Goal: Transaction & Acquisition: Purchase product/service

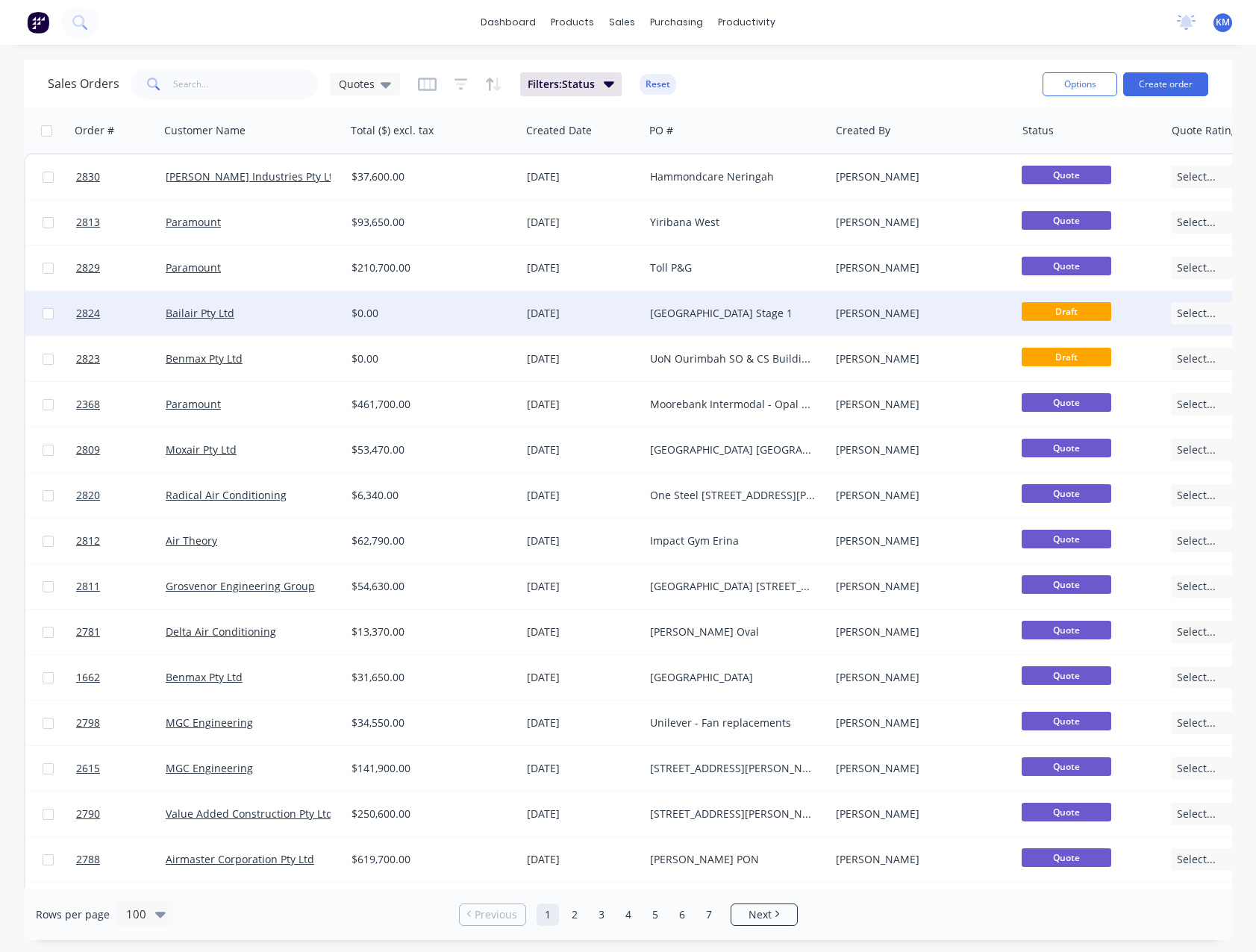
click at [253, 306] on div "Bailair Pty Ltd" at bounding box center [248, 314] width 166 height 15
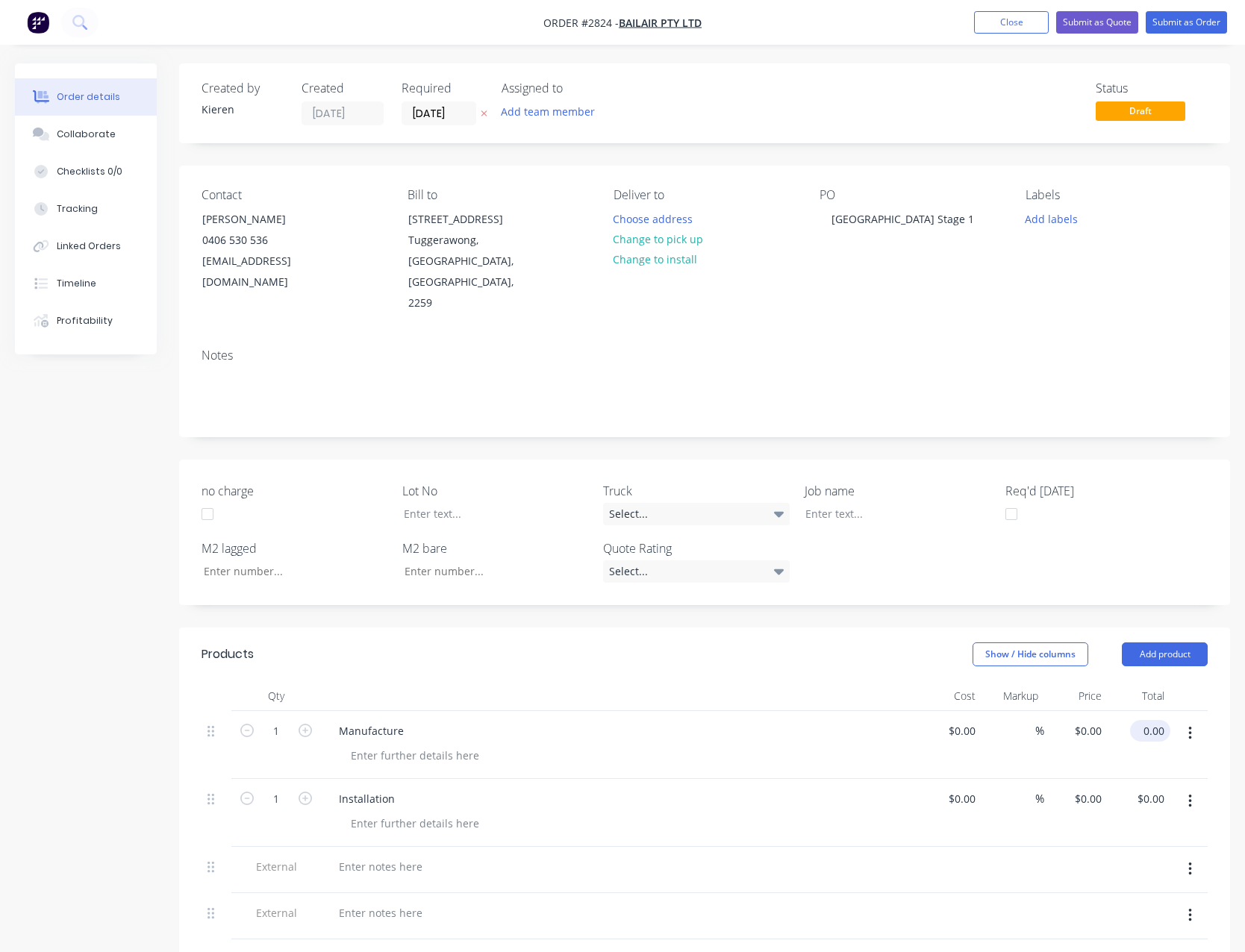
click at [1162, 720] on input "0.00" at bounding box center [1152, 731] width 34 height 22
type input "107720.00"
type input "$107,720.00"
click at [1151, 787] on input "0.00" at bounding box center [1152, 798] width 34 height 22
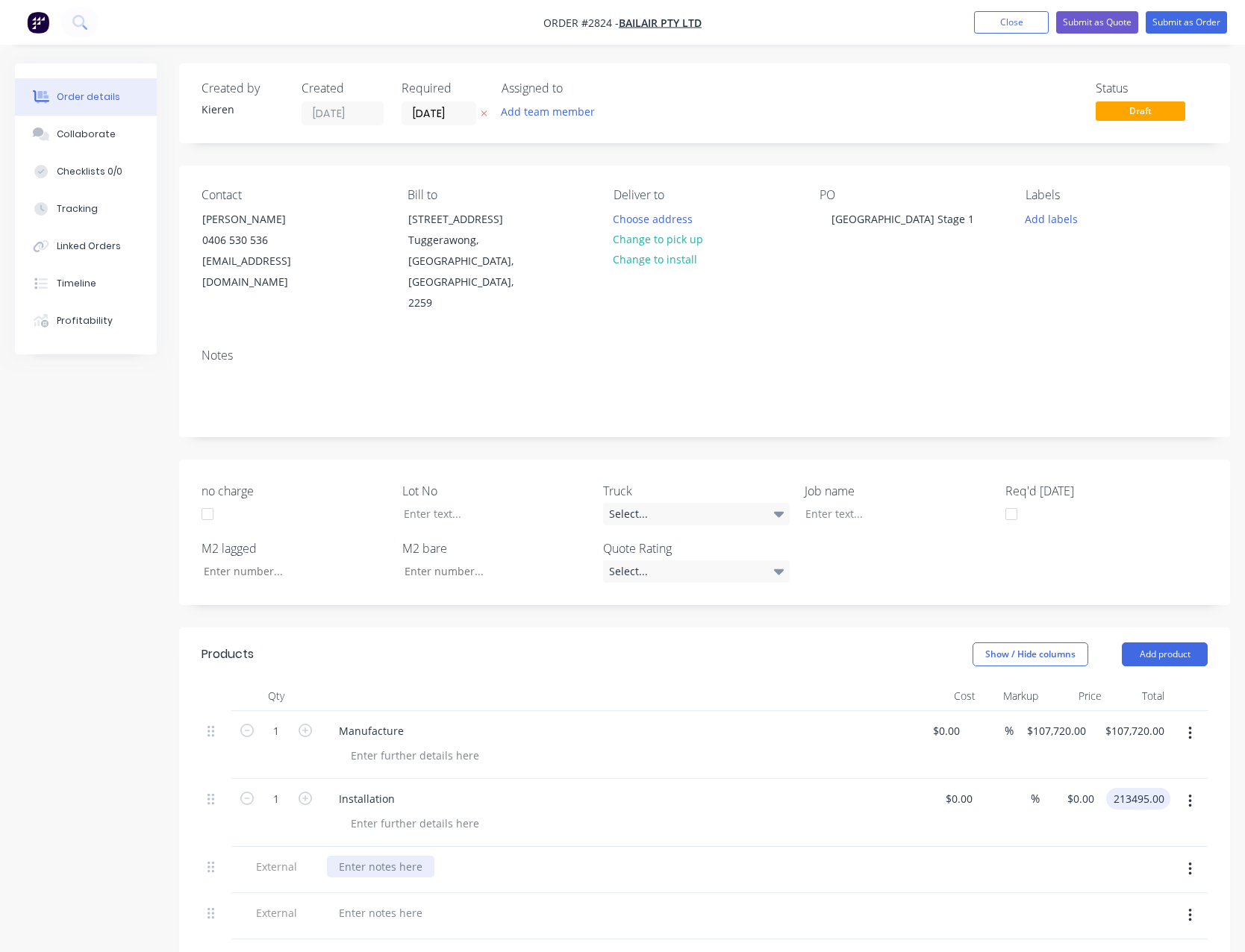
type input "213495.00"
type input "$213,495.00"
click at [377, 855] on div at bounding box center [380, 866] width 108 height 22
click at [385, 855] on div at bounding box center [380, 866] width 108 height 22
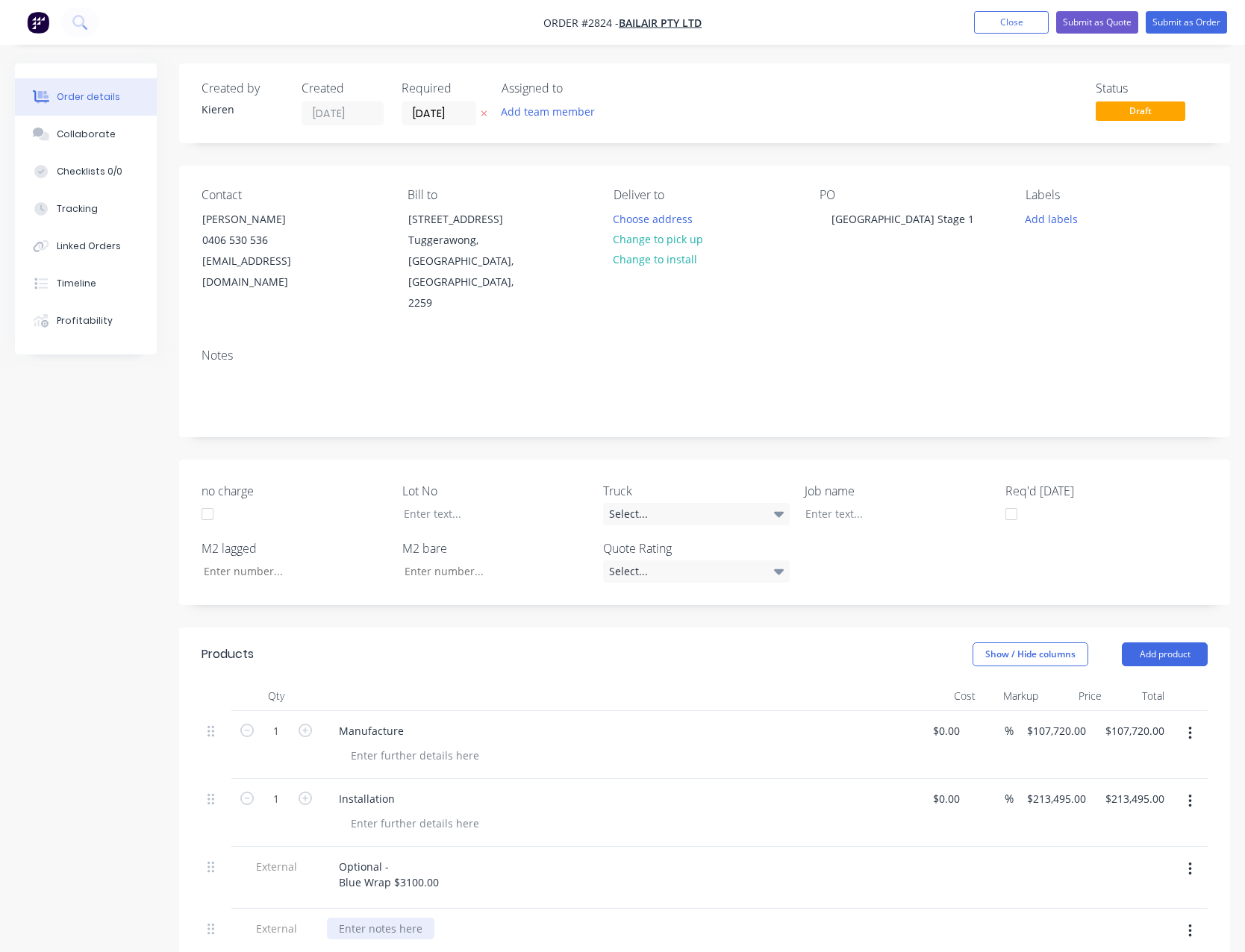
click at [375, 918] on div at bounding box center [380, 929] width 108 height 22
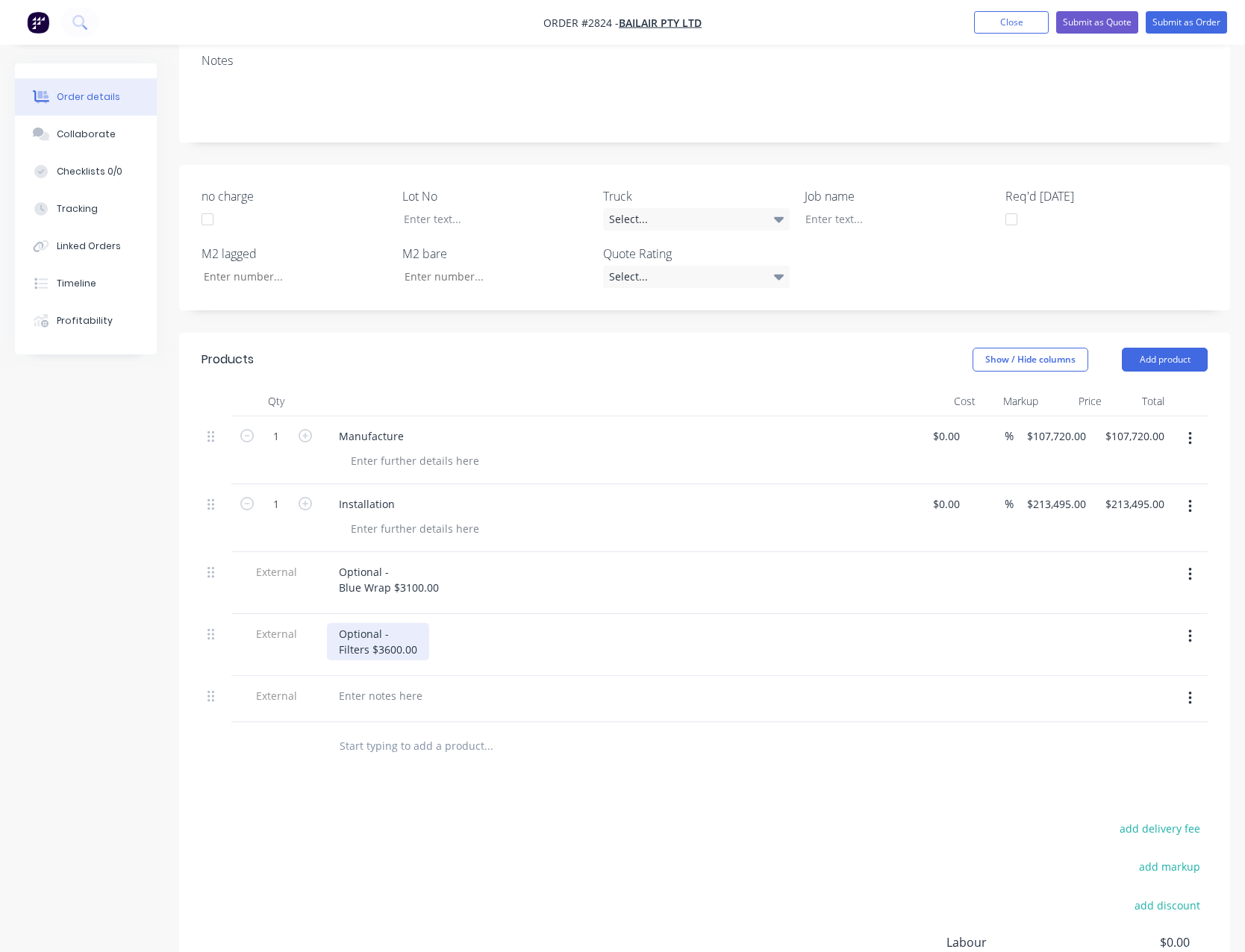
scroll to position [298, 0]
click at [358, 681] on div at bounding box center [380, 692] width 108 height 22
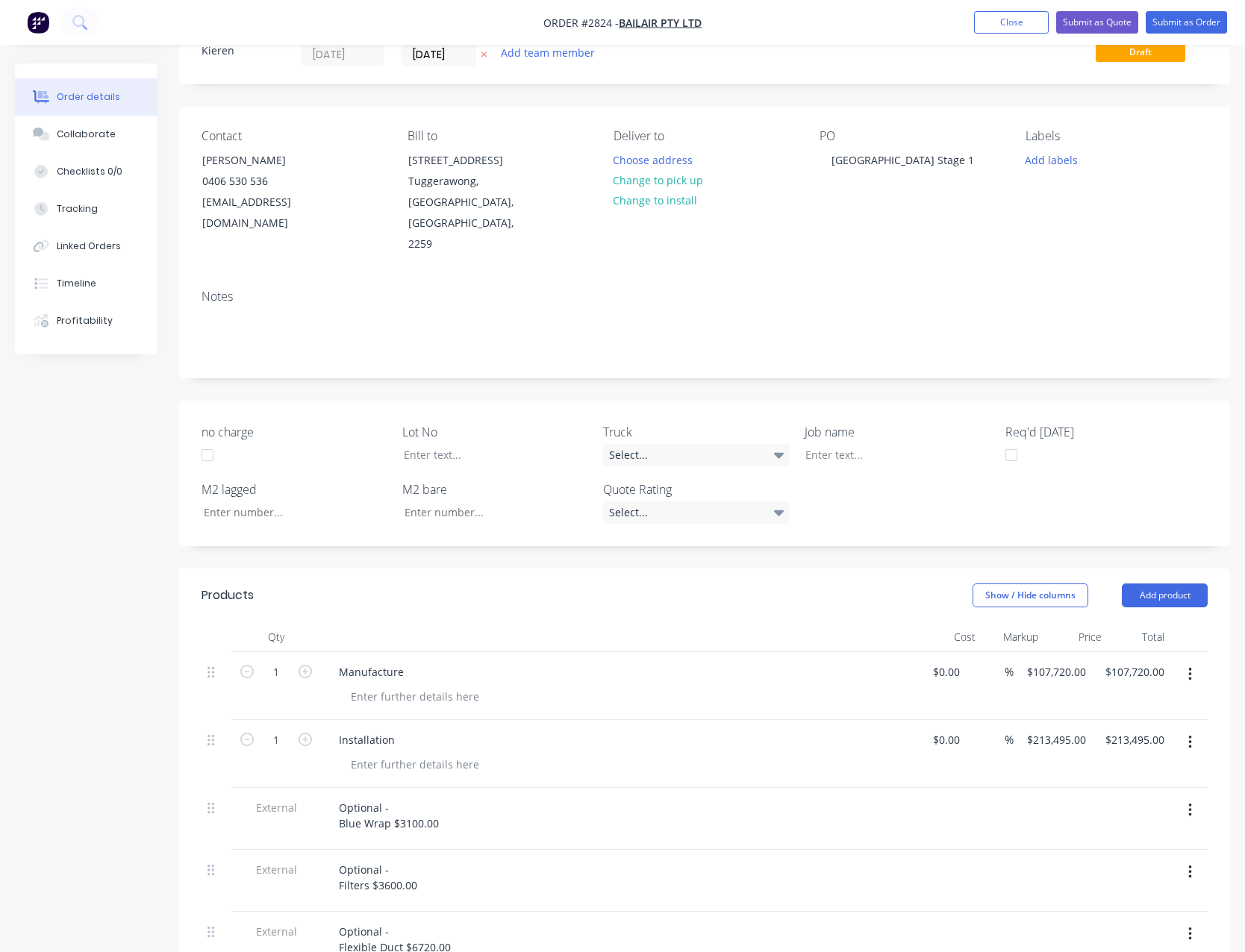
scroll to position [0, 0]
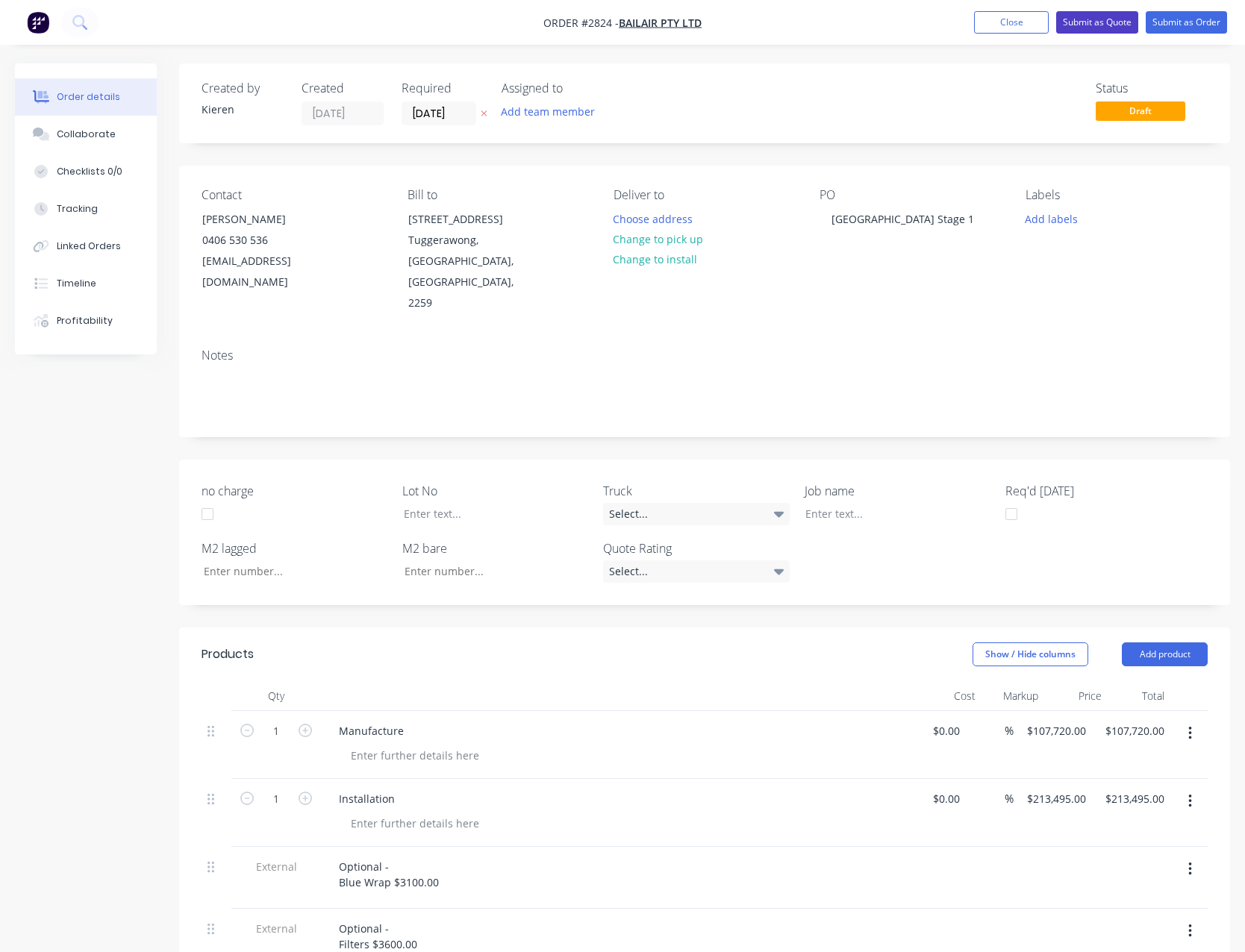
click at [1094, 26] on button "Submit as Quote" at bounding box center [1097, 22] width 82 height 22
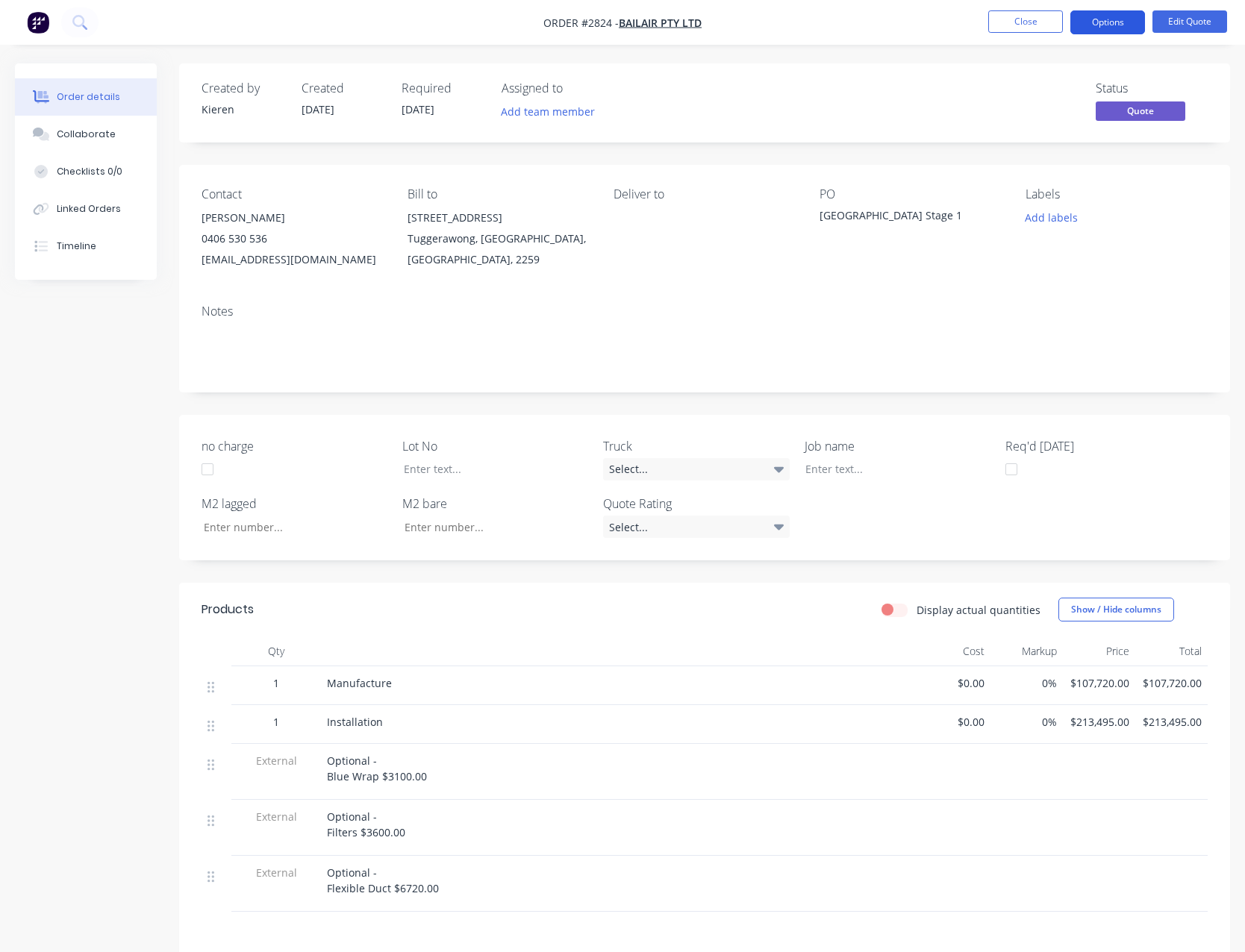
click at [1110, 28] on button "Options" at bounding box center [1107, 22] width 75 height 24
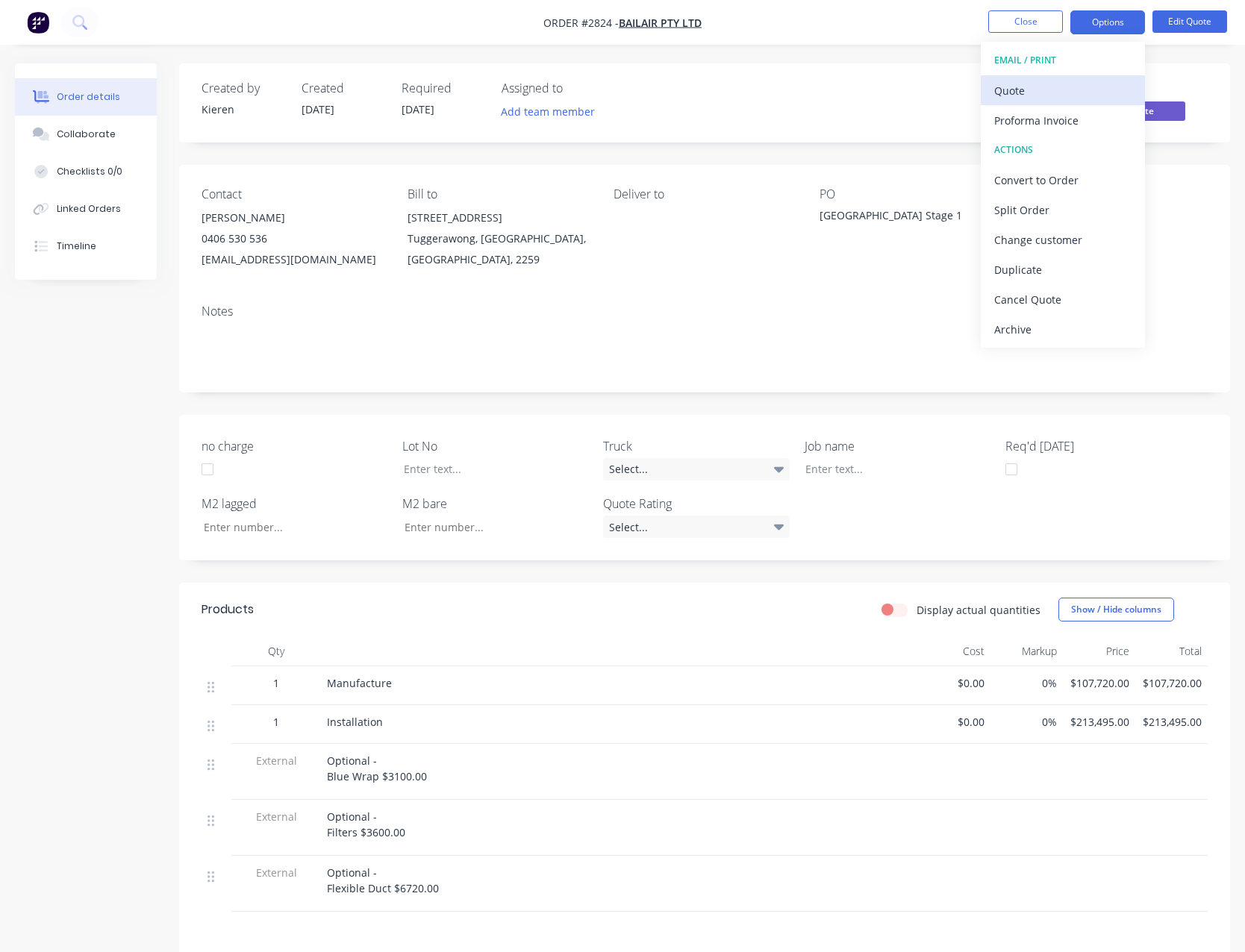
click at [1043, 93] on div "Quote" at bounding box center [1062, 91] width 137 height 22
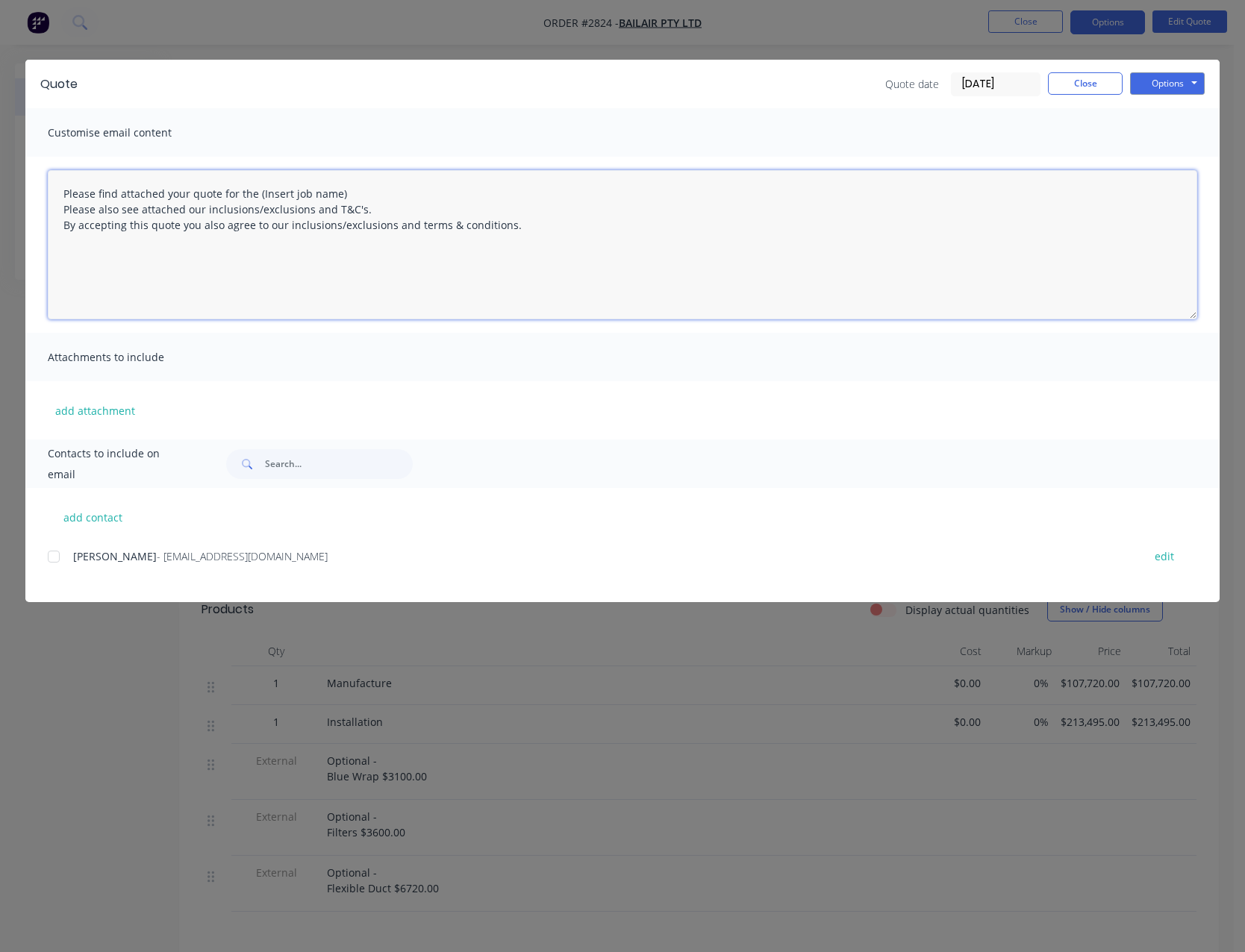
drag, startPoint x: 341, startPoint y: 192, endPoint x: 251, endPoint y: 200, distance: 90.4
click at [251, 200] on textarea "Please find attached your quote for the (Insert job name) Please also see attac…" at bounding box center [622, 245] width 1149 height 149
click at [522, 227] on textarea "Please find attached your quote for the [GEOGRAPHIC_DATA] 1 Please also see att…" at bounding box center [622, 245] width 1149 height 149
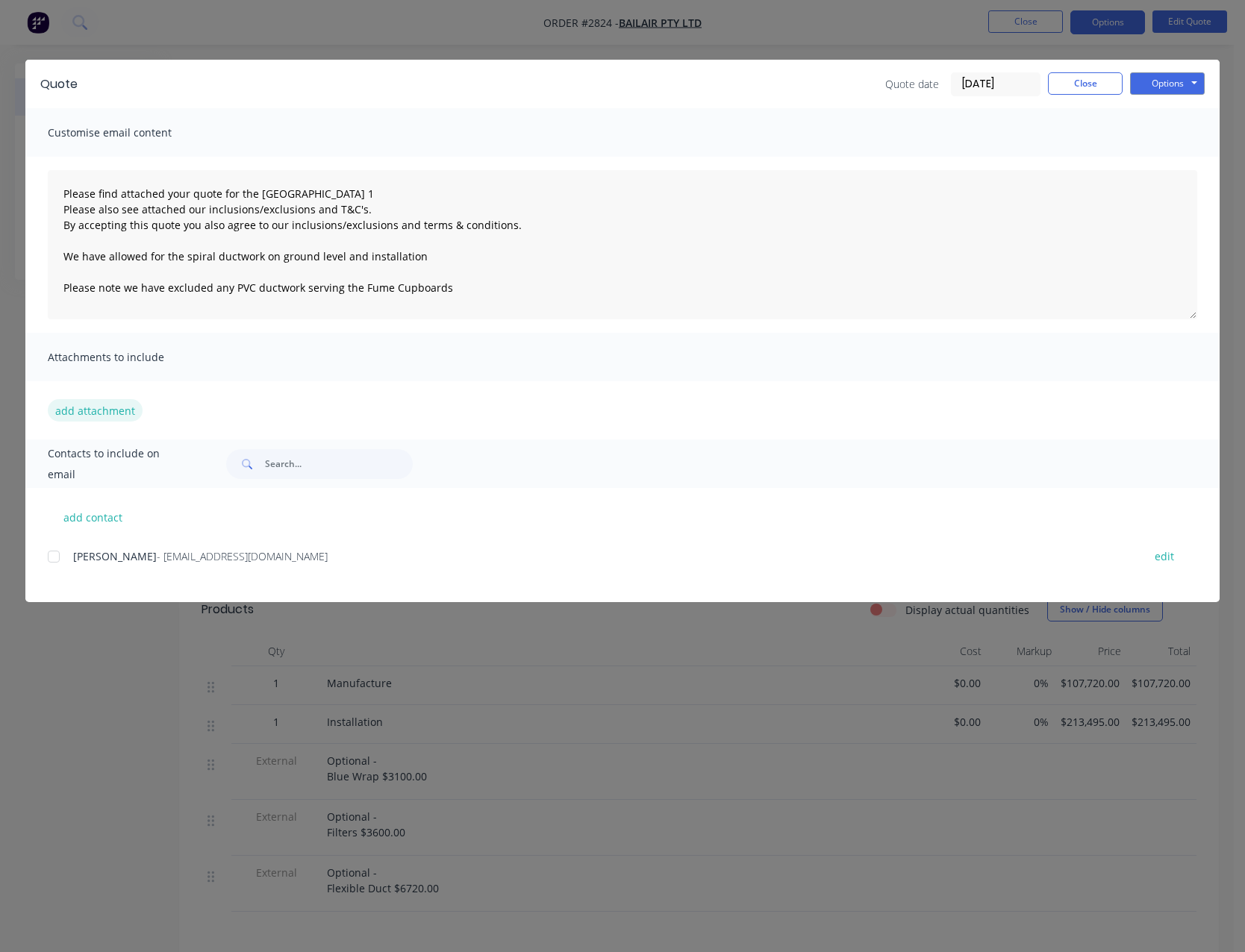
click at [109, 411] on button "add attachment" at bounding box center [95, 410] width 95 height 22
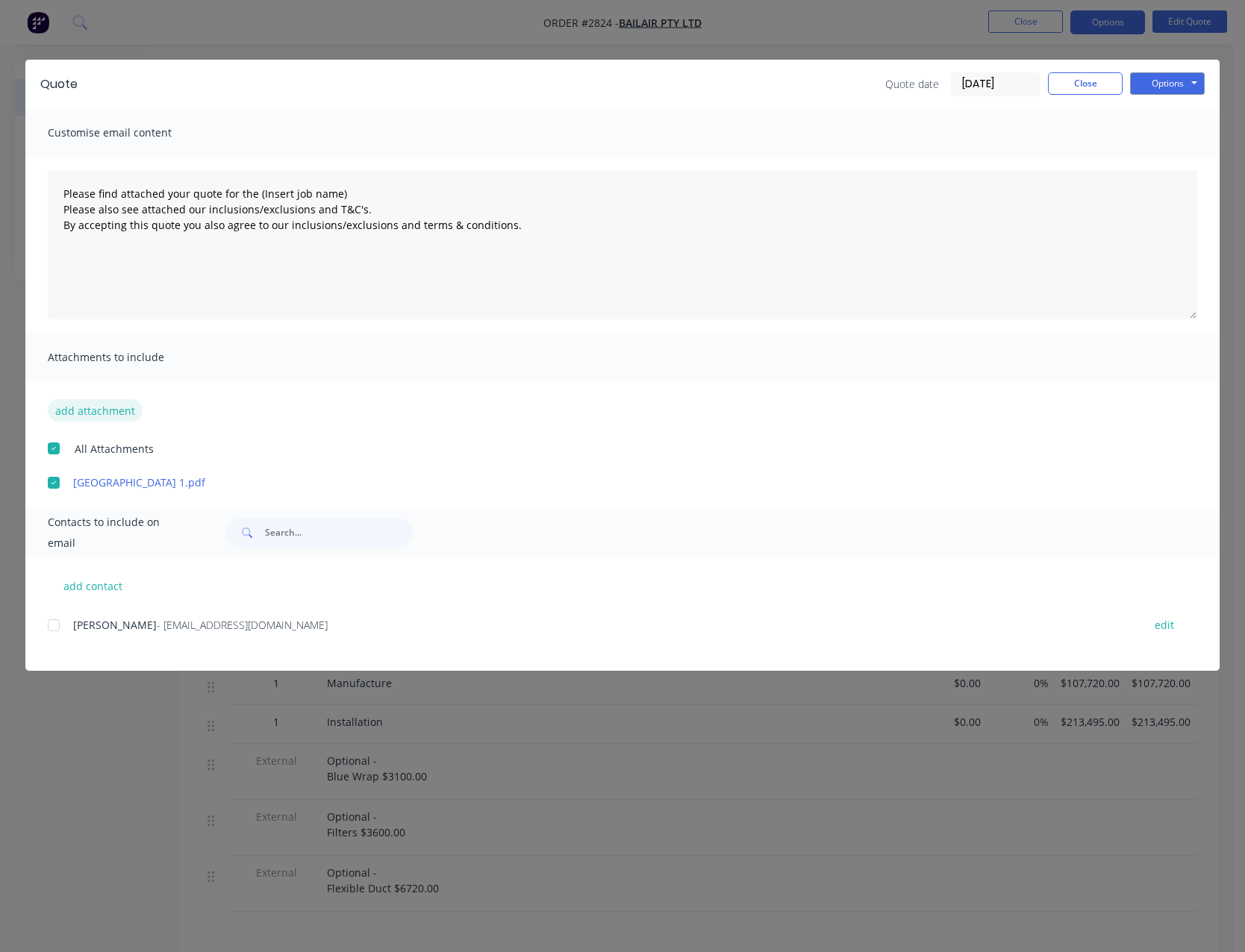
click at [98, 417] on button "add attachment" at bounding box center [95, 410] width 95 height 22
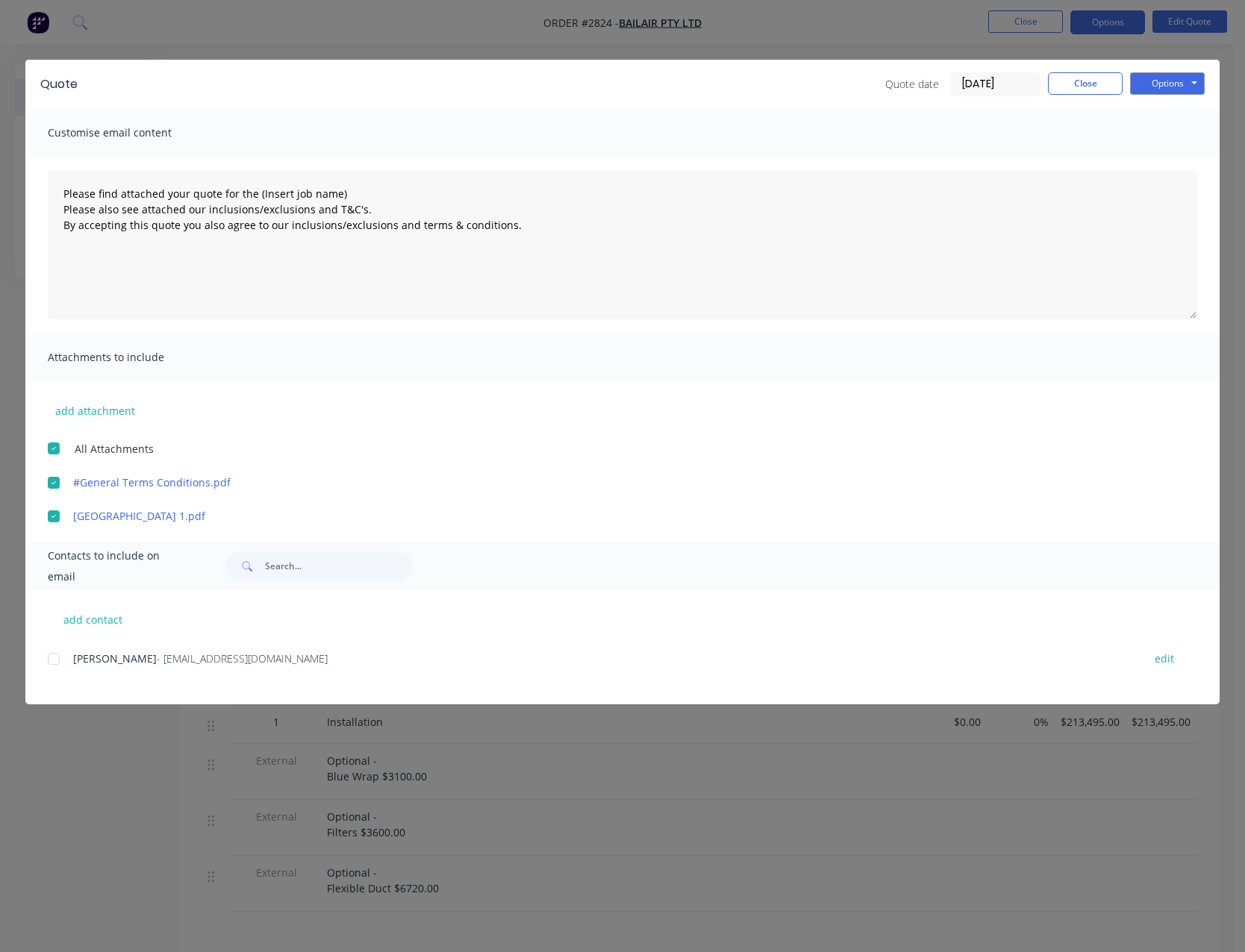
click at [51, 661] on div at bounding box center [53, 659] width 29 height 29
click at [1154, 85] on button "Options" at bounding box center [1167, 84] width 75 height 22
click at [1159, 161] on button "Email" at bounding box center [1178, 159] width 96 height 25
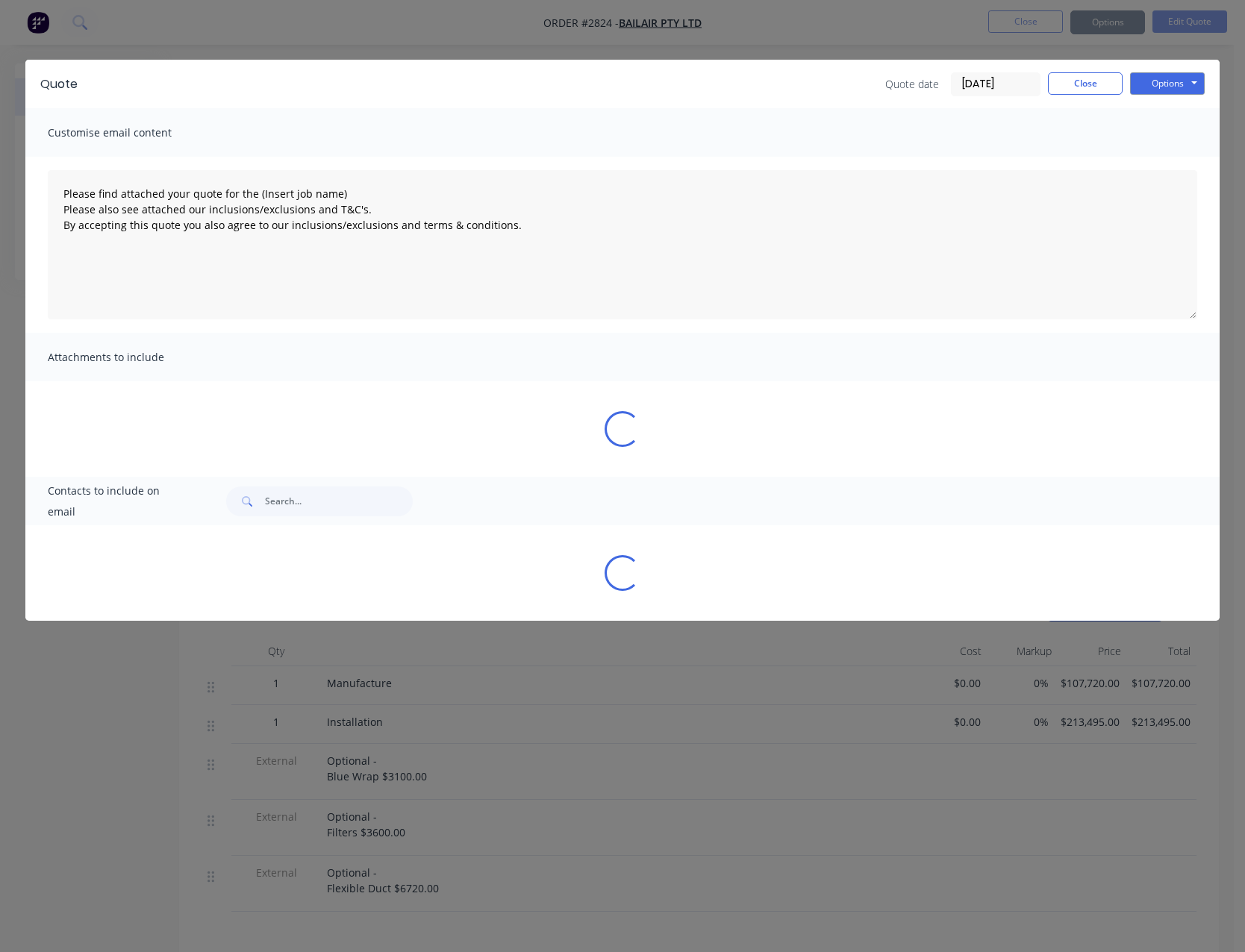
type textarea "Please find attached your quote for the (Insert job name) Please also see attac…"
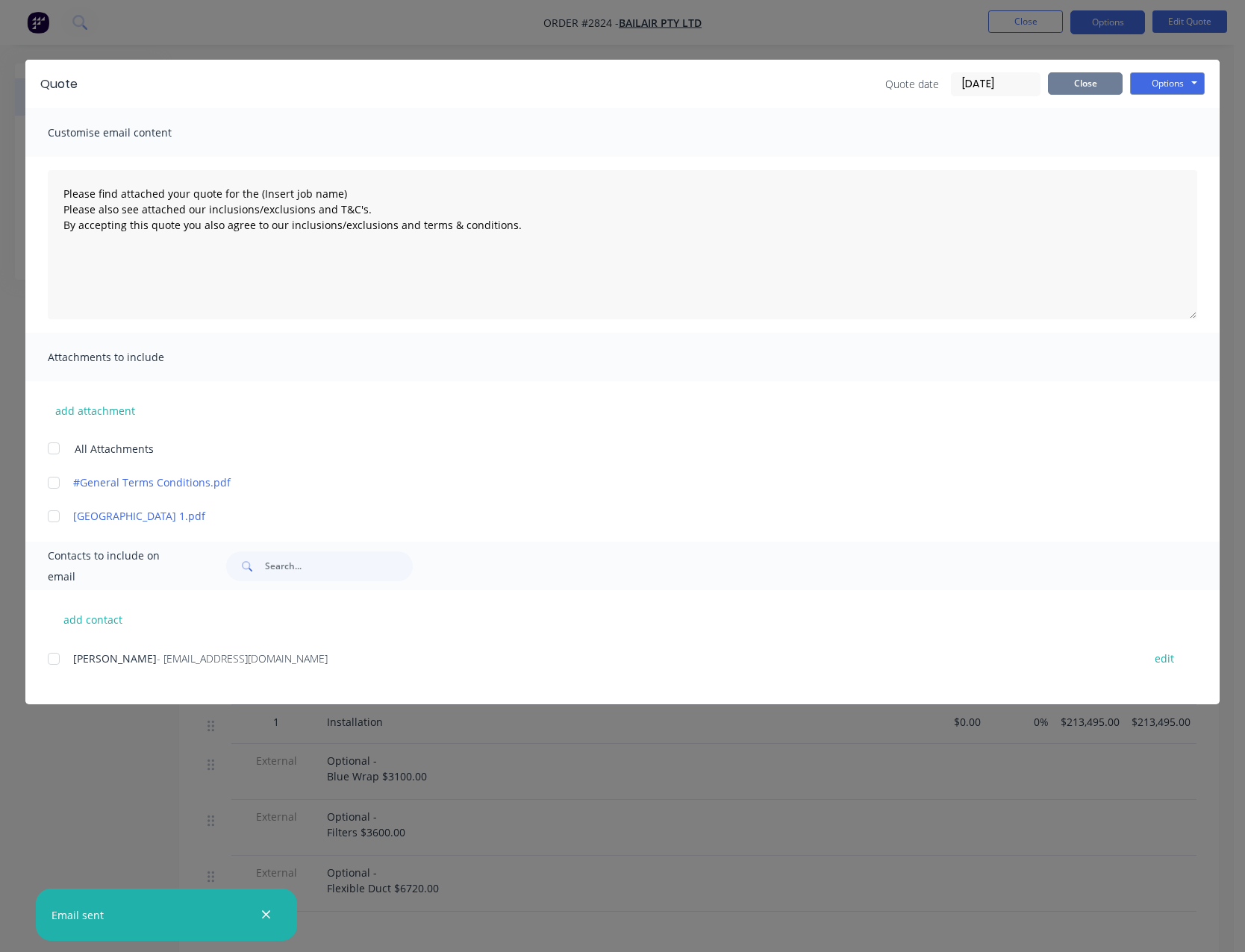
click at [1096, 78] on button "Close" at bounding box center [1085, 84] width 75 height 22
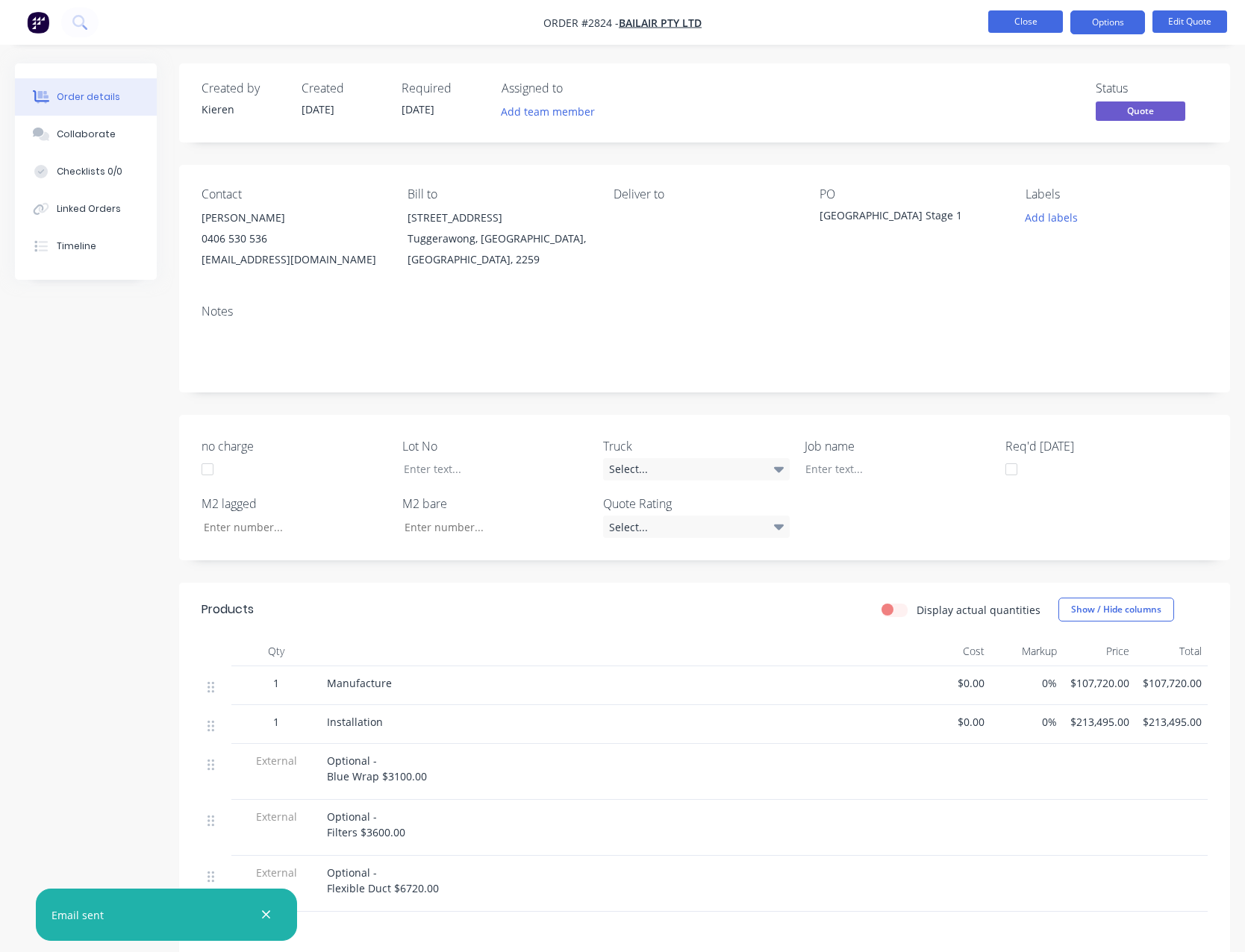
click at [1034, 26] on button "Close" at bounding box center [1025, 21] width 75 height 22
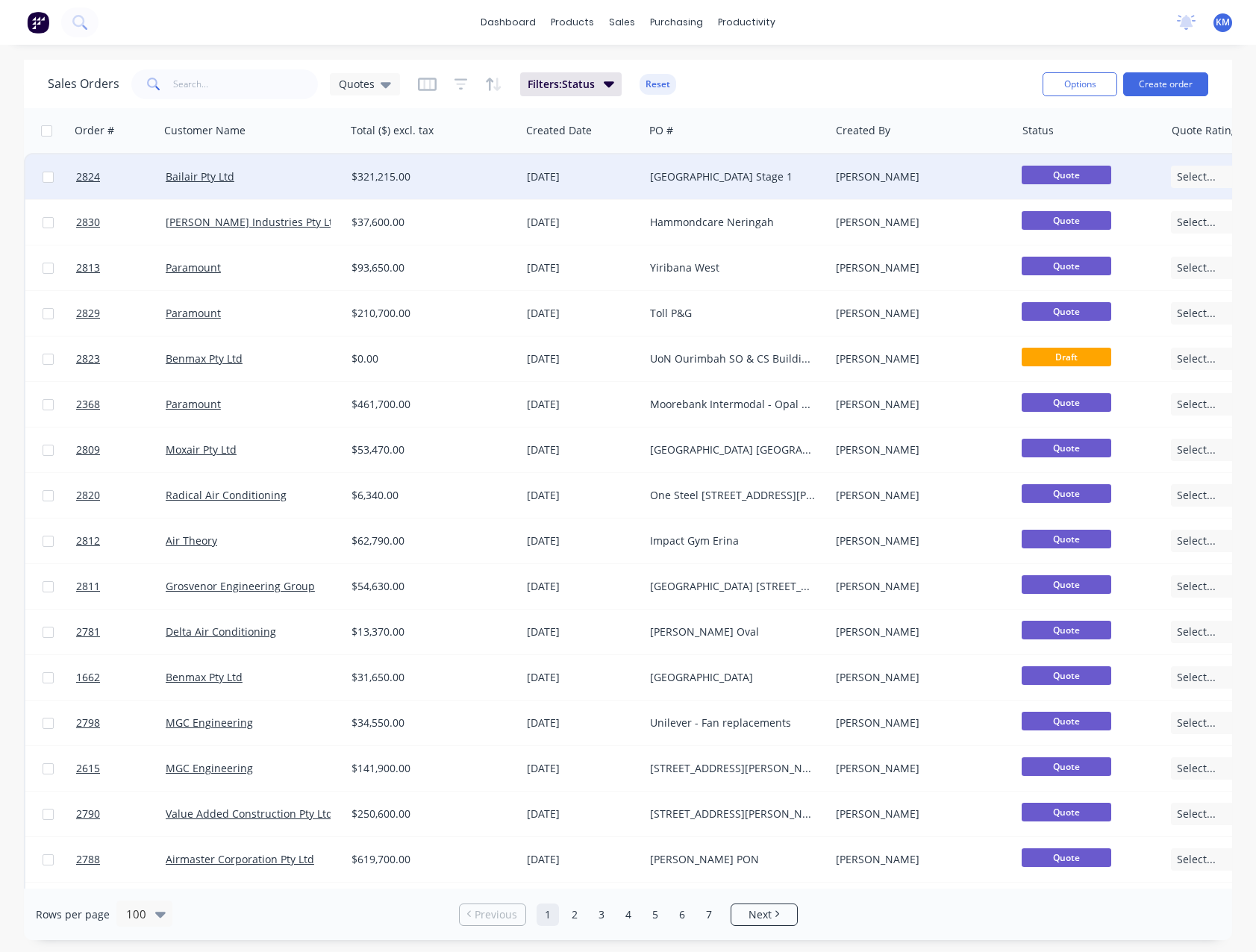
click at [756, 182] on div "[GEOGRAPHIC_DATA] Stage 1" at bounding box center [732, 177] width 166 height 15
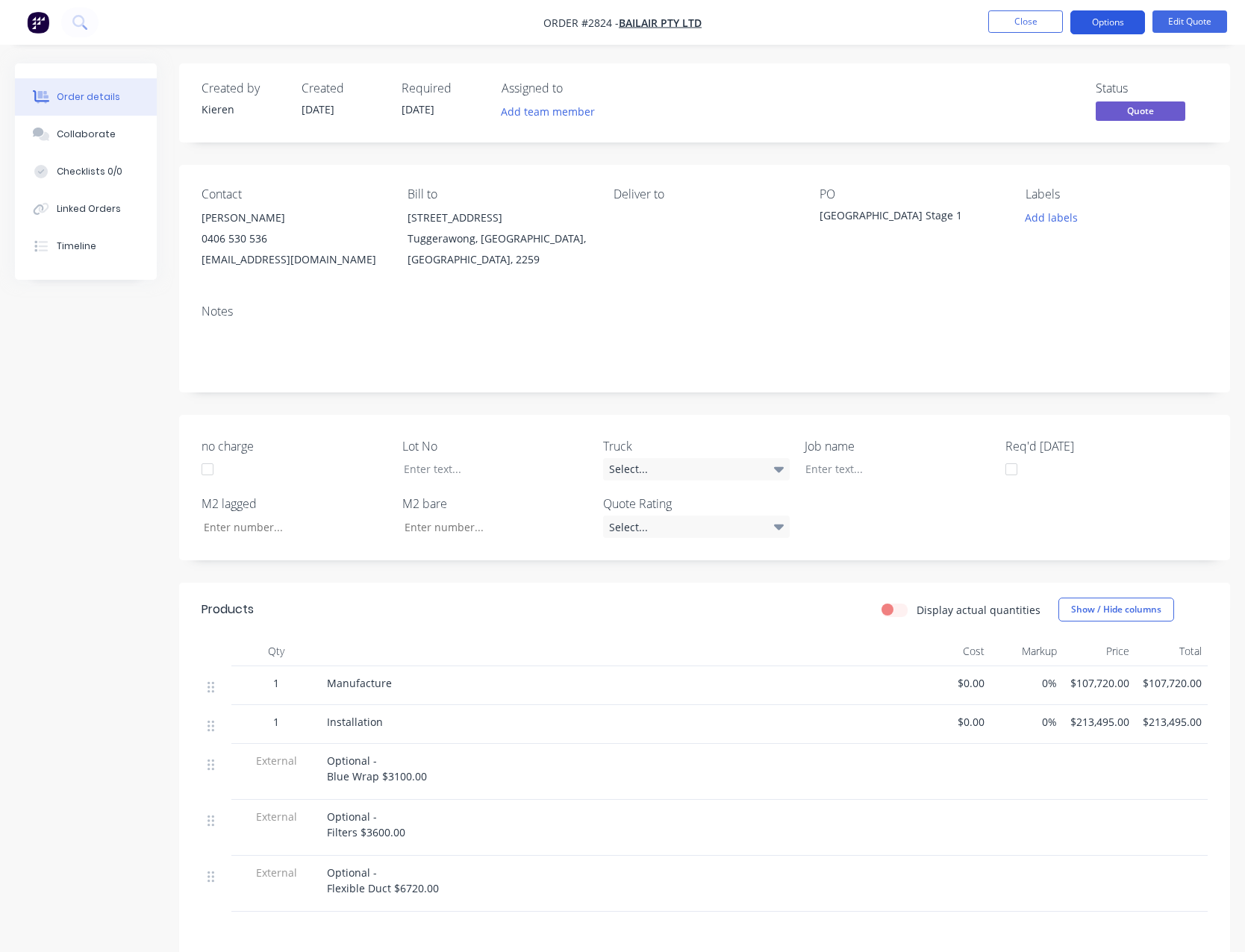
click at [1113, 23] on button "Options" at bounding box center [1107, 22] width 75 height 24
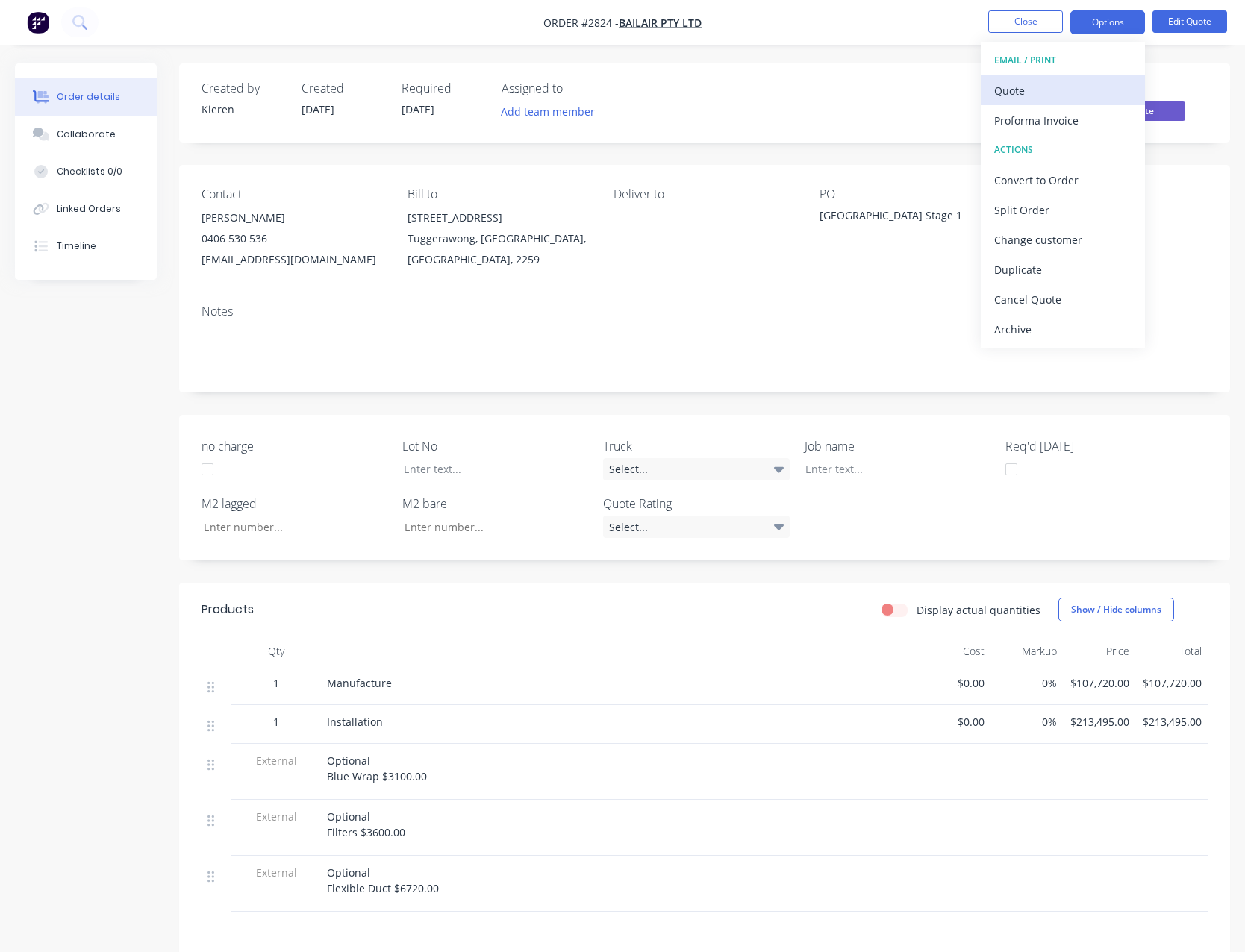
click at [1047, 81] on div "Quote" at bounding box center [1062, 91] width 137 height 22
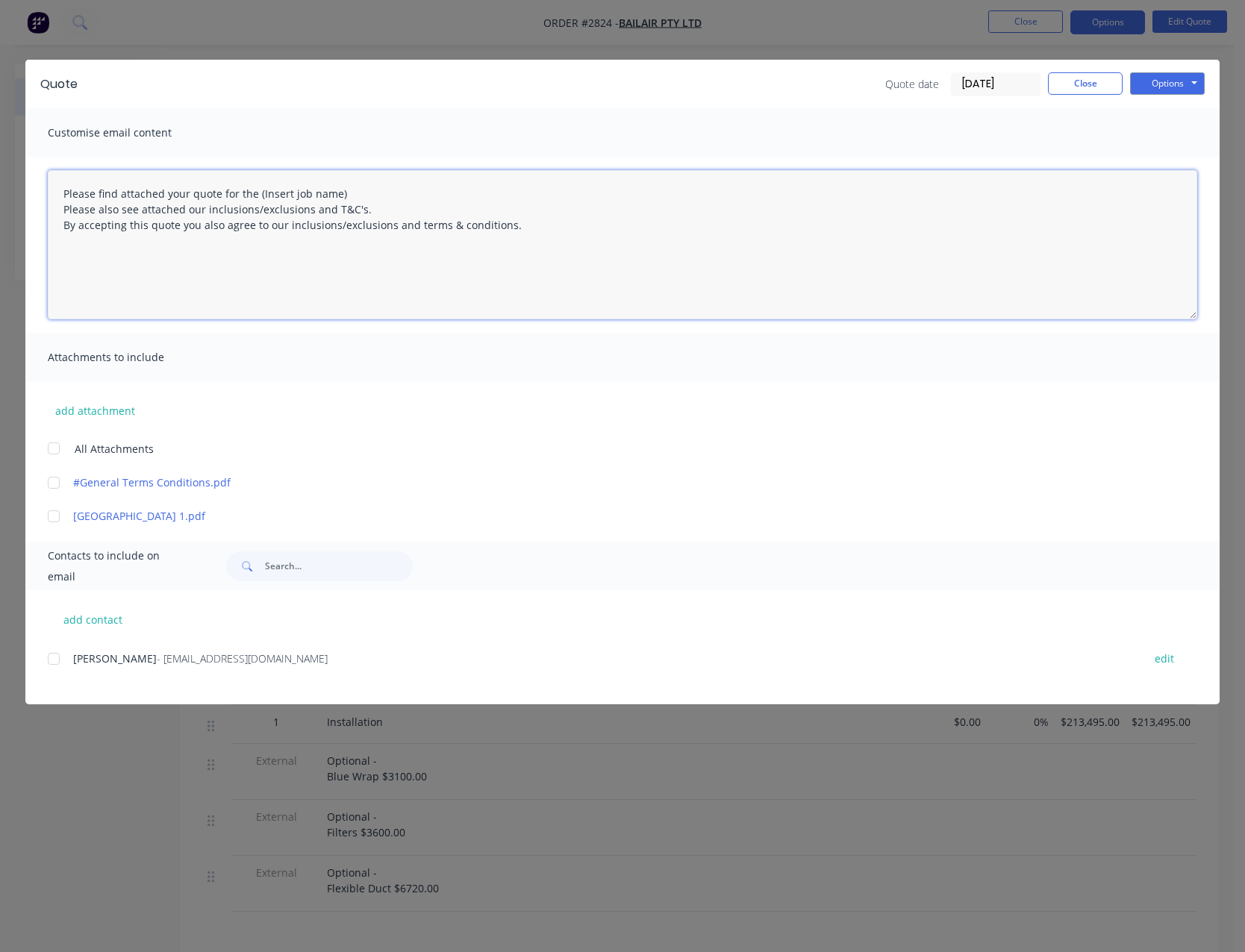
click at [359, 200] on textarea "Please find attached your quote for the (Insert job name) Please also see attac…" at bounding box center [622, 245] width 1149 height 149
click at [57, 448] on div at bounding box center [53, 448] width 29 height 29
type textarea "Please find attached your quote for the (Insert job name) Please also see attac…"
click at [347, 192] on textarea "Please find attached your quote for the (Insert job name) Please also see attac…" at bounding box center [622, 245] width 1149 height 149
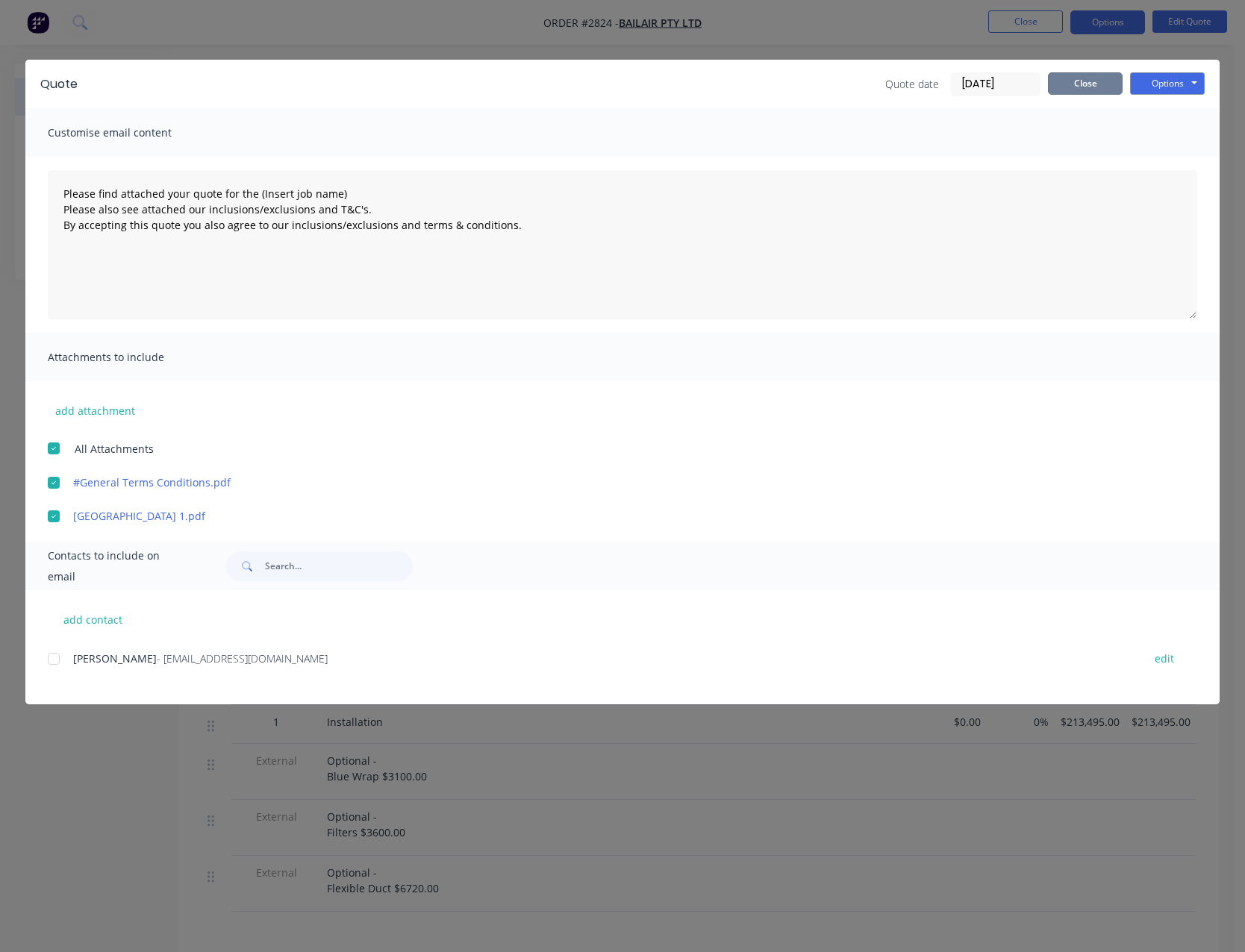
click at [1072, 85] on button "Close" at bounding box center [1085, 84] width 75 height 22
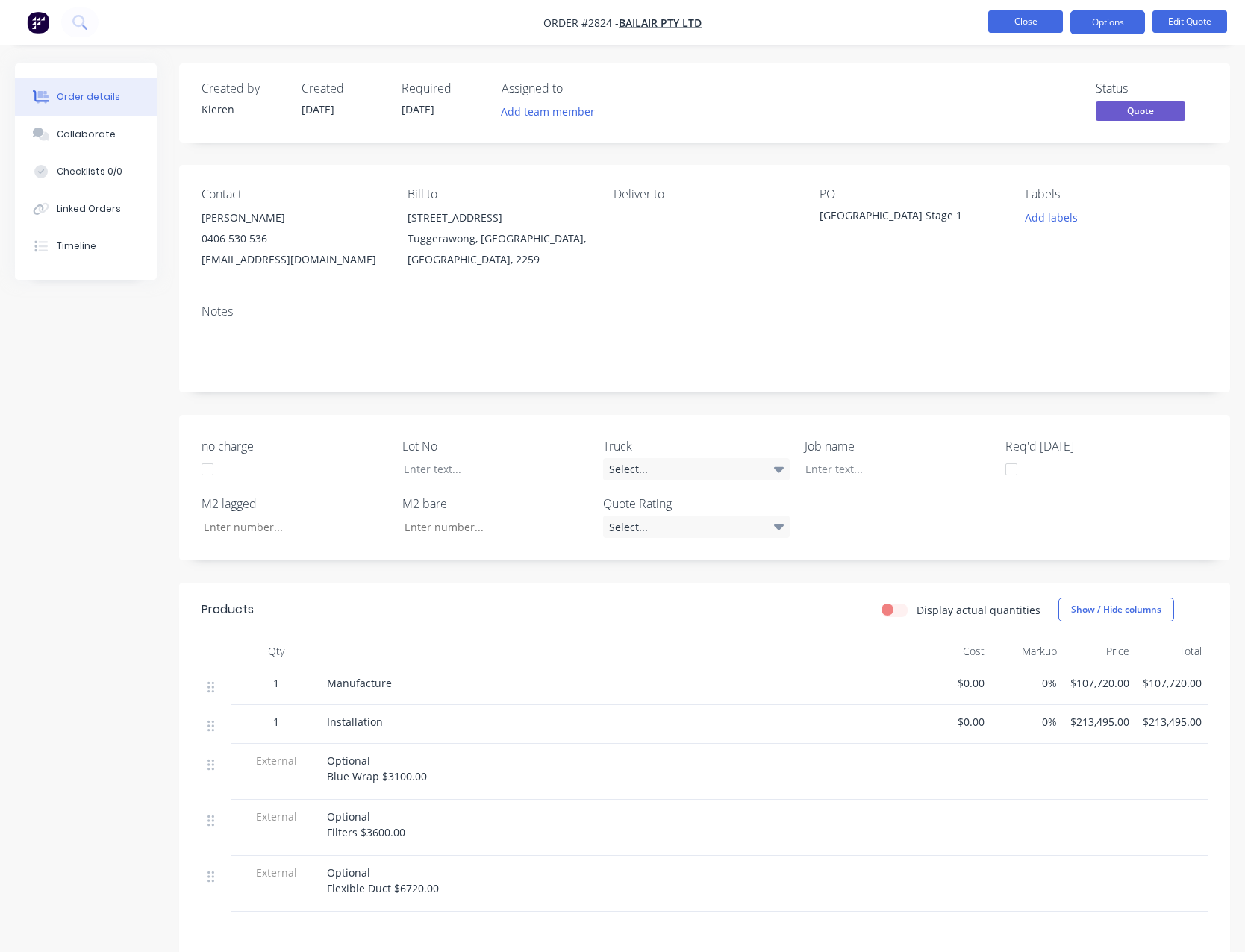
click at [1026, 26] on button "Close" at bounding box center [1025, 21] width 75 height 22
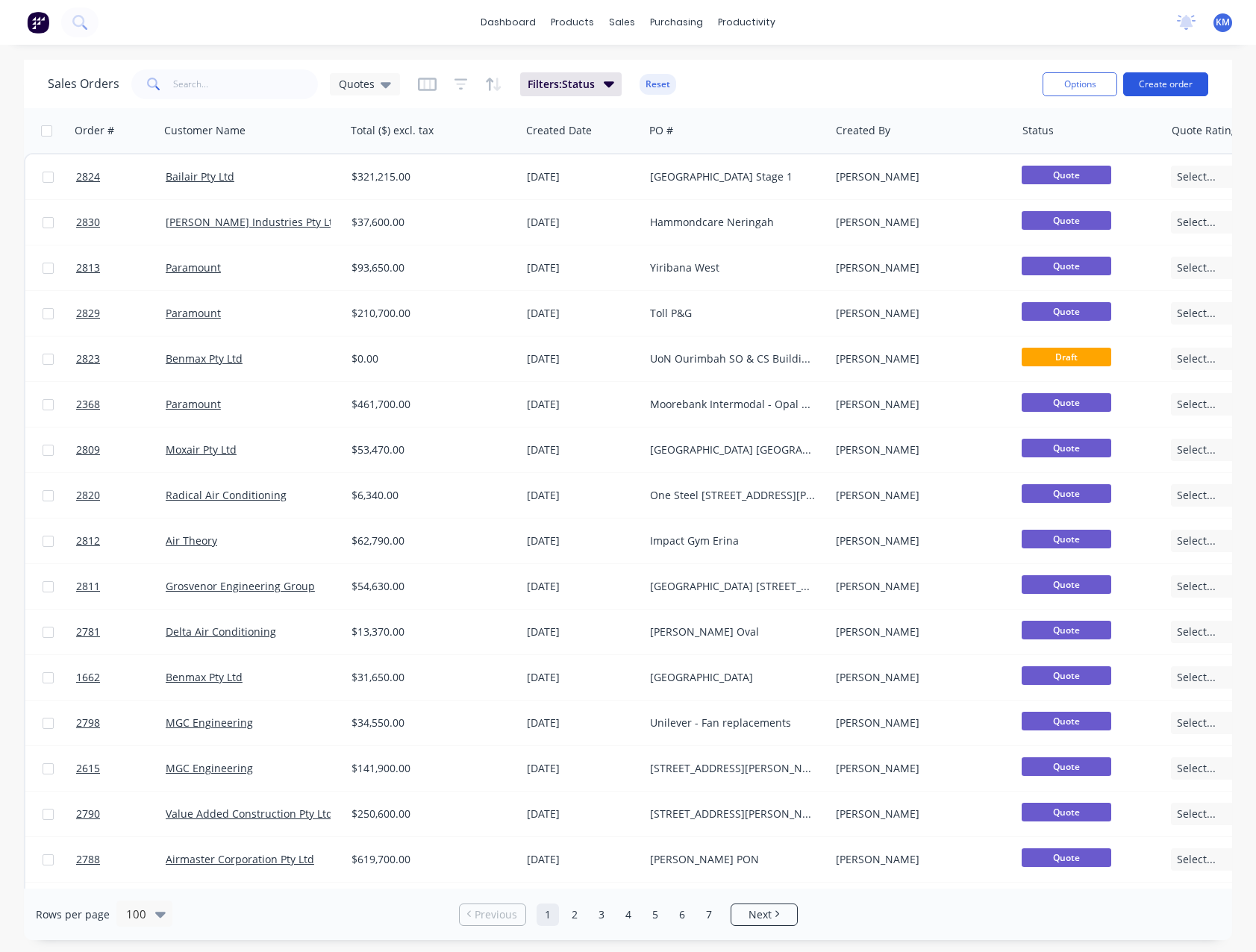
click at [1186, 91] on button "Create order" at bounding box center [1166, 85] width 85 height 24
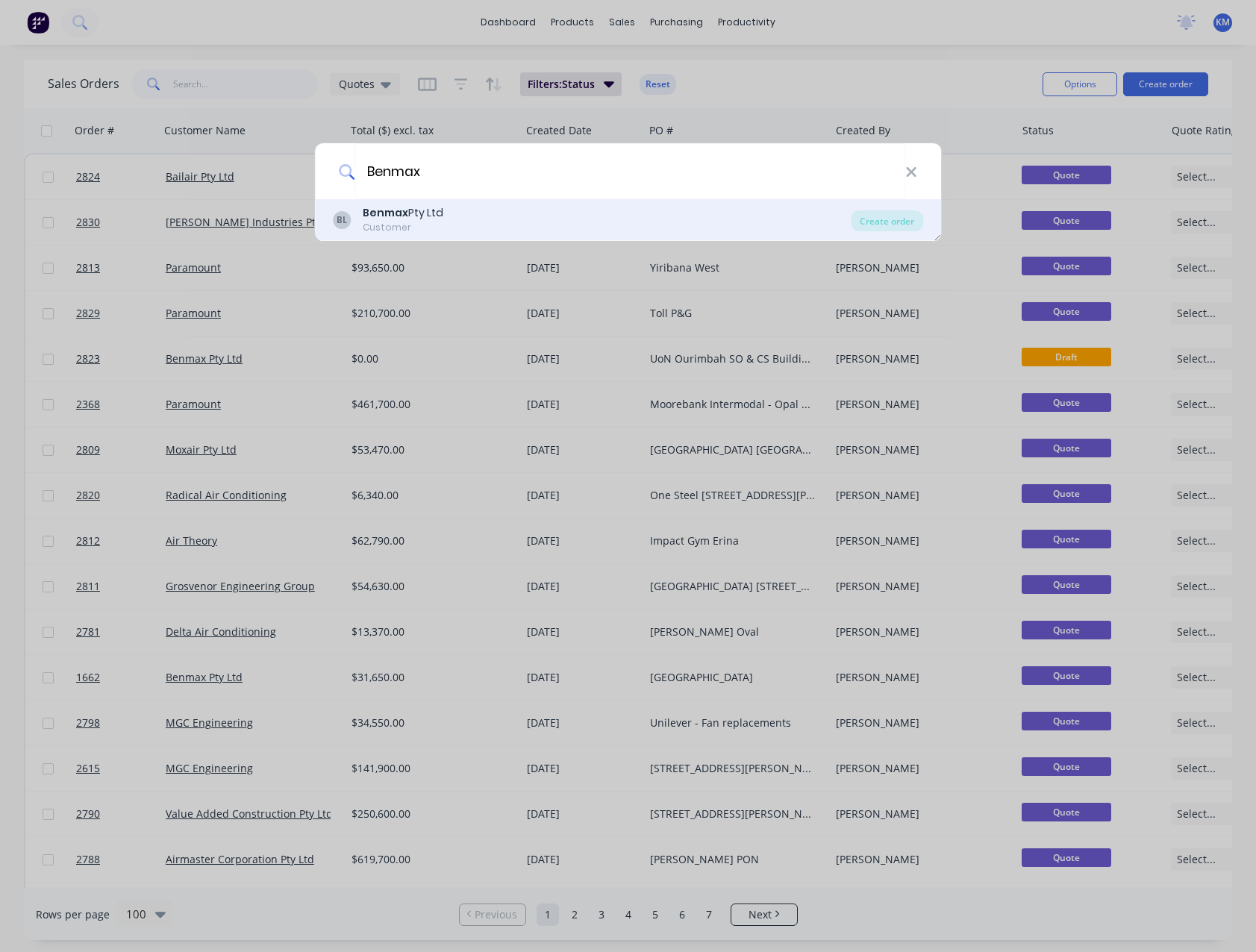
type input "Benmax"
click at [460, 224] on div "BL Benmax Pty Ltd Customer" at bounding box center [593, 220] width 519 height 29
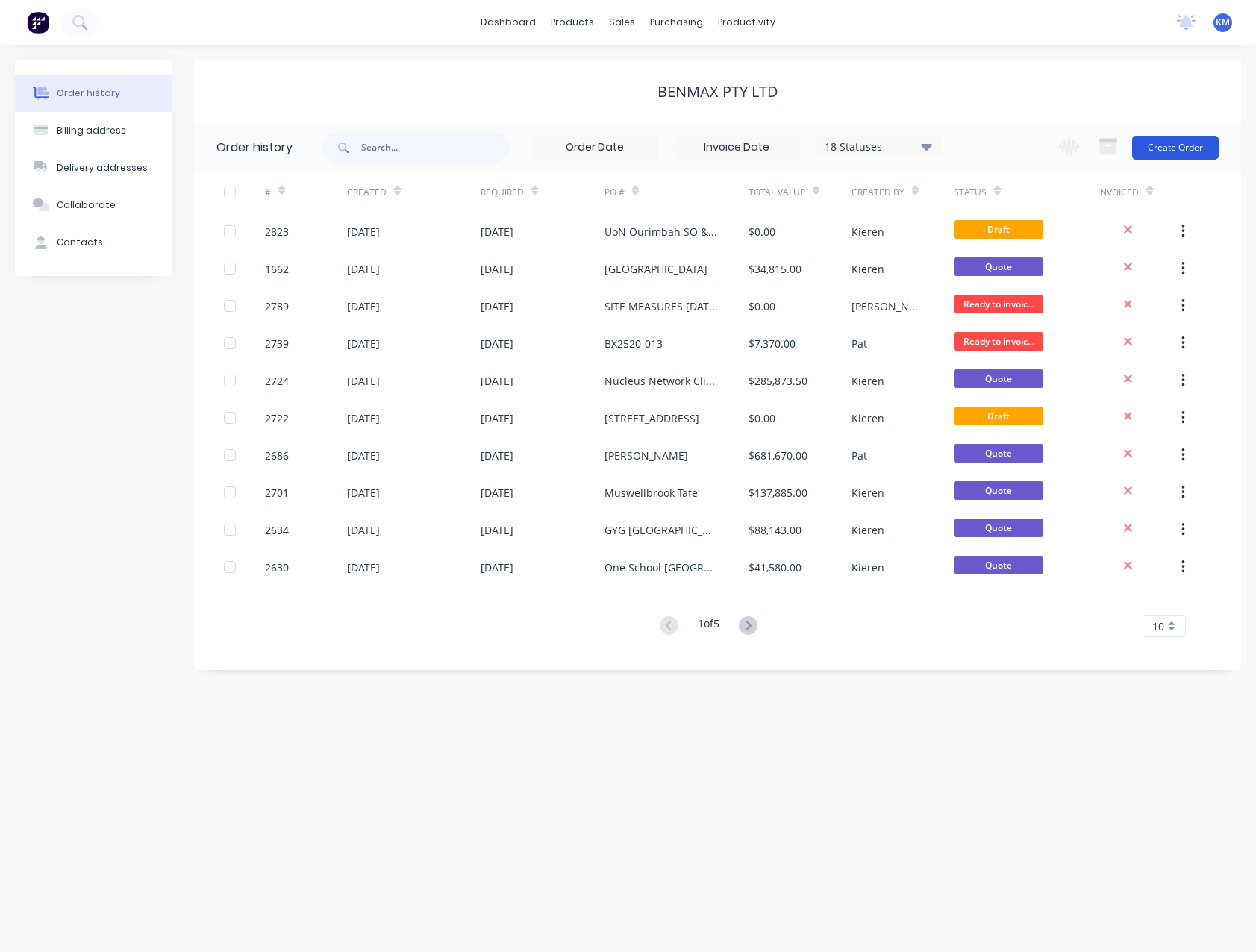
click at [1179, 144] on button "Create Order" at bounding box center [1175, 148] width 86 height 24
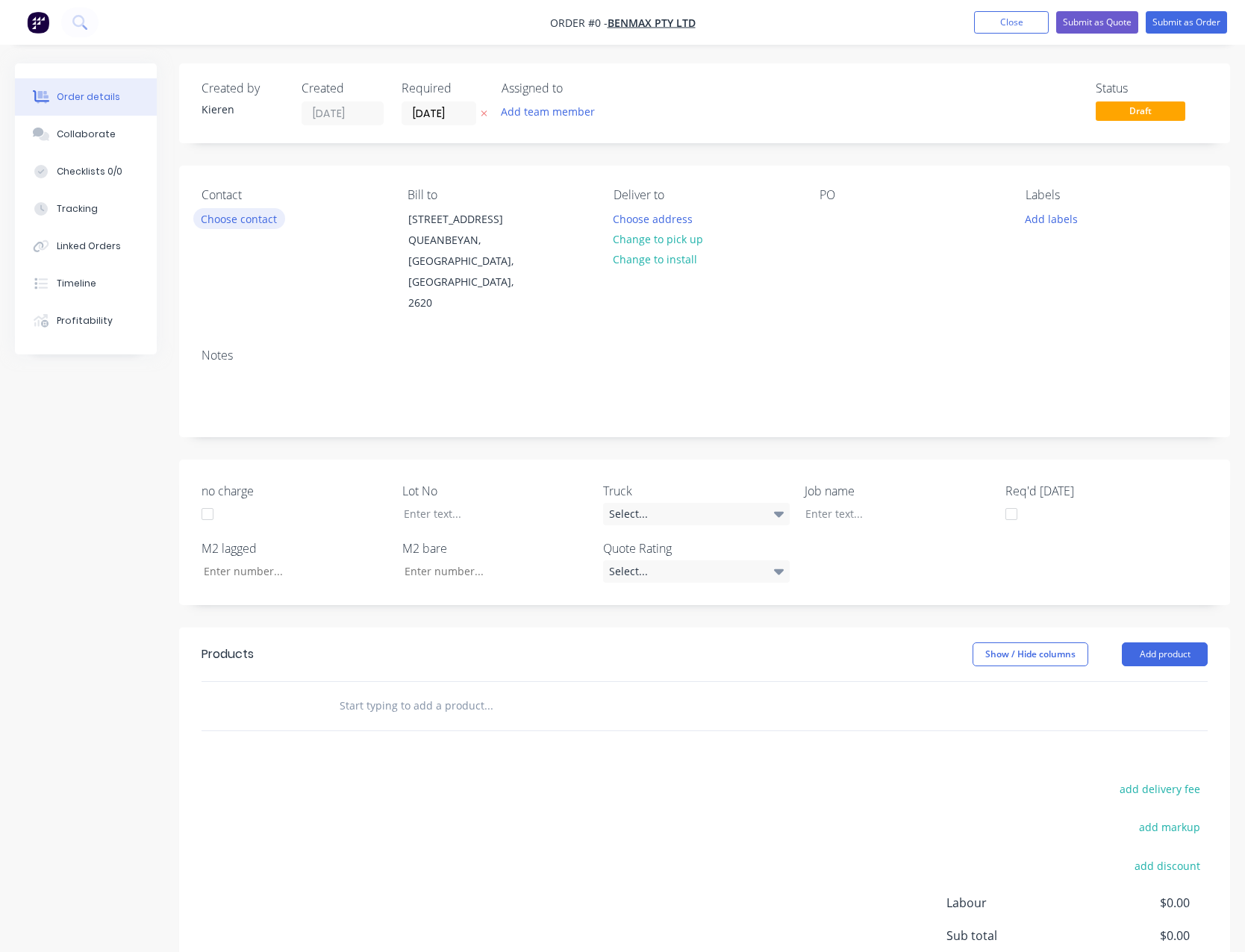
click at [218, 208] on button "Choose contact" at bounding box center [239, 218] width 92 height 20
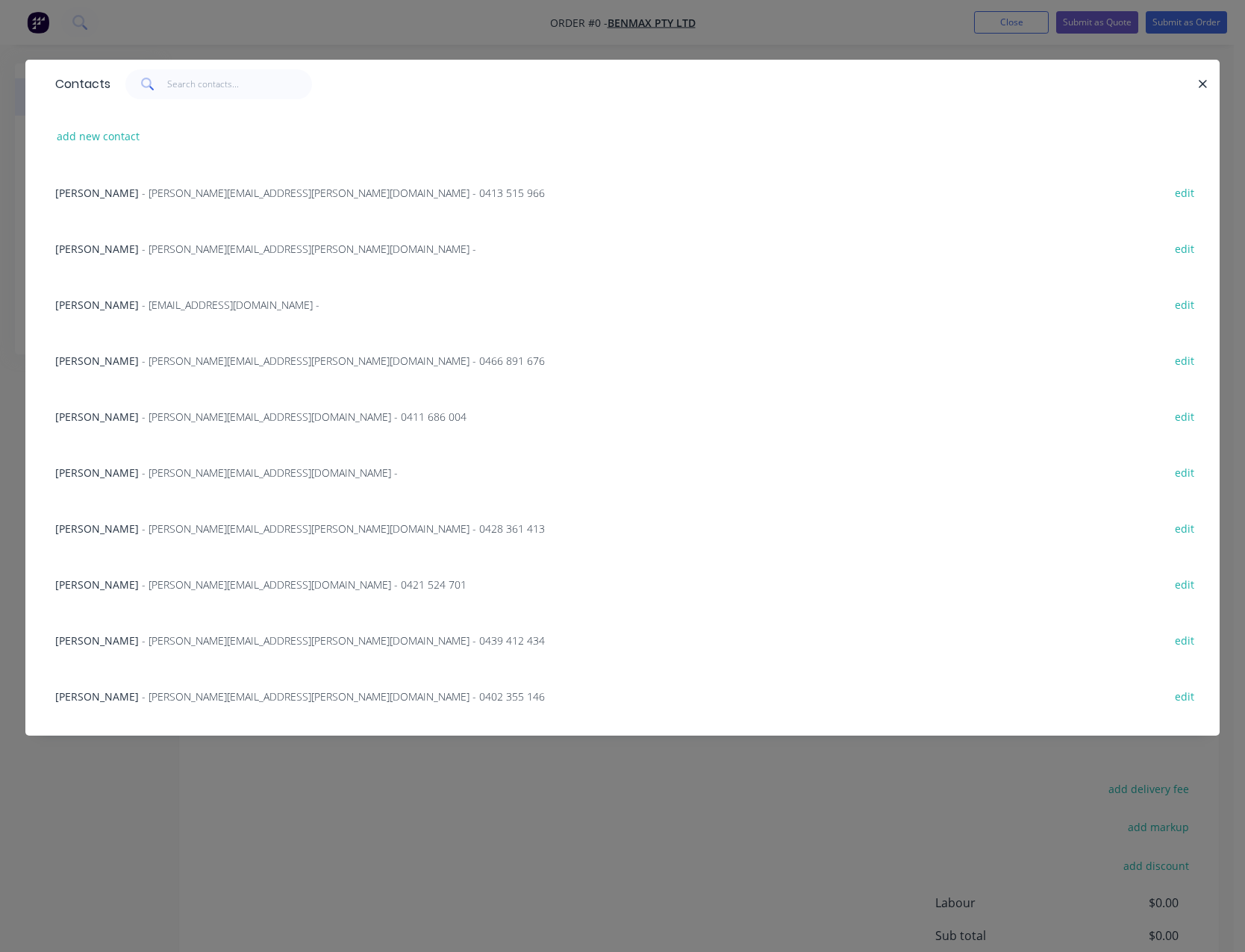
click at [148, 361] on span "- [PERSON_NAME][EMAIL_ADDRESS][PERSON_NAME][DOMAIN_NAME] - 0466 891 676" at bounding box center [343, 360] width 403 height 14
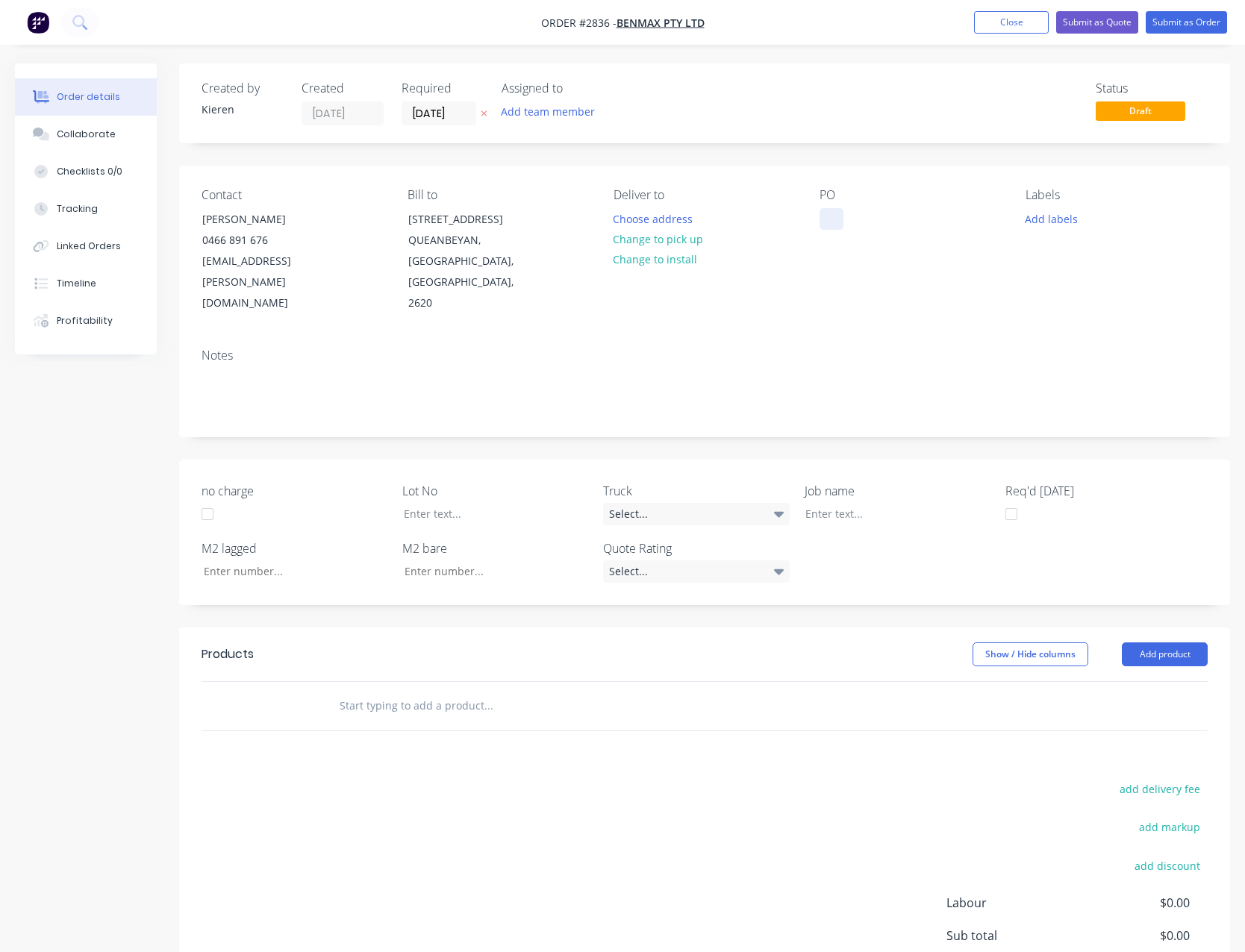
click at [825, 217] on div at bounding box center [832, 219] width 24 height 22
click at [1166, 642] on button "Add product" at bounding box center [1164, 654] width 86 height 24
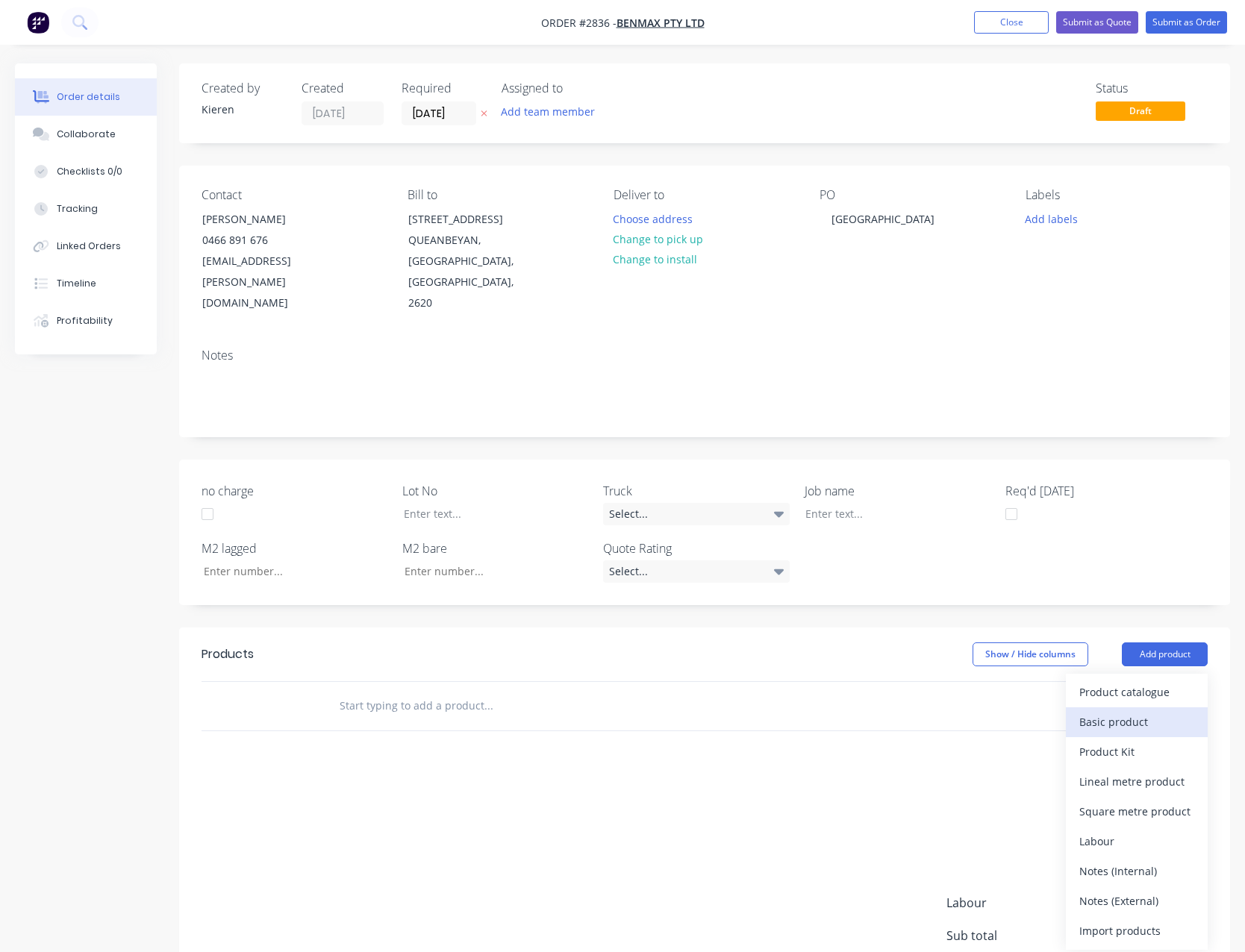
click at [1141, 711] on div "Basic product" at bounding box center [1136, 722] width 115 height 22
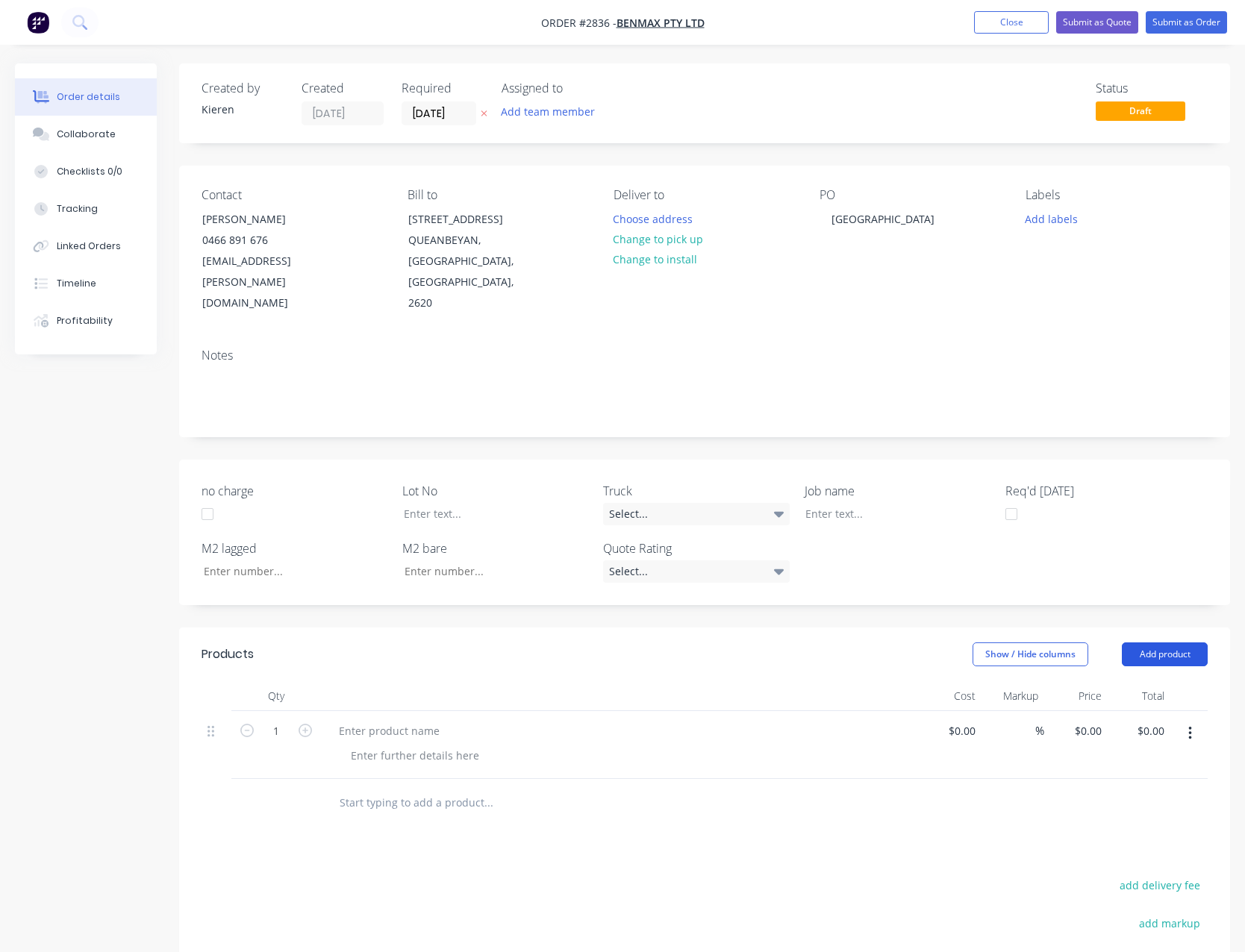
click at [1160, 642] on button "Add product" at bounding box center [1164, 654] width 86 height 24
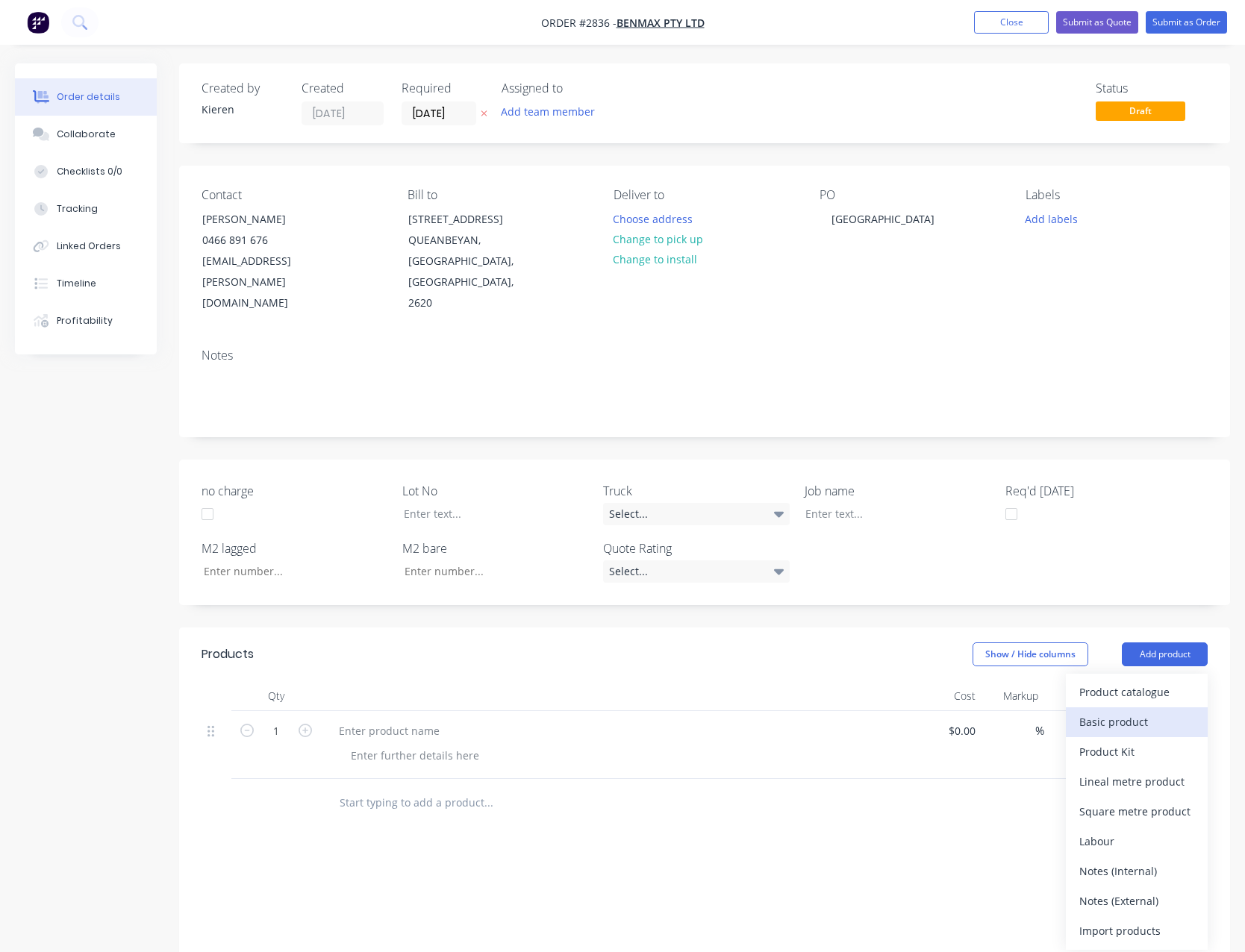
click at [1143, 711] on div "Basic product" at bounding box center [1136, 722] width 115 height 22
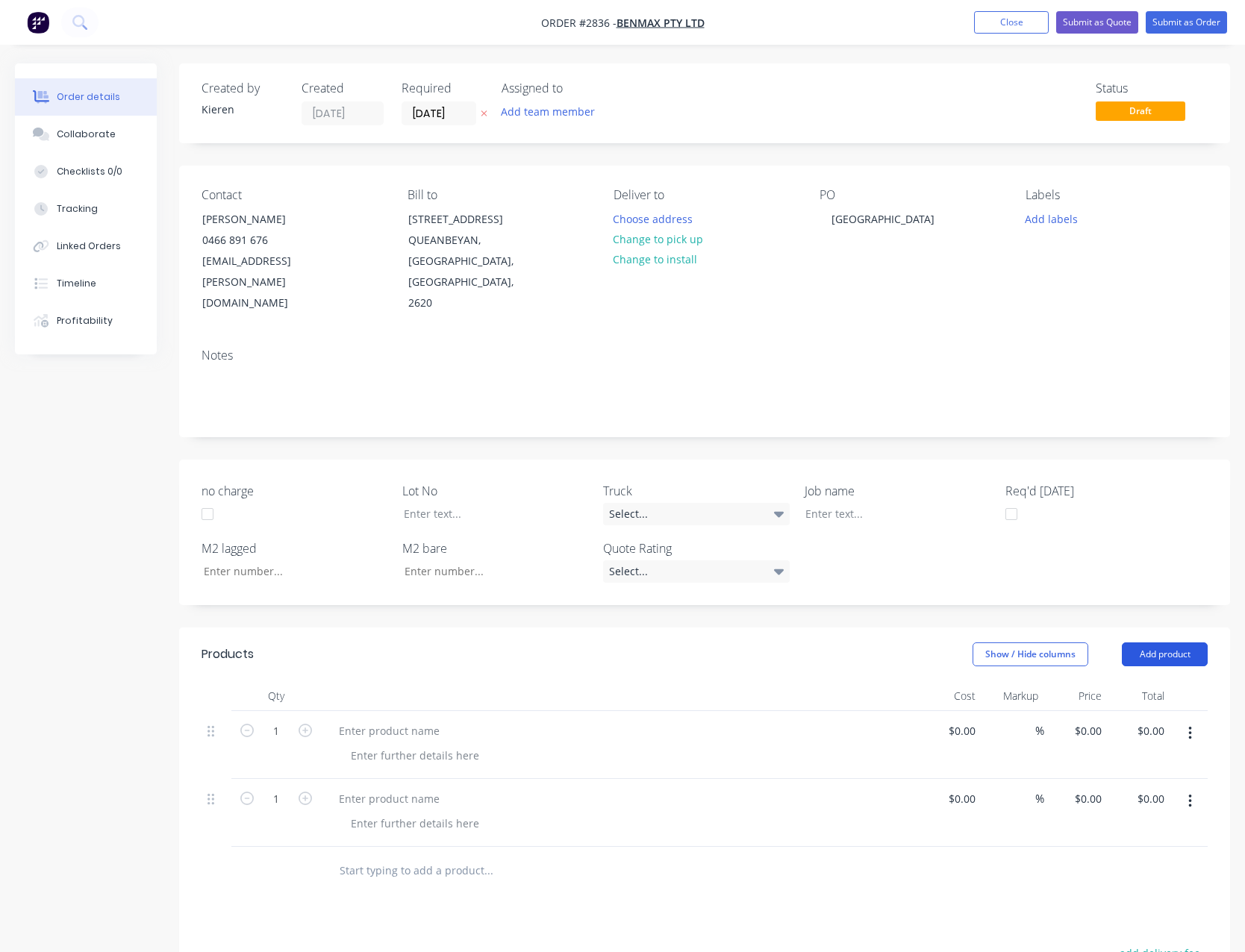
click at [1150, 642] on button "Add product" at bounding box center [1164, 654] width 86 height 24
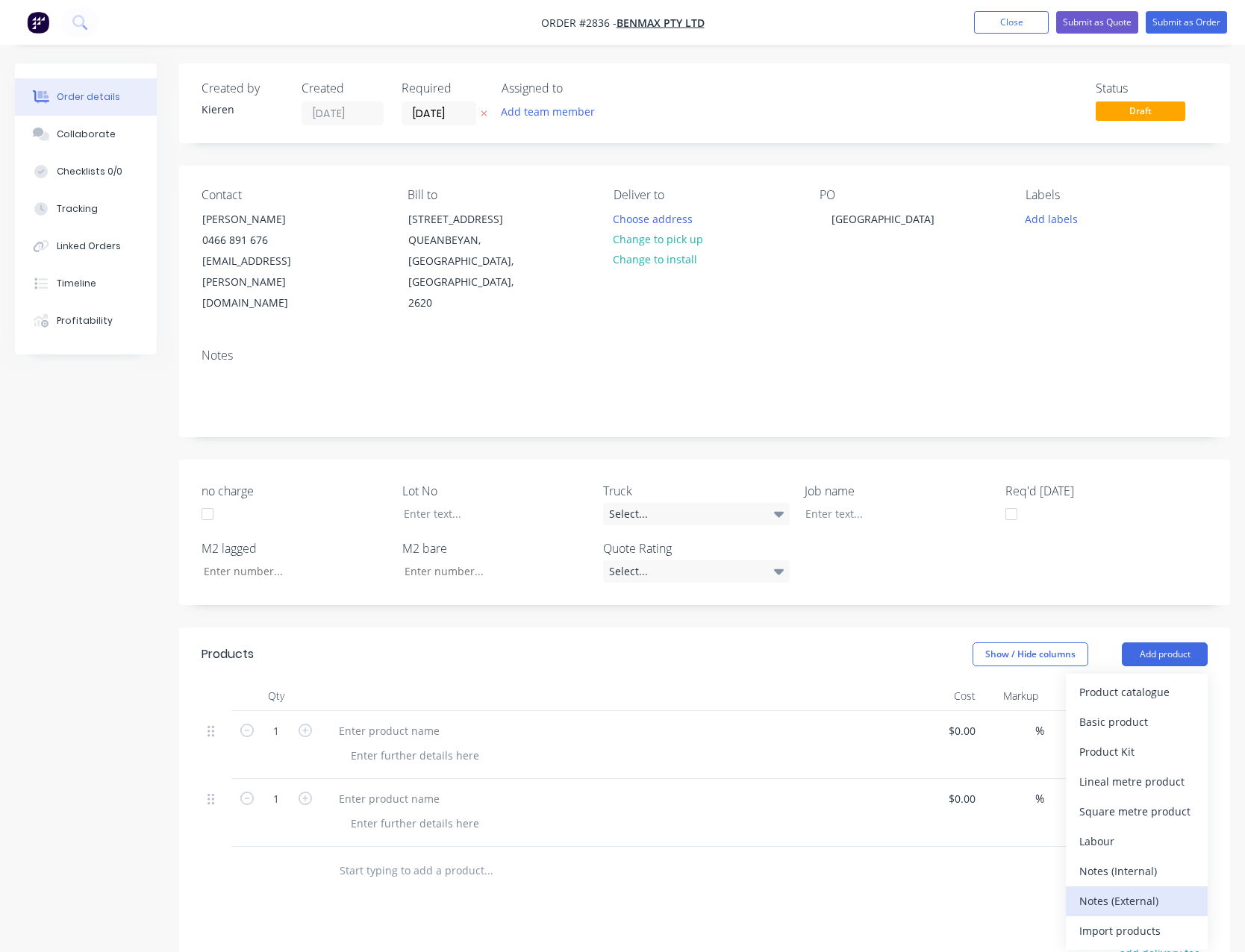
click at [1130, 890] on div "Notes (External)" at bounding box center [1136, 901] width 115 height 22
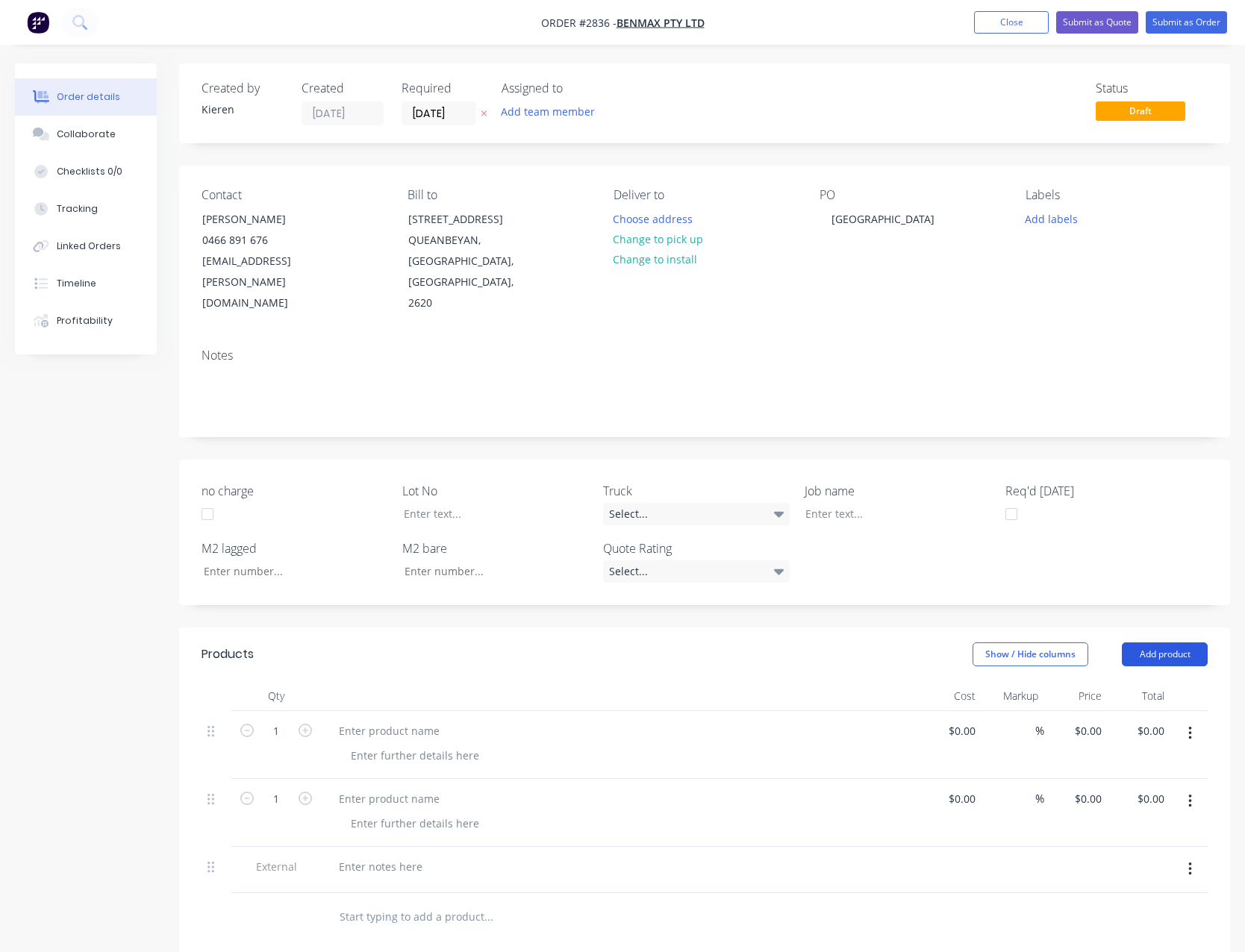
click at [1144, 642] on button "Add product" at bounding box center [1164, 654] width 86 height 24
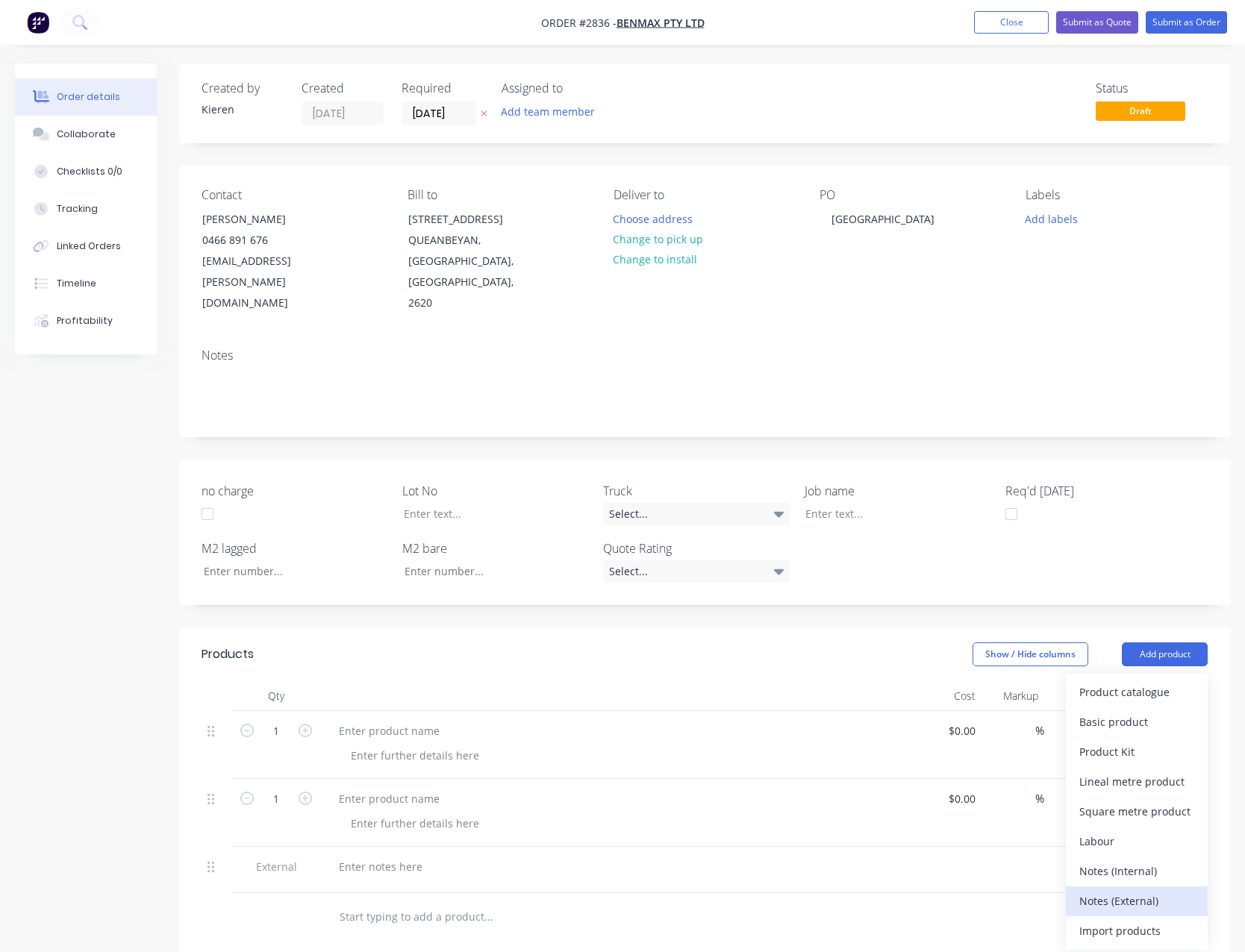
click at [1104, 890] on div "Notes (External)" at bounding box center [1136, 901] width 115 height 22
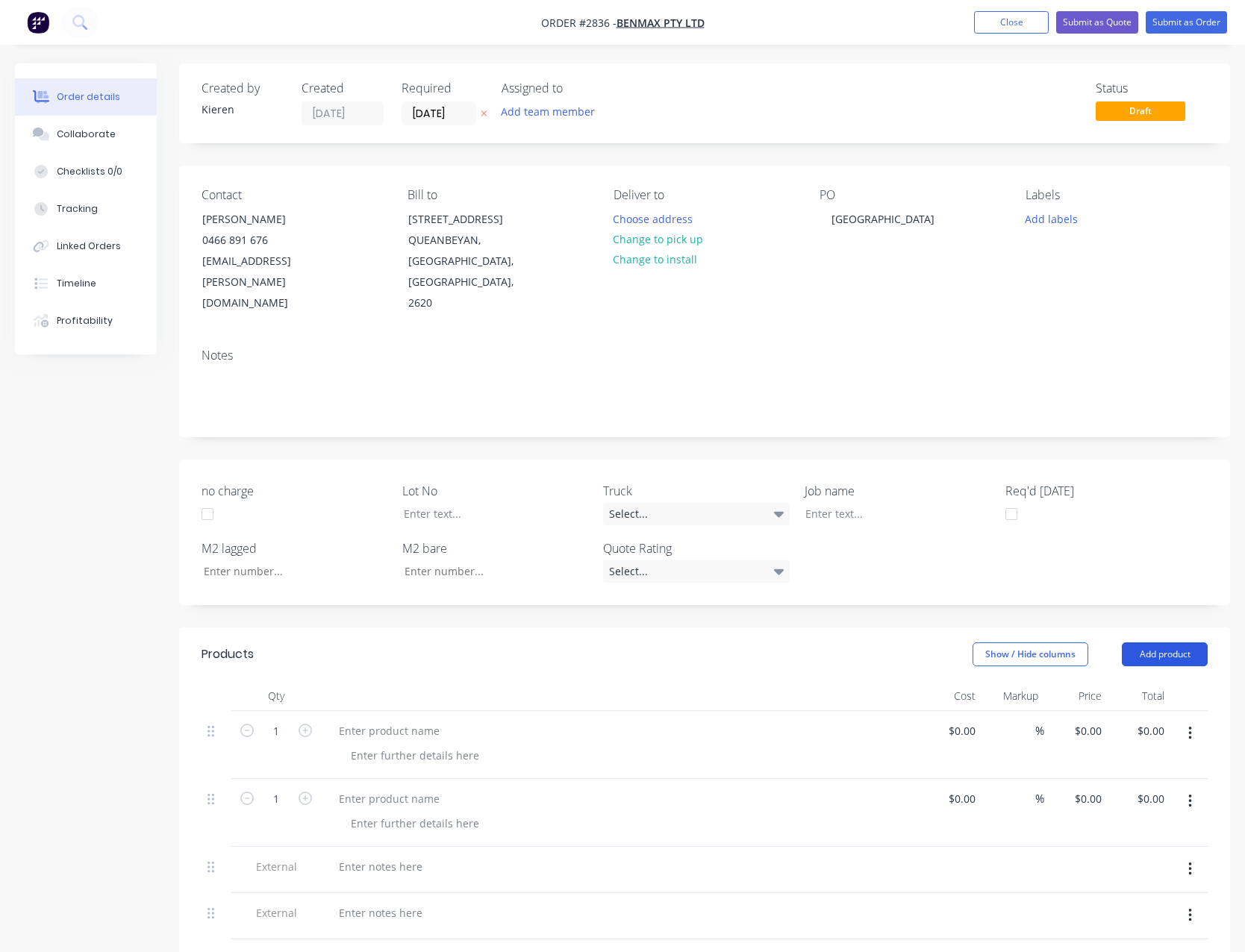
click at [1155, 642] on button "Add product" at bounding box center [1164, 654] width 86 height 24
drag, startPoint x: 1132, startPoint y: 878, endPoint x: 1116, endPoint y: 875, distance: 16.3
click at [1132, 890] on div "Notes (External)" at bounding box center [1136, 901] width 115 height 22
click at [420, 720] on div at bounding box center [388, 731] width 124 height 22
click at [388, 787] on div at bounding box center [388, 798] width 124 height 22
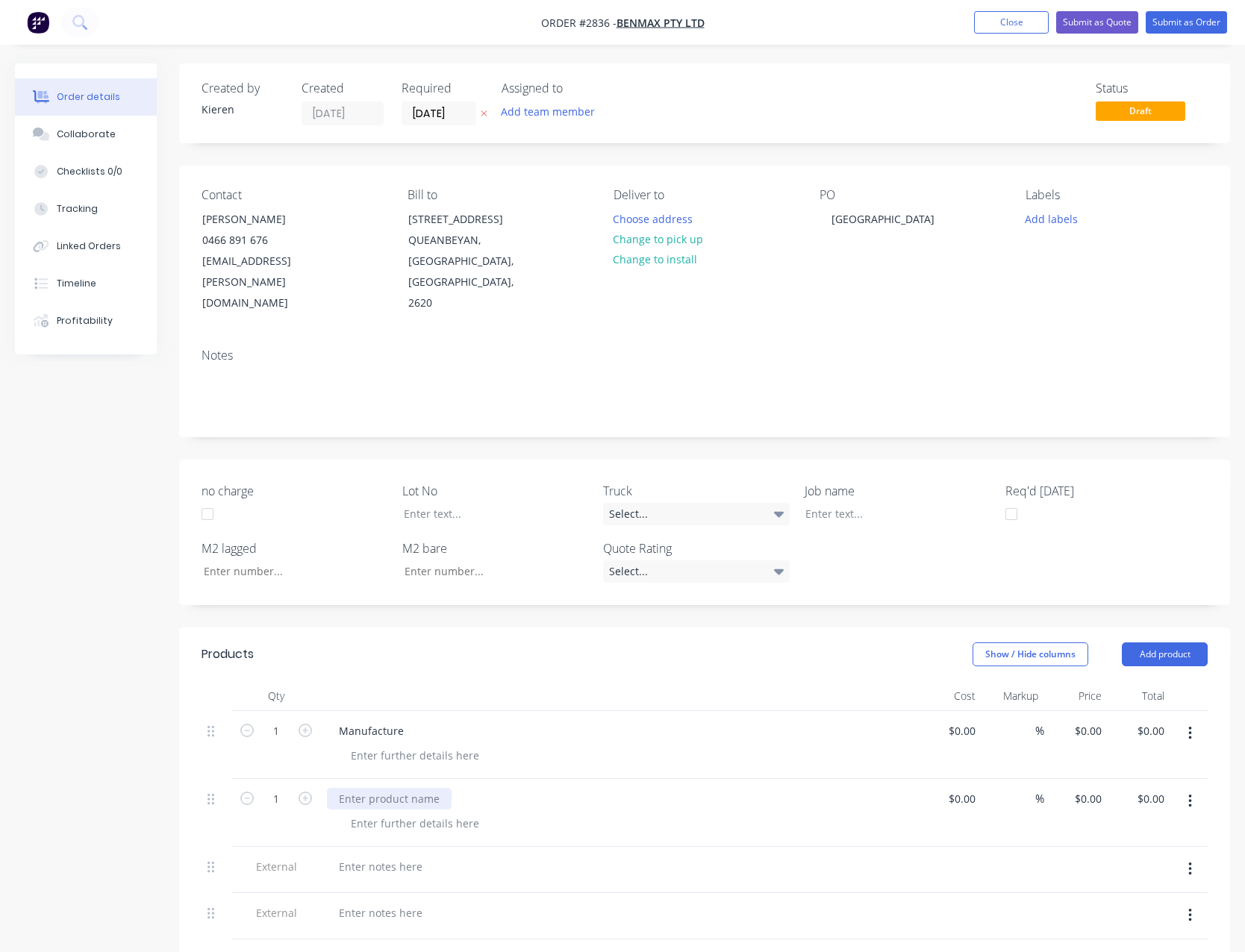
click at [389, 787] on div at bounding box center [388, 798] width 124 height 22
drag, startPoint x: 996, startPoint y: 25, endPoint x: 1003, endPoint y: 29, distance: 8.1
click at [997, 25] on button "Close" at bounding box center [1010, 22] width 75 height 22
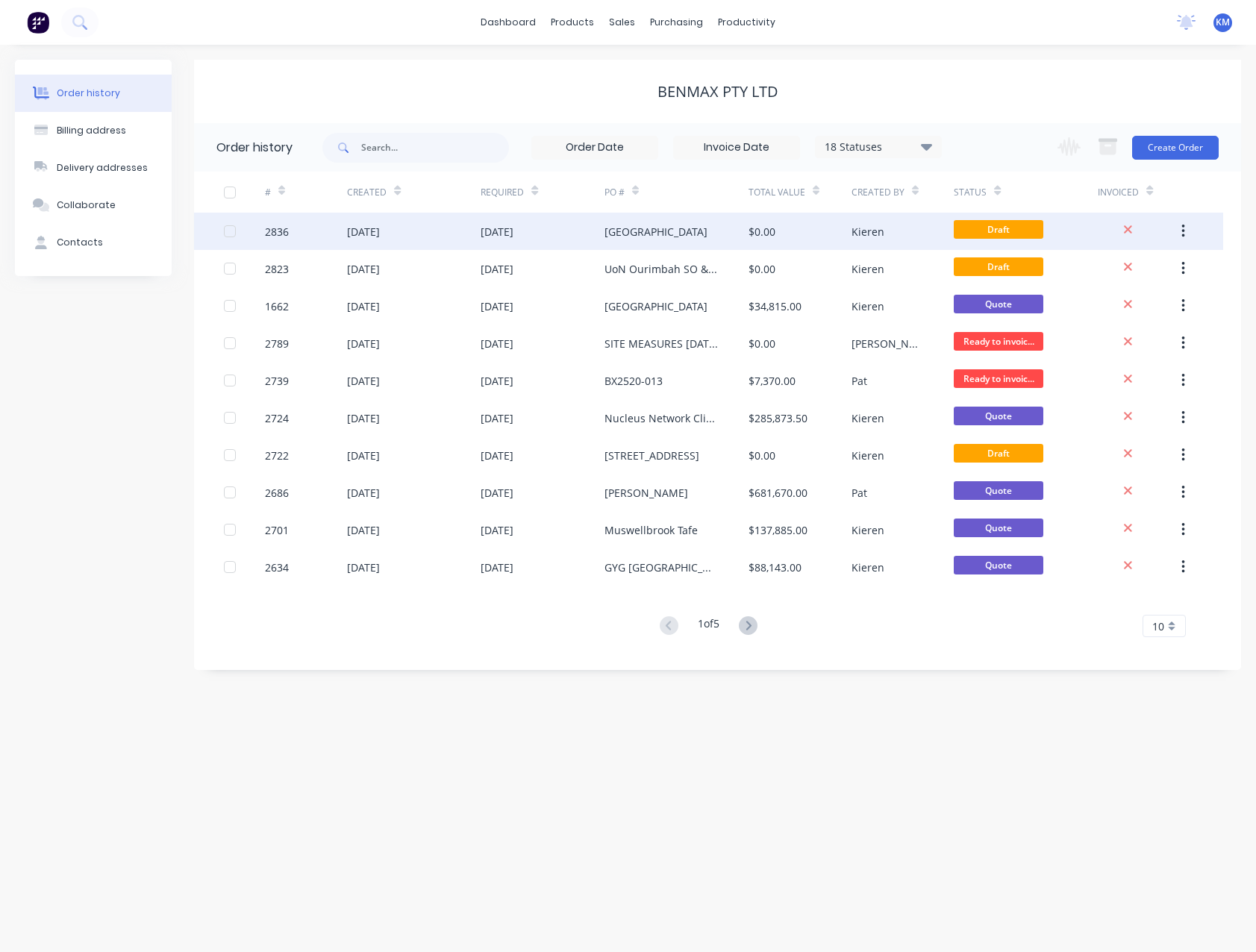
click at [624, 224] on div "[GEOGRAPHIC_DATA]" at bounding box center [656, 231] width 103 height 16
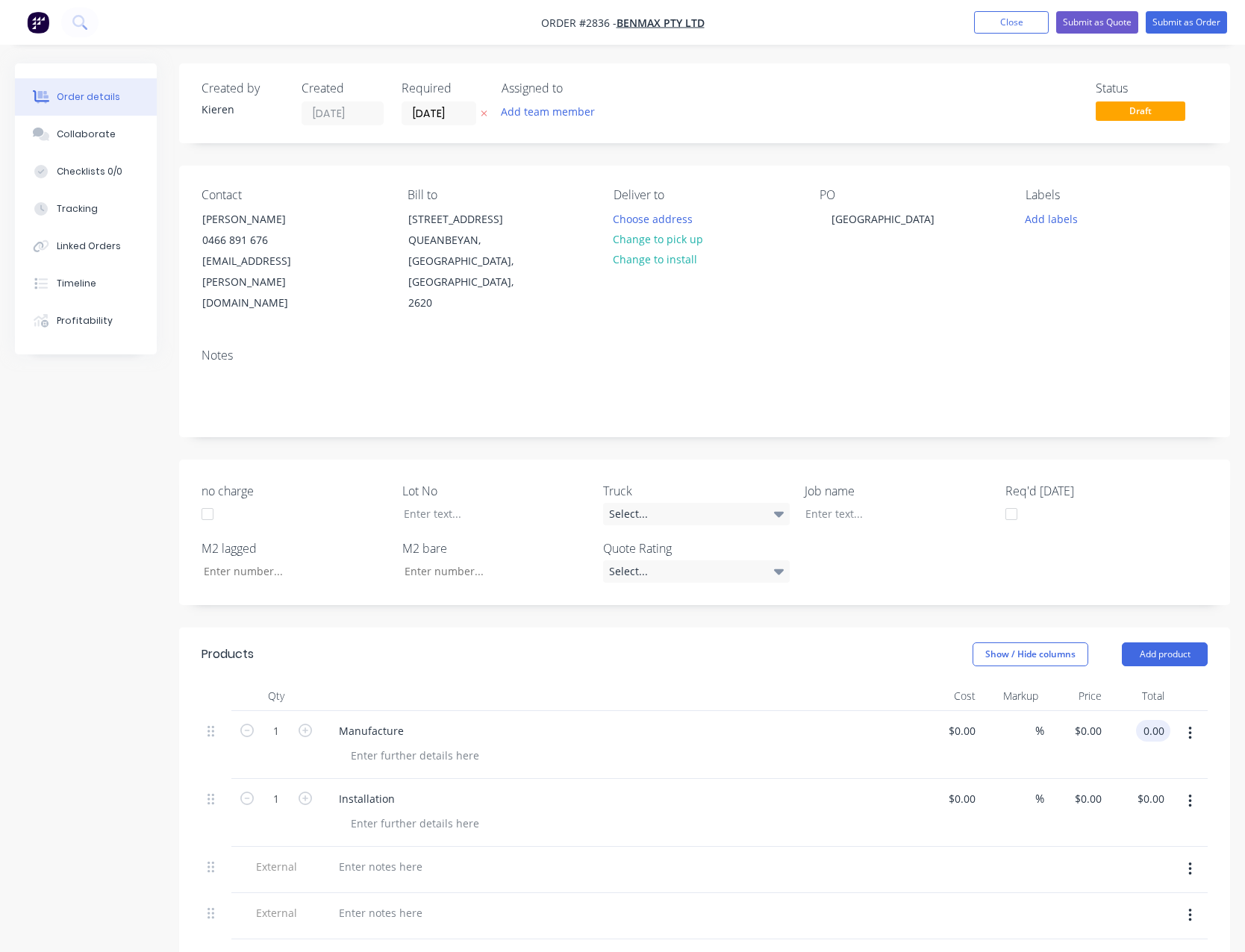
click at [1152, 720] on input "0.00" at bounding box center [1156, 731] width 29 height 22
type input "53100.00"
type input "$53,100.00"
click at [1159, 787] on input "0.00" at bounding box center [1152, 798] width 34 height 22
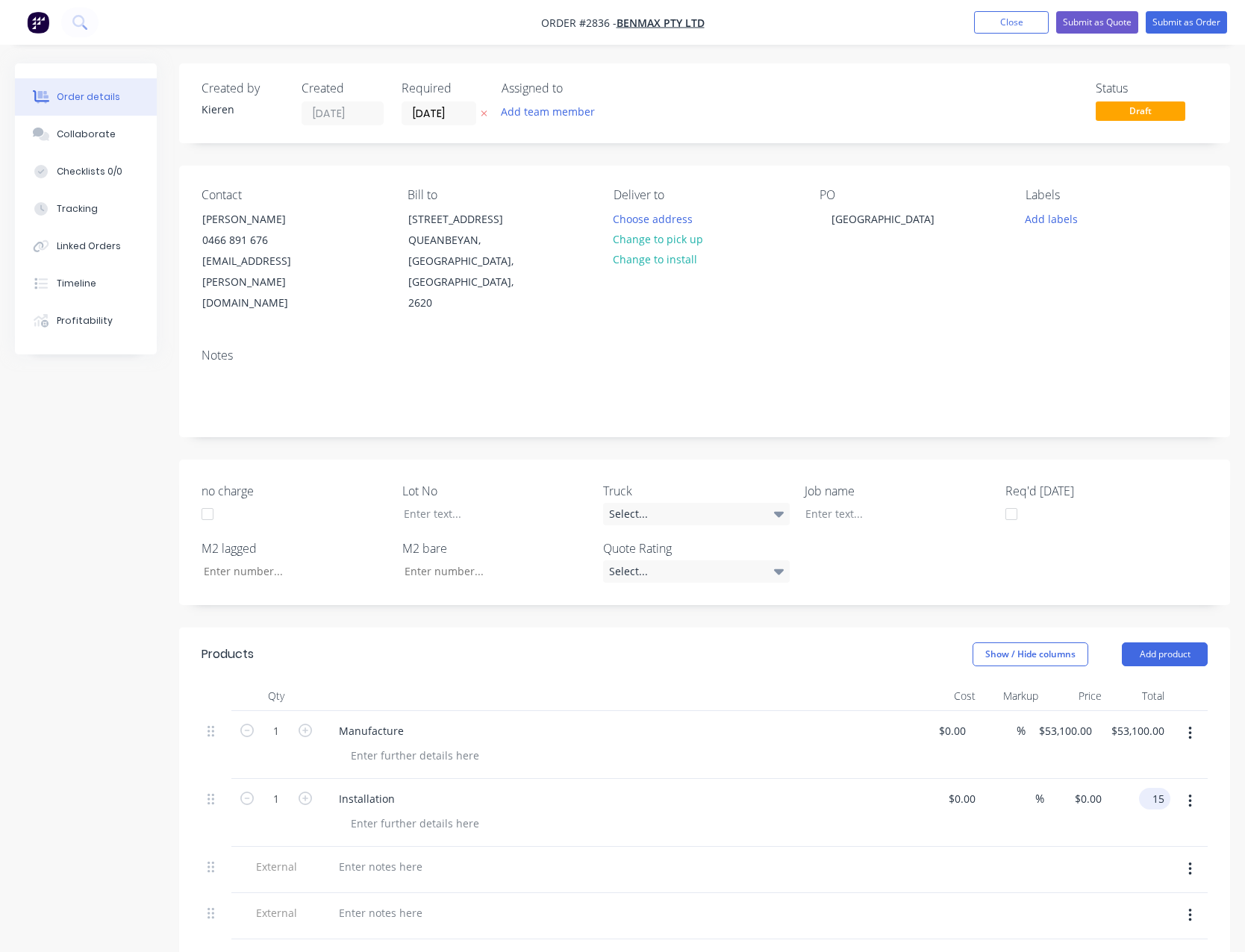
type input "1"
type input "45120.00"
type input "$45,120.00"
click at [360, 855] on div at bounding box center [380, 866] width 108 height 22
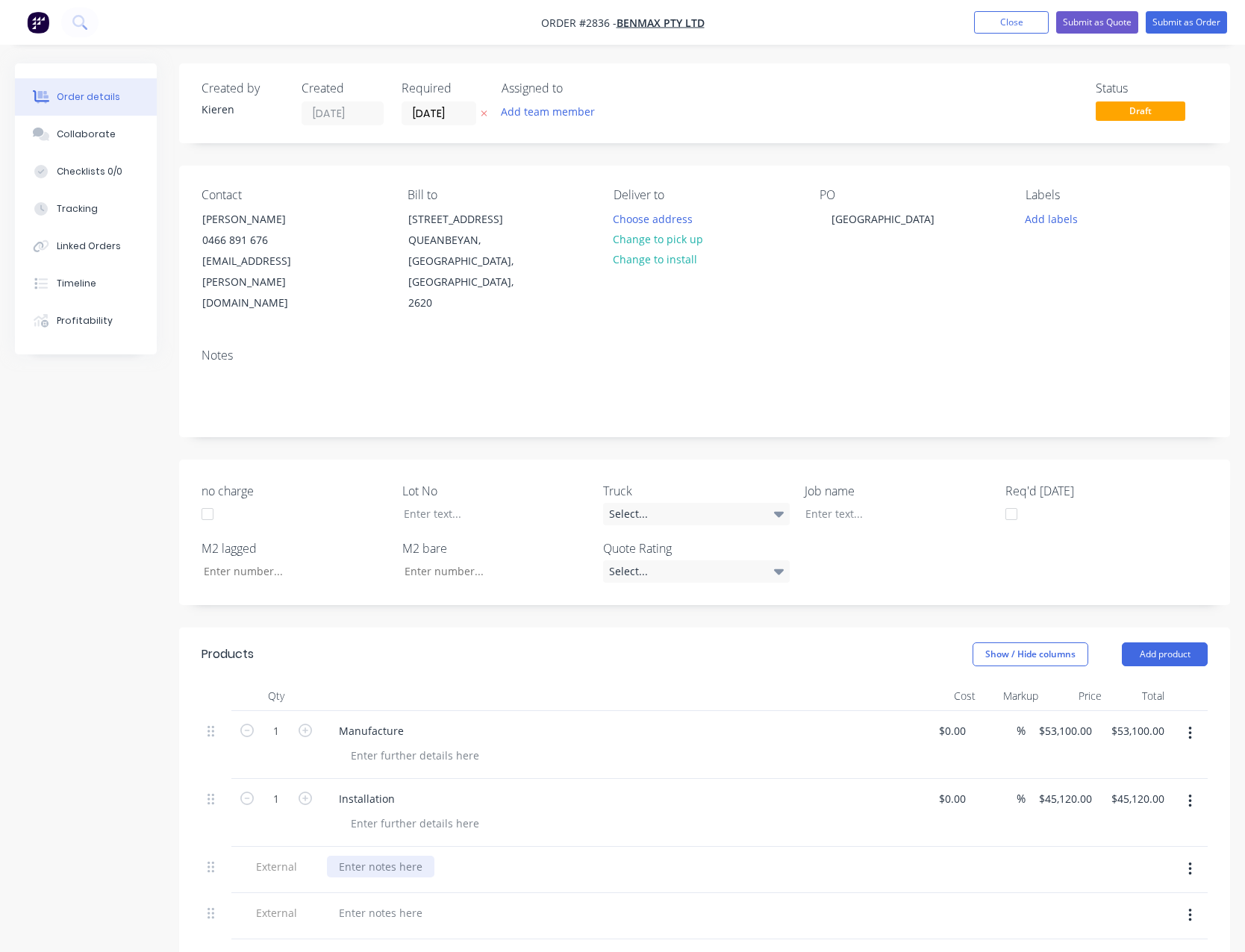
click at [360, 855] on div at bounding box center [380, 866] width 108 height 22
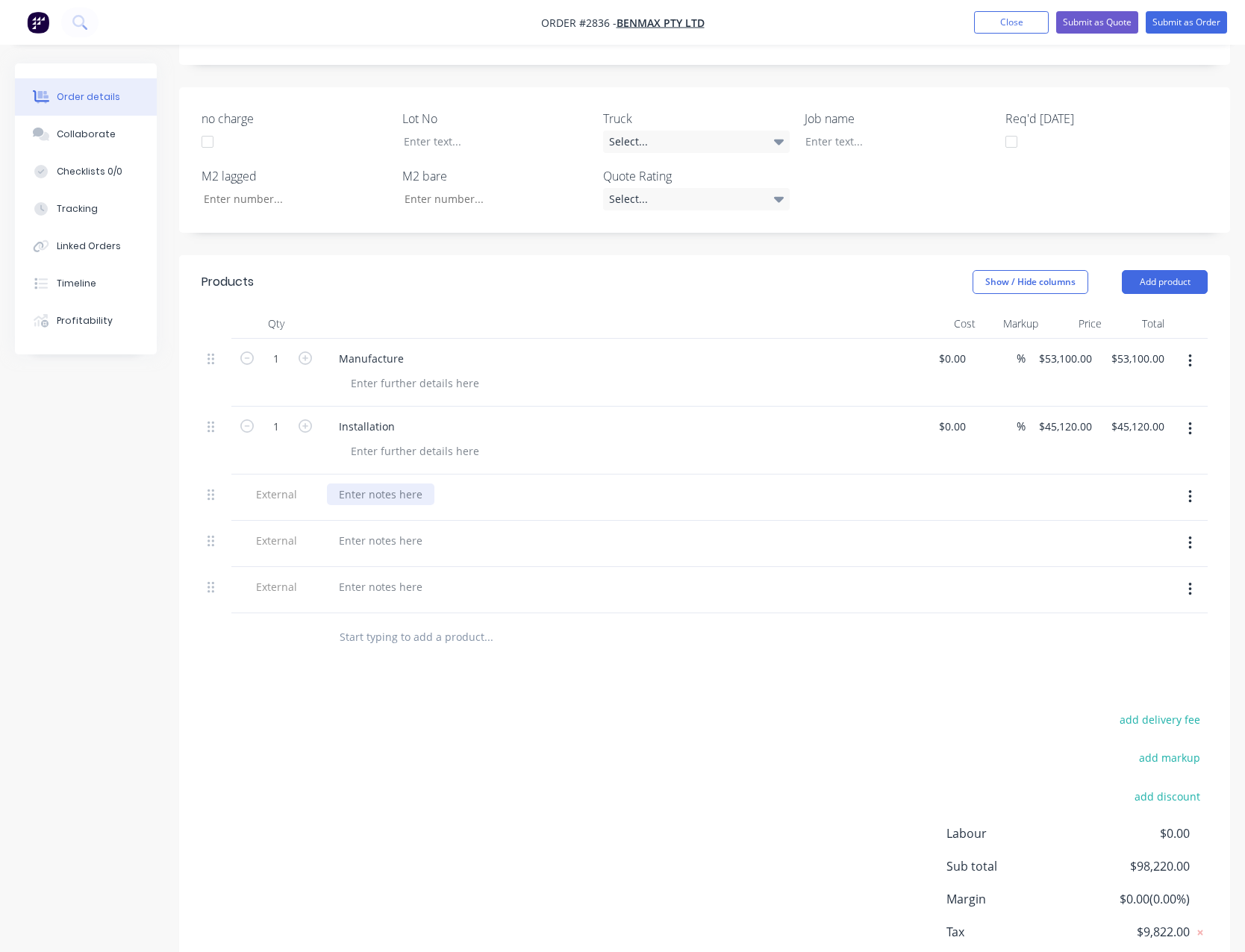
scroll to position [373, 0]
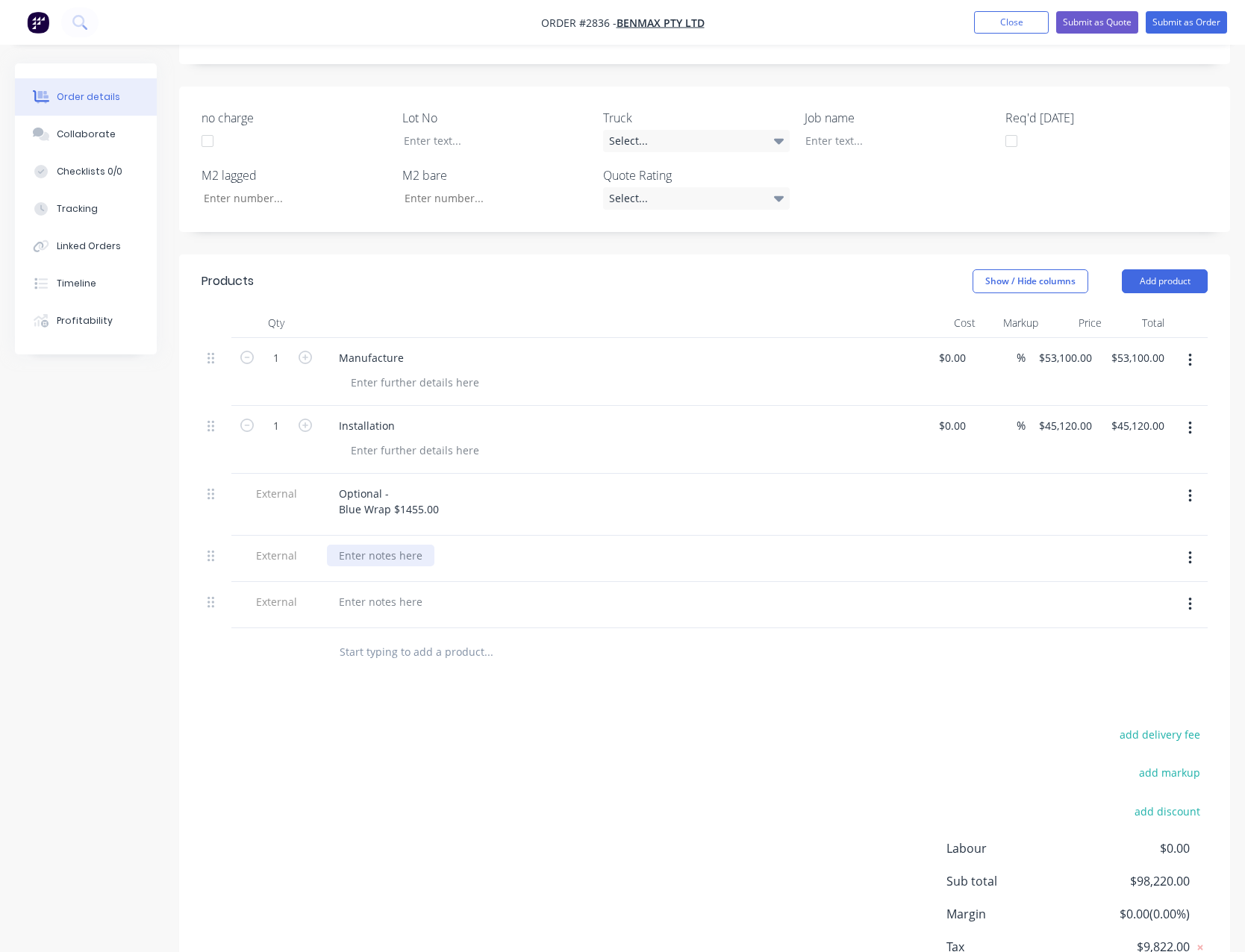
click at [363, 545] on div at bounding box center [380, 556] width 108 height 22
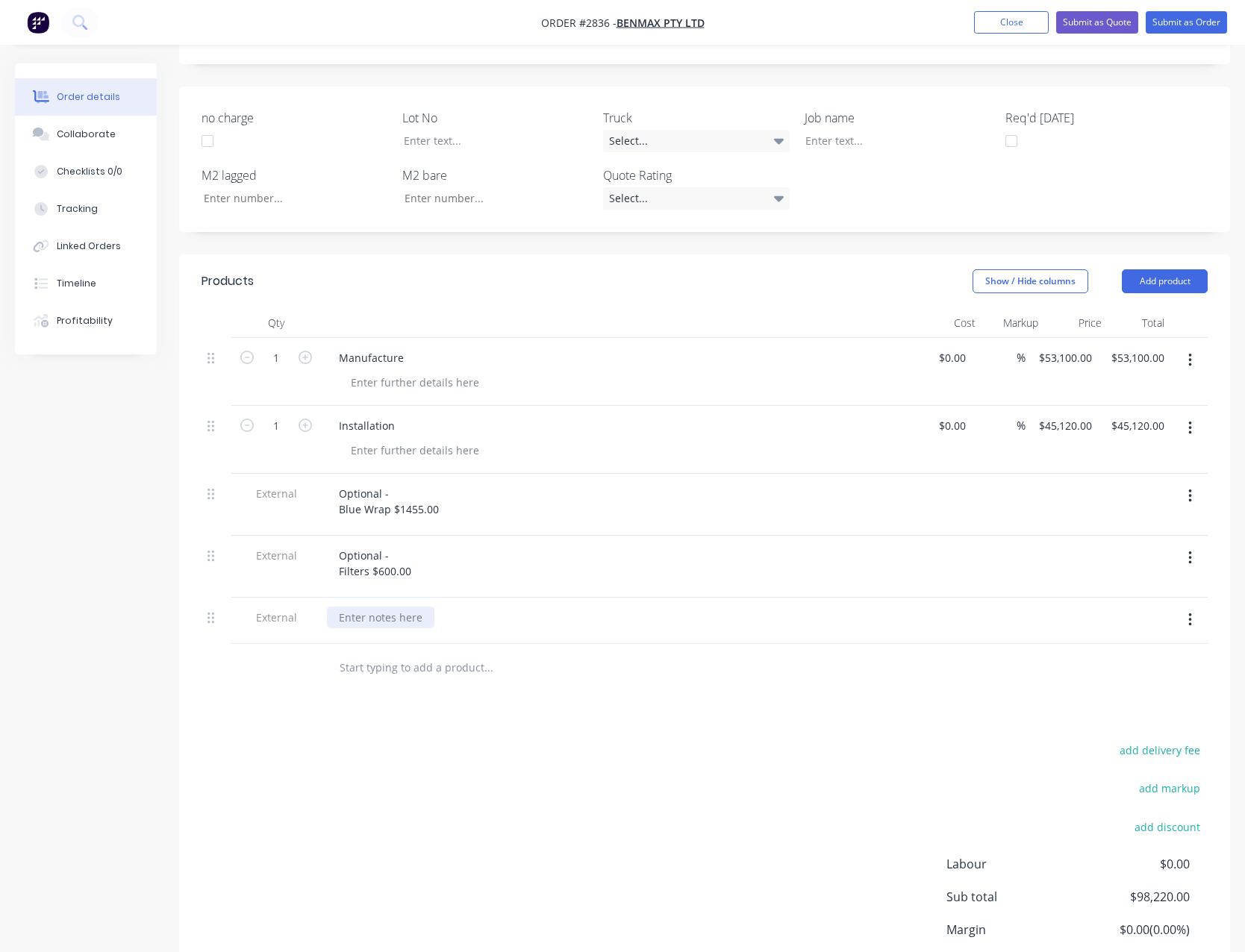
click at [387, 606] on div at bounding box center [380, 617] width 108 height 22
click at [1188, 606] on button "button" at bounding box center [1190, 619] width 35 height 27
click at [1188, 678] on div "Delete" at bounding box center [1136, 689] width 115 height 22
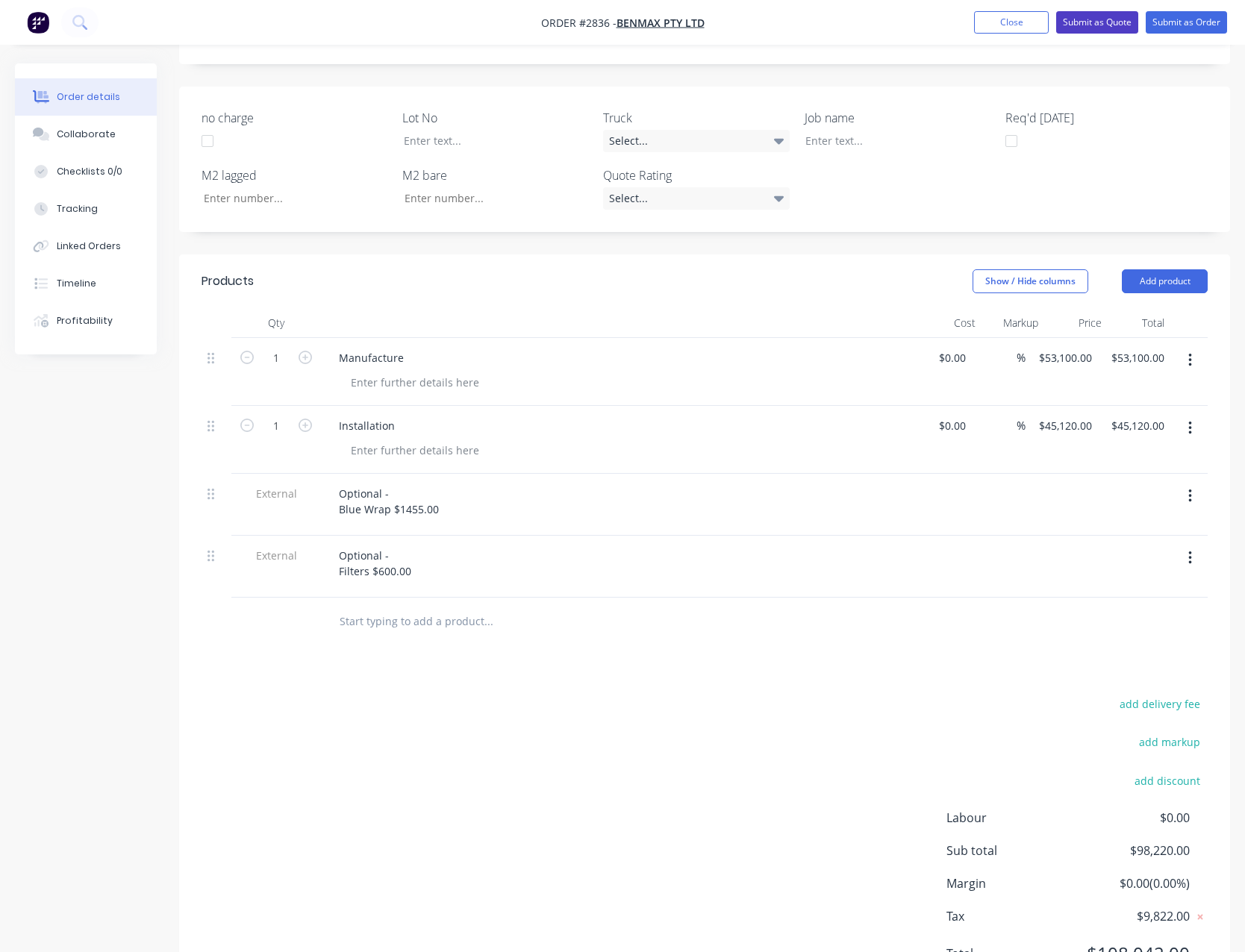
click at [1082, 26] on button "Submit as Quote" at bounding box center [1097, 22] width 82 height 22
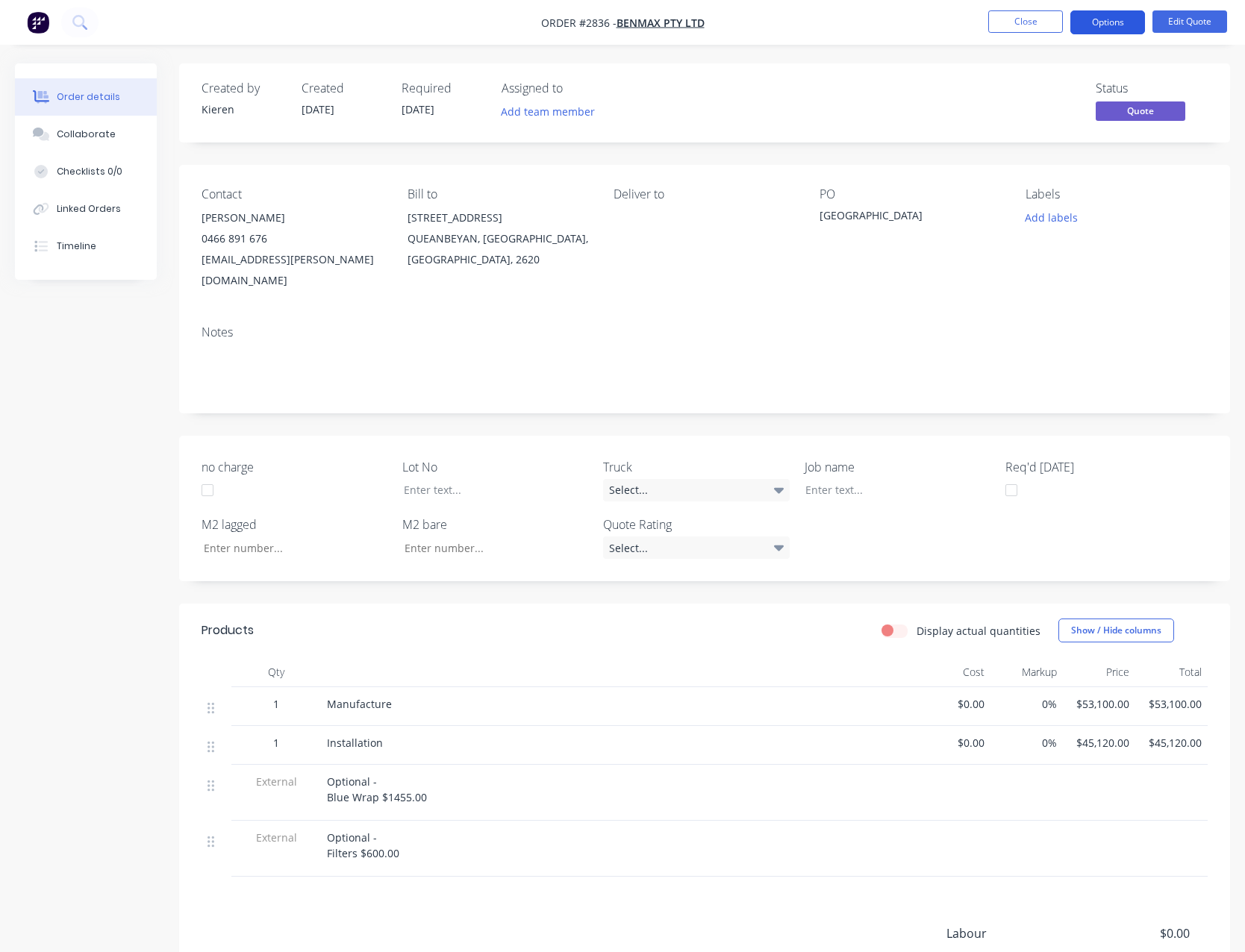
click at [1092, 22] on button "Options" at bounding box center [1107, 22] width 75 height 24
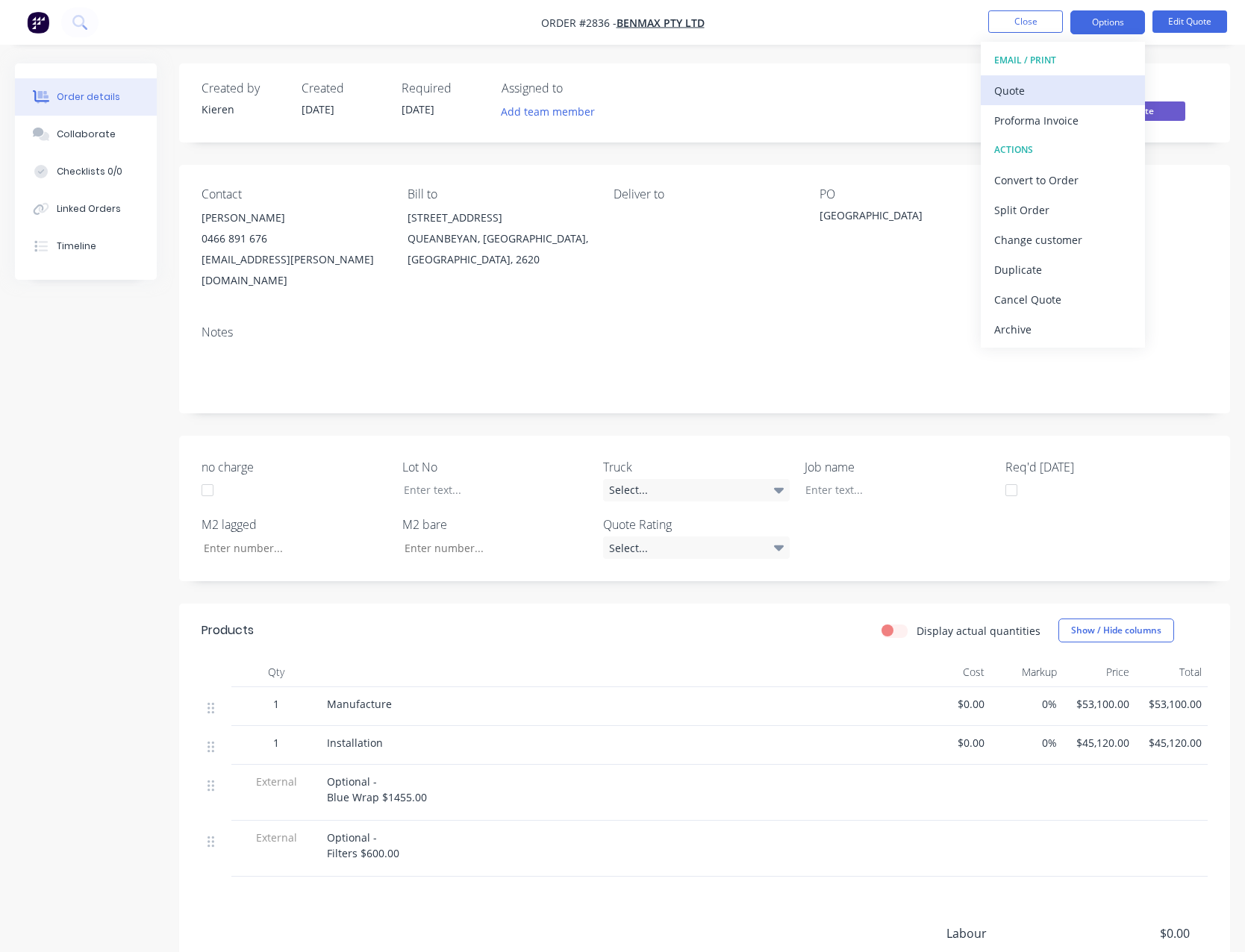
click at [1048, 97] on div "Quote" at bounding box center [1062, 91] width 137 height 22
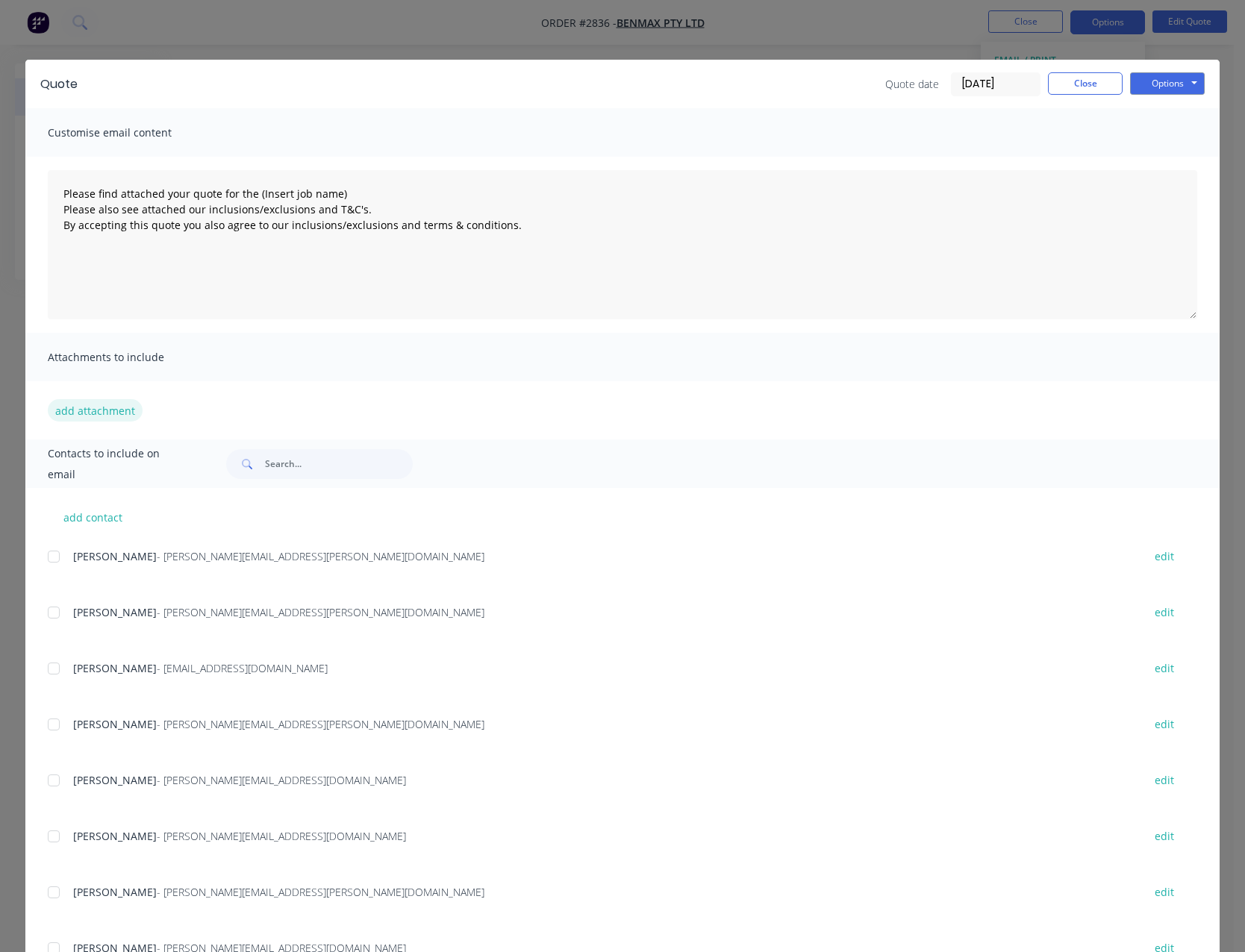
click at [97, 412] on button "add attachment" at bounding box center [95, 410] width 95 height 22
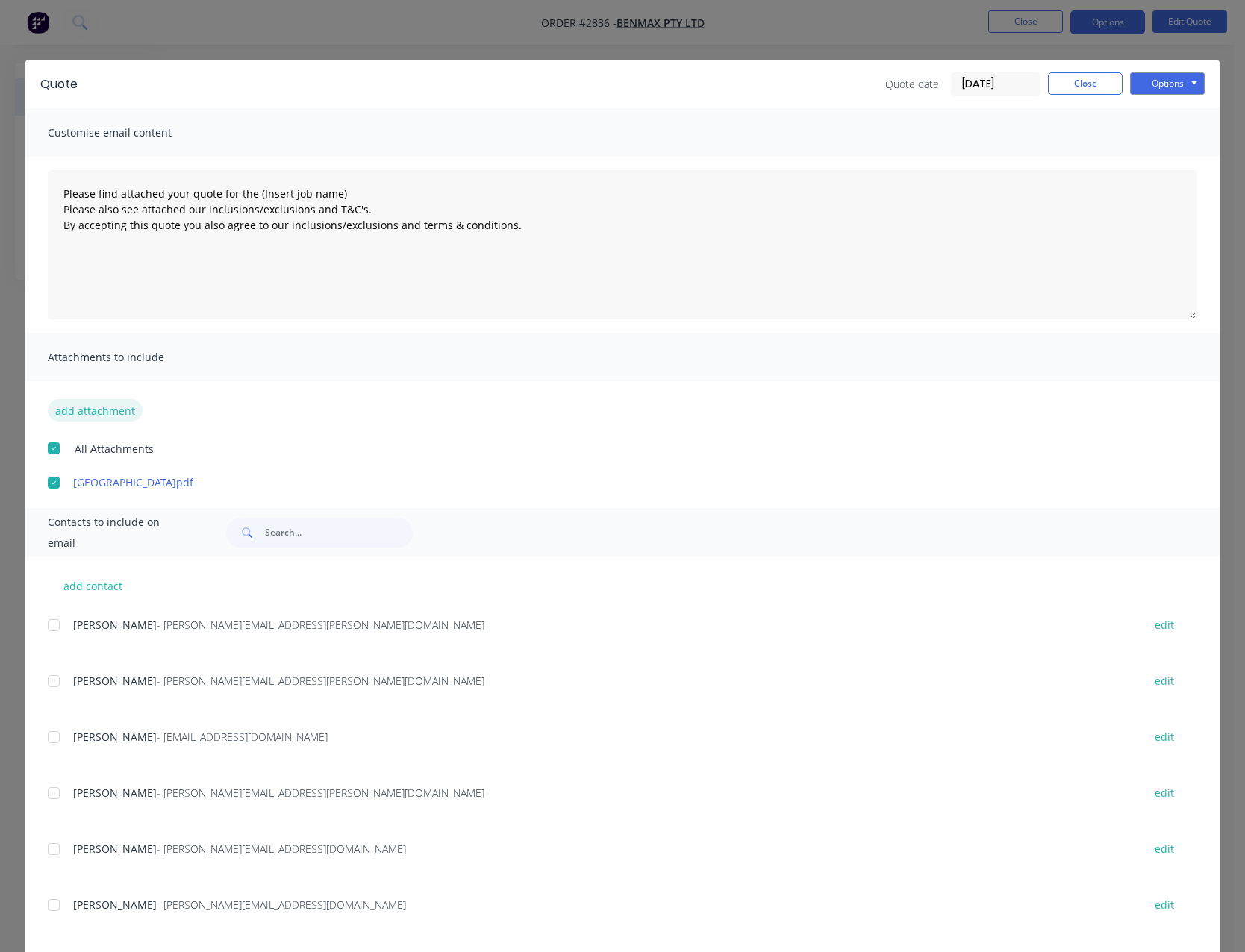
click at [112, 416] on button "add attachment" at bounding box center [95, 410] width 95 height 22
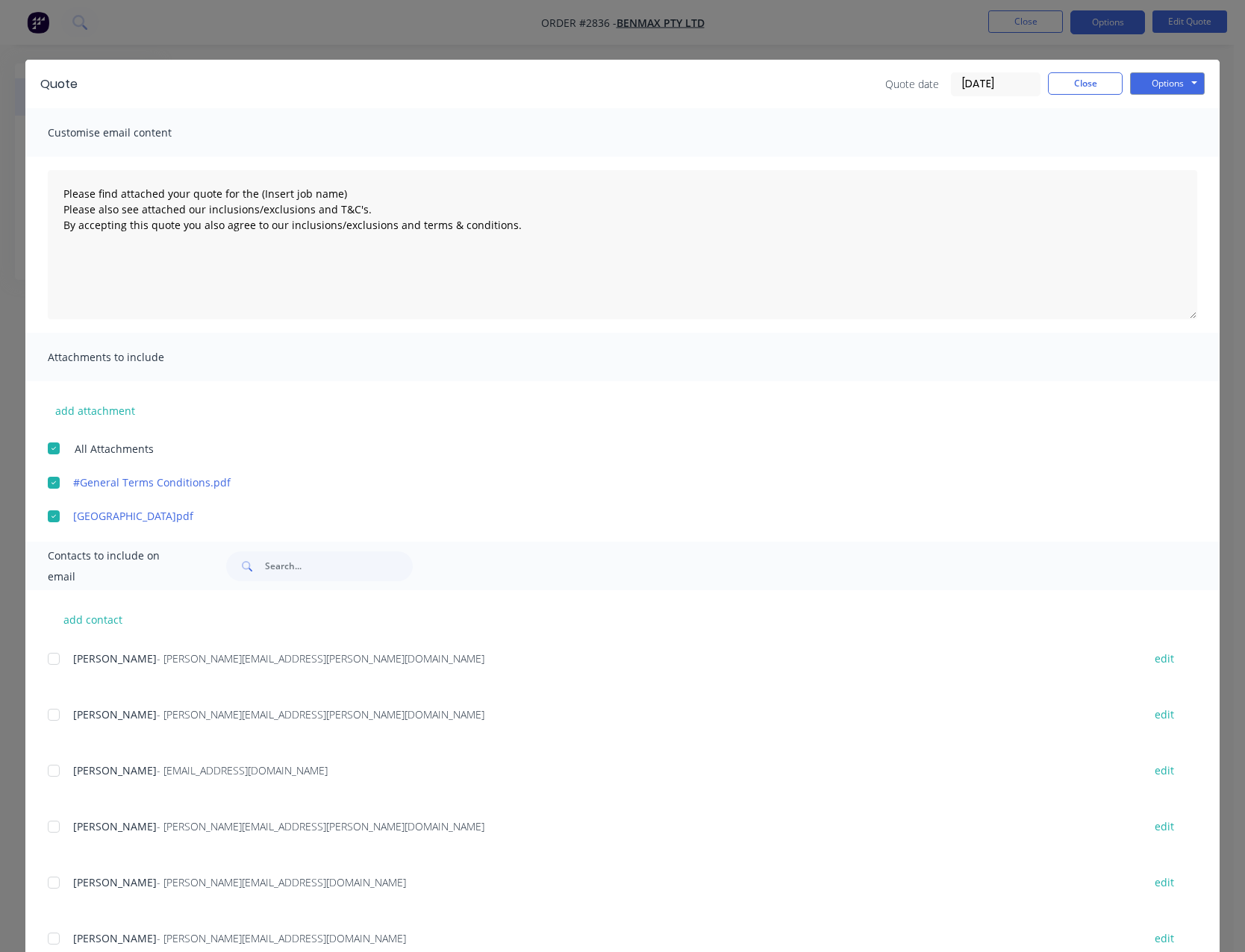
click at [53, 825] on div at bounding box center [53, 826] width 29 height 29
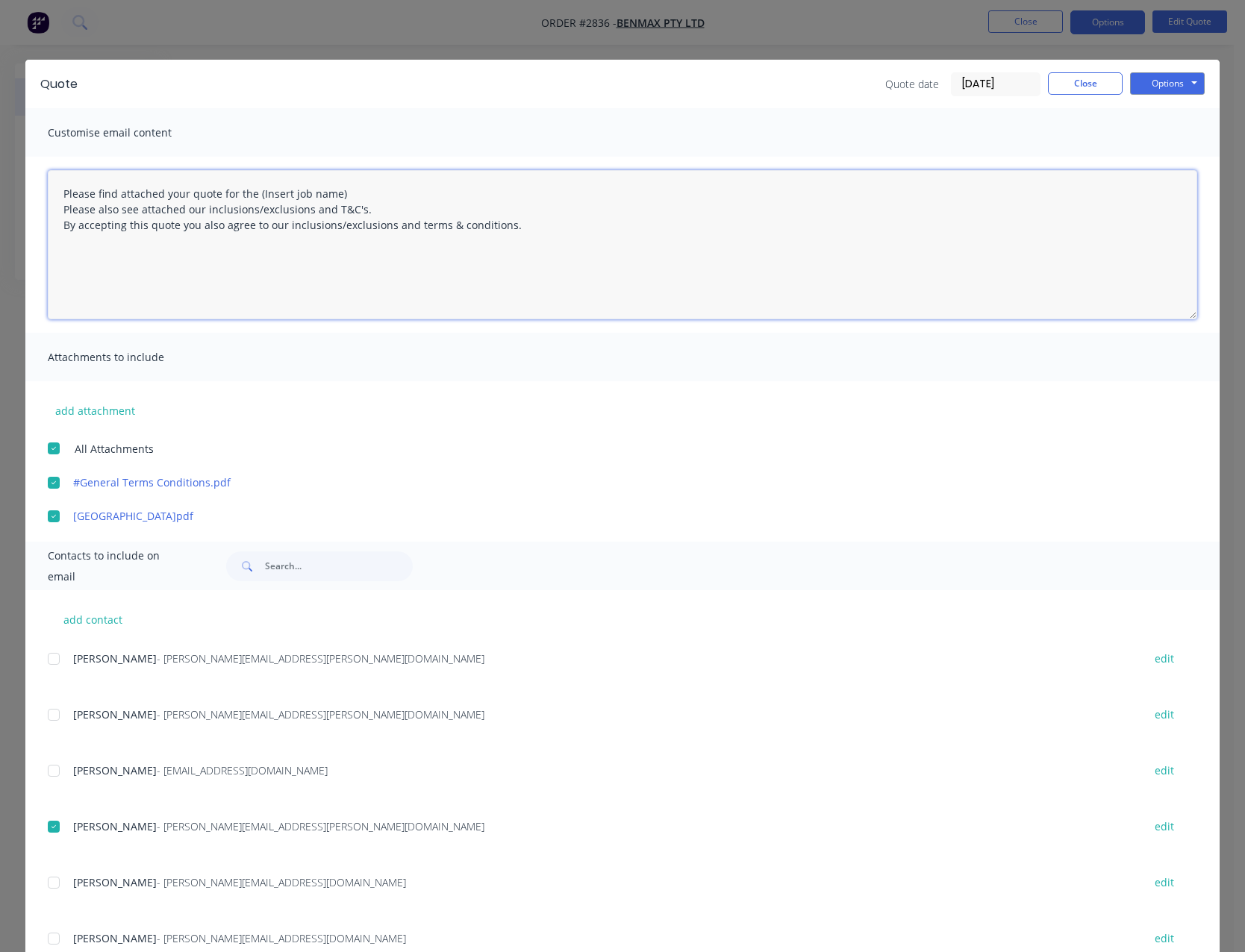
drag, startPoint x: 335, startPoint y: 193, endPoint x: 334, endPoint y: 206, distance: 13.0
click at [336, 193] on textarea "Please find attached your quote for the (Insert job name) Please also see attac…" at bounding box center [622, 245] width 1149 height 149
click at [532, 230] on textarea "Please find attached your quote for the [GEOGRAPHIC_DATA] Please also see attac…" at bounding box center [622, 245] width 1149 height 149
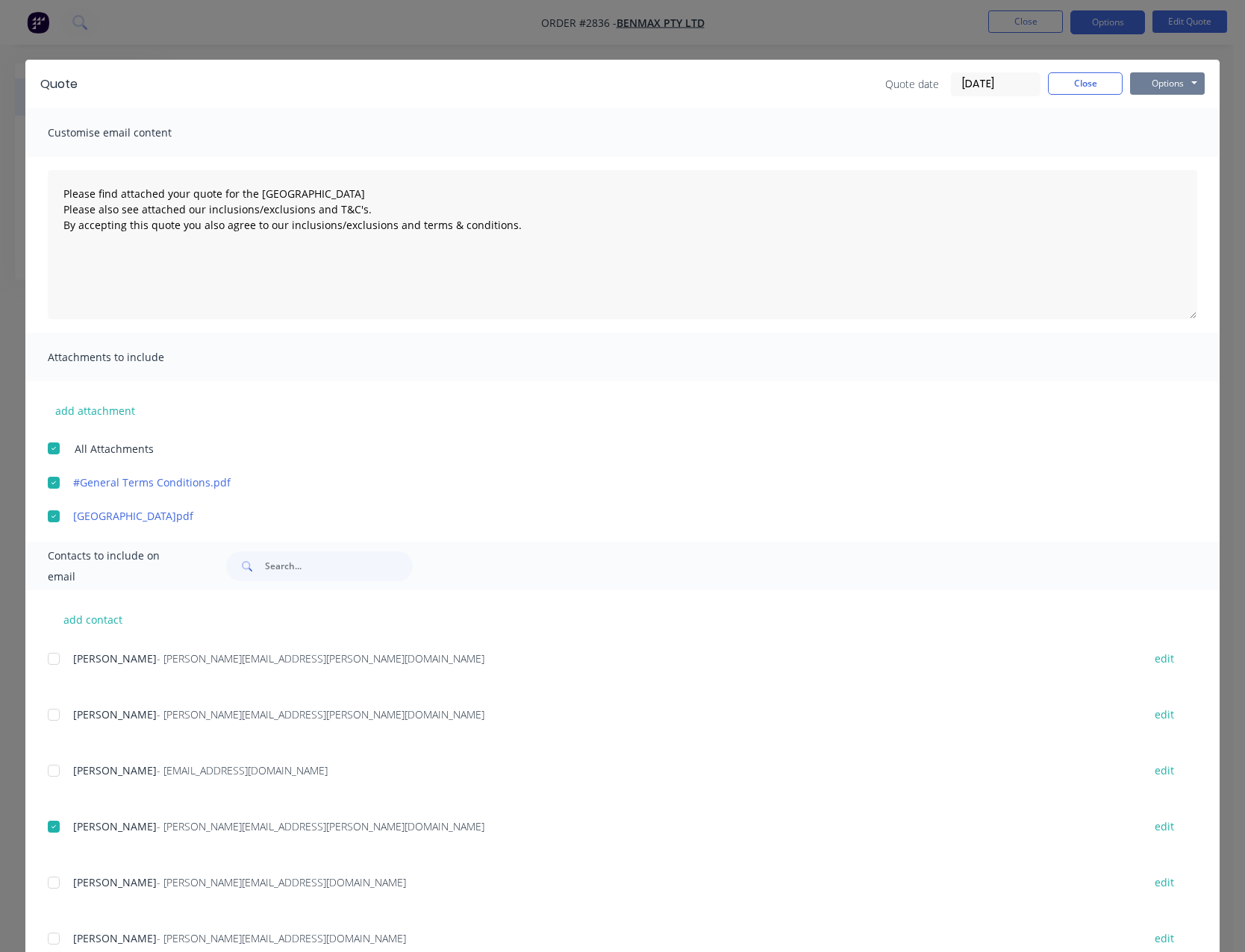
click at [1147, 80] on button "Options" at bounding box center [1167, 84] width 75 height 22
click at [1158, 155] on button "Email" at bounding box center [1178, 159] width 96 height 25
type textarea "Please find attached your quote for the (Insert job name) Please also see attac…"
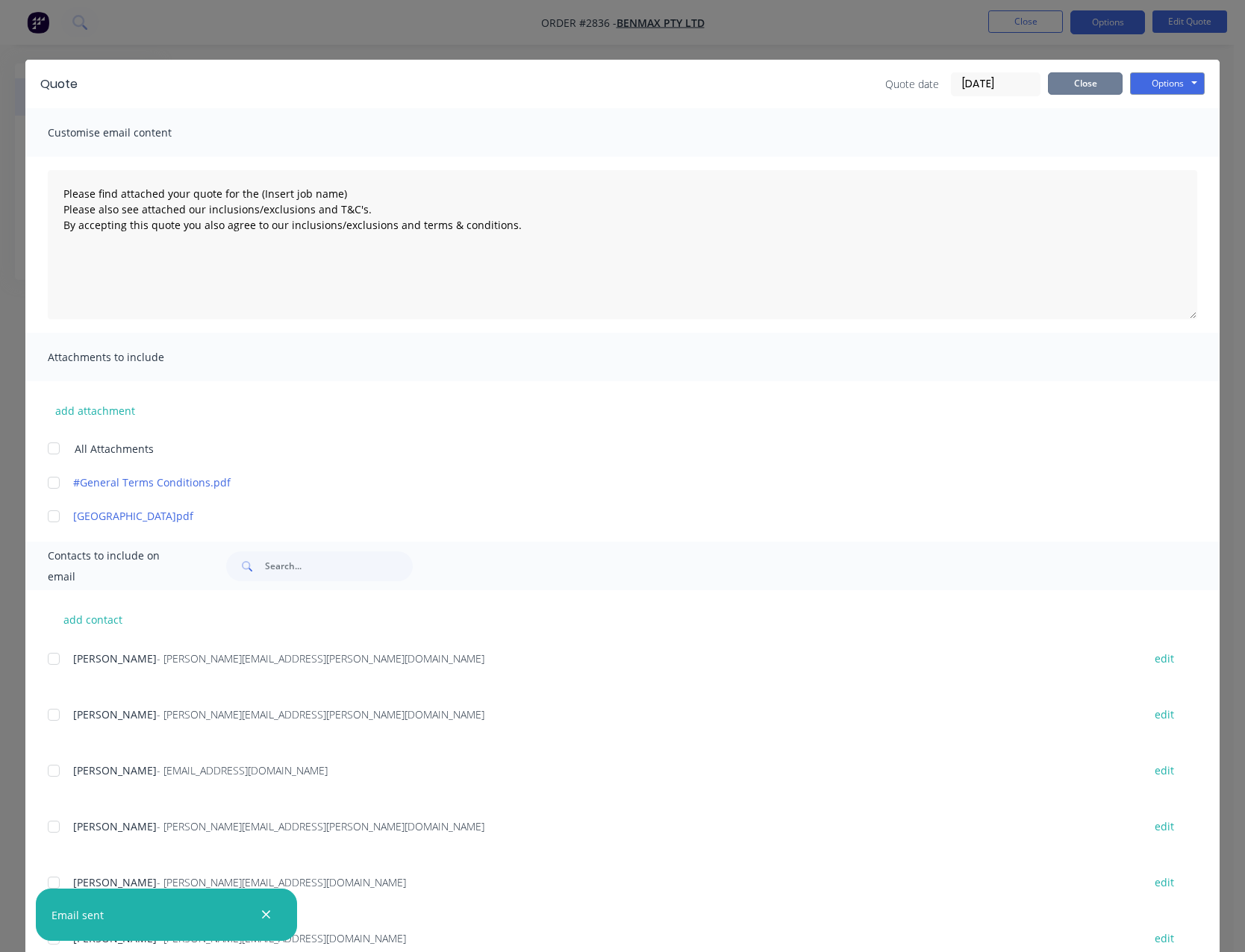
click at [1092, 92] on button "Close" at bounding box center [1085, 84] width 75 height 22
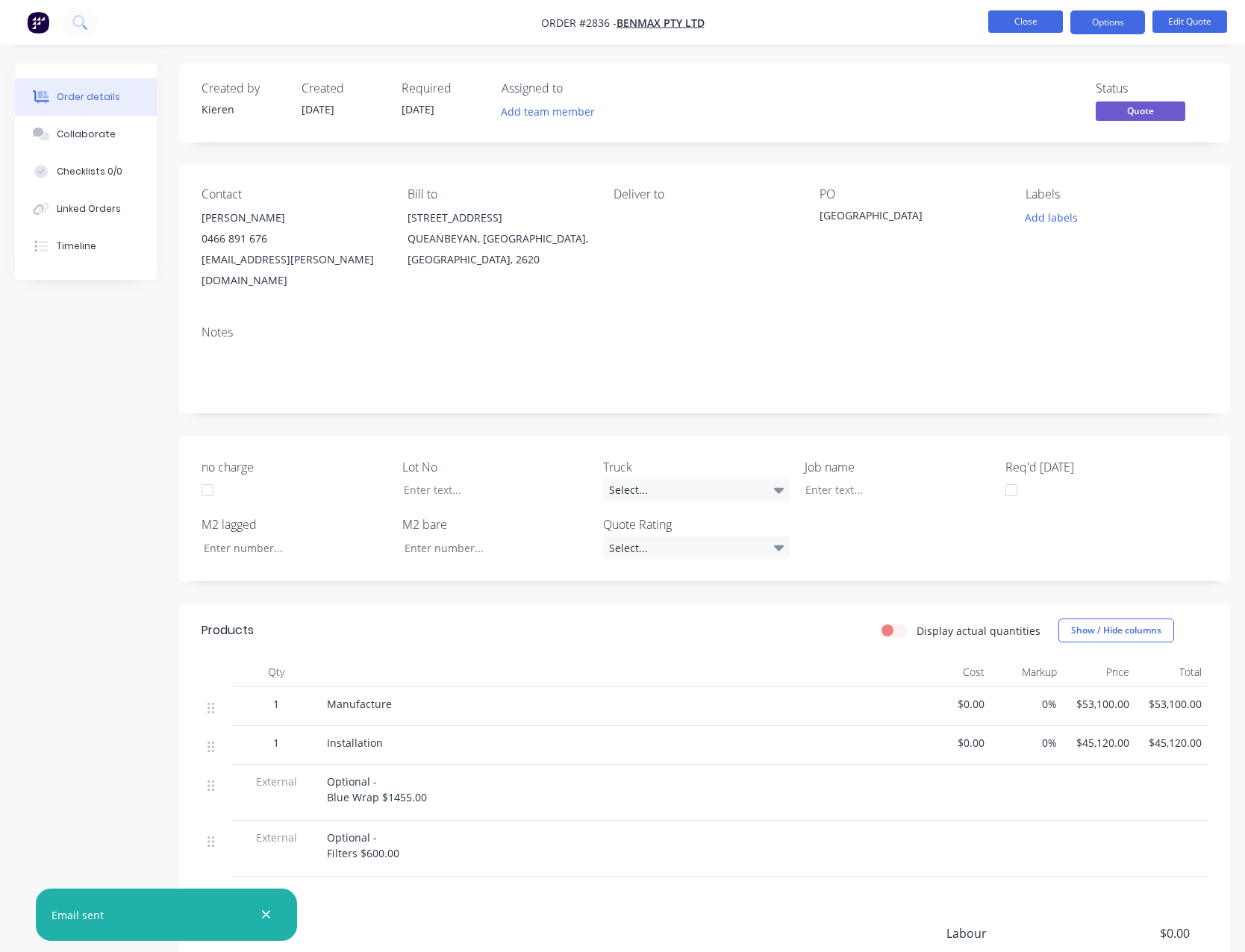
click at [1030, 26] on button "Close" at bounding box center [1025, 21] width 75 height 22
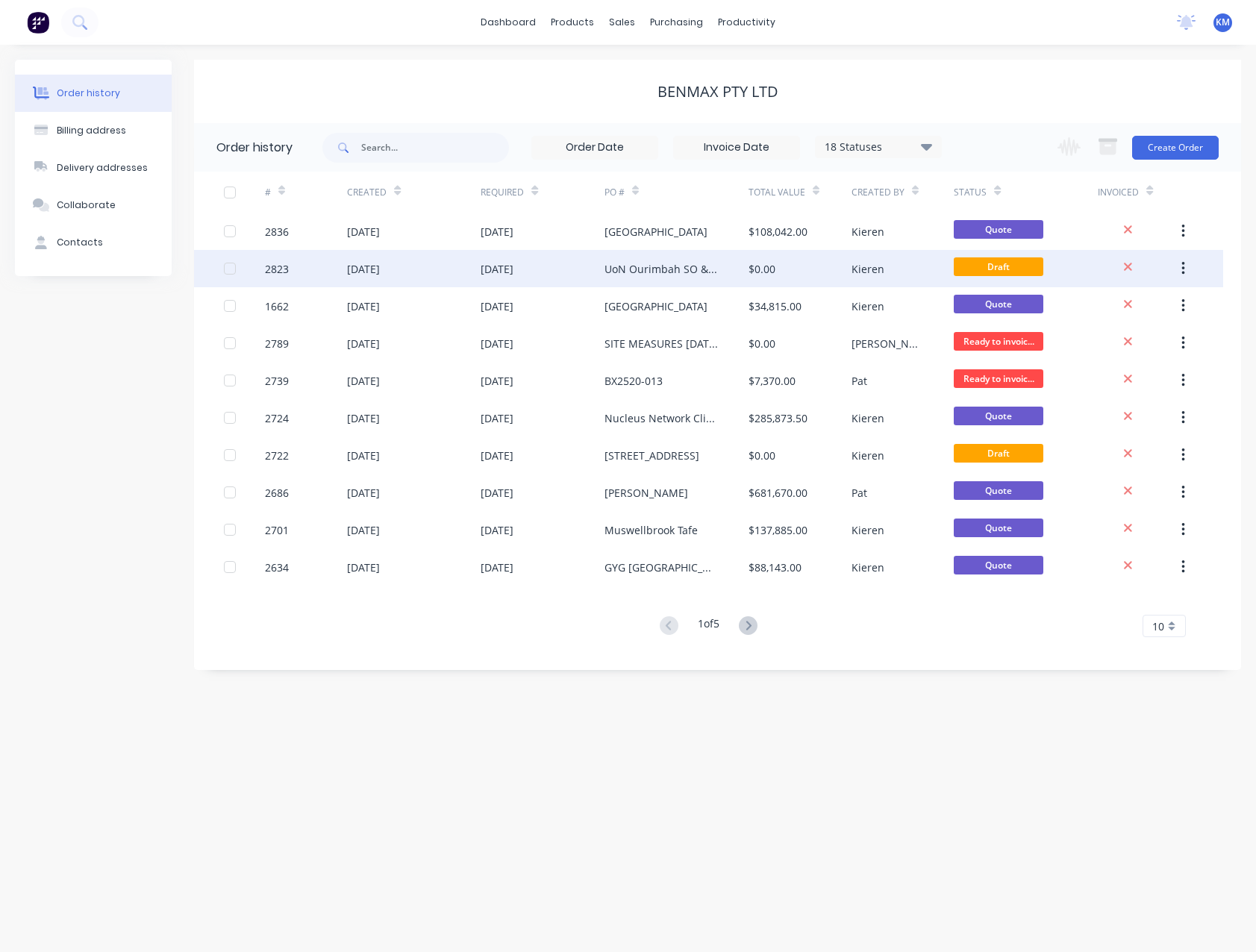
click at [688, 264] on div "UoN Ourimbah SO & CS Buildings" at bounding box center [662, 269] width 114 height 16
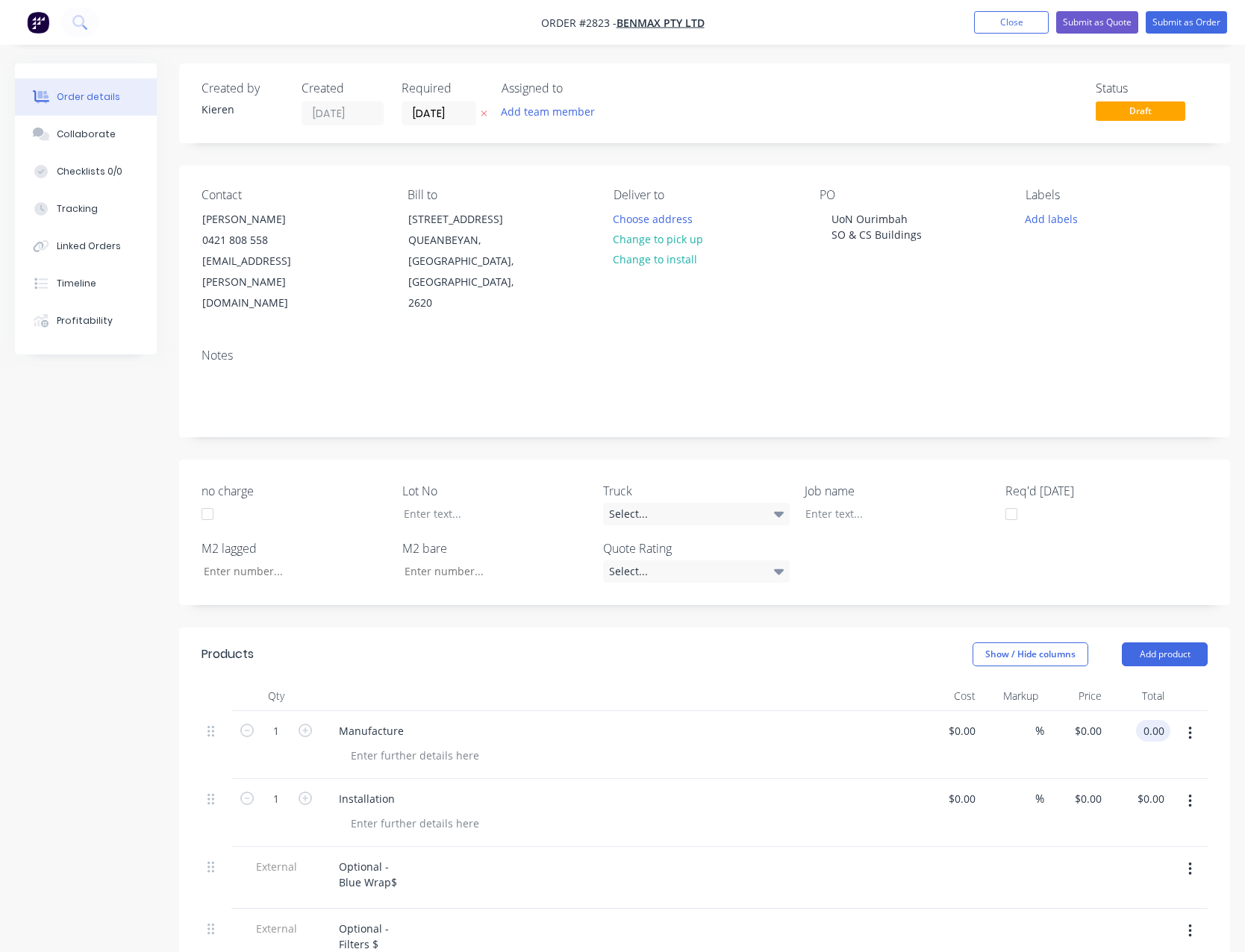
click at [1135, 711] on div "0.00 0.00" at bounding box center [1139, 745] width 63 height 68
type input "10420.00"
type input "$10,420.00"
click at [1159, 787] on input "0.00" at bounding box center [1152, 798] width 34 height 22
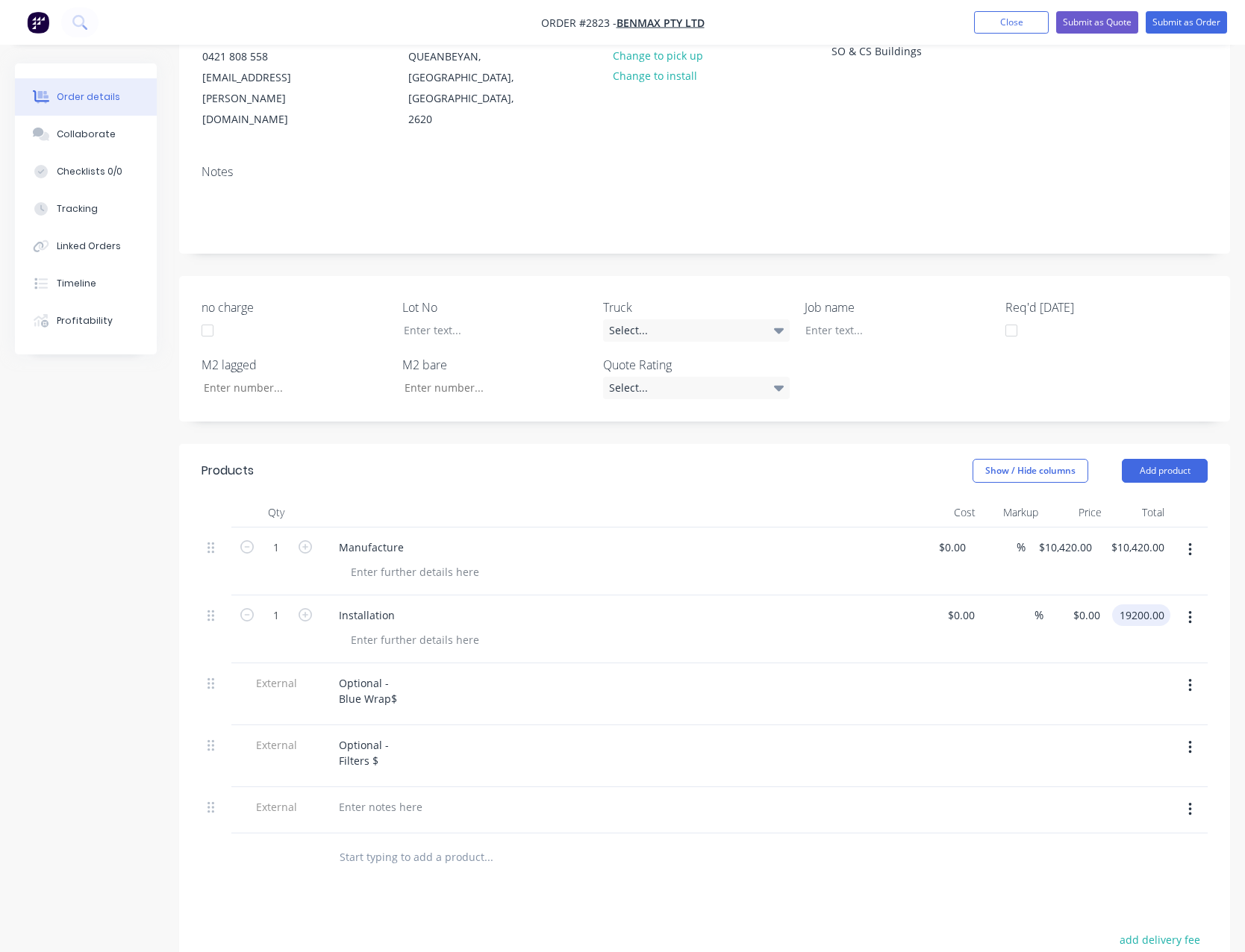
scroll to position [224, 0]
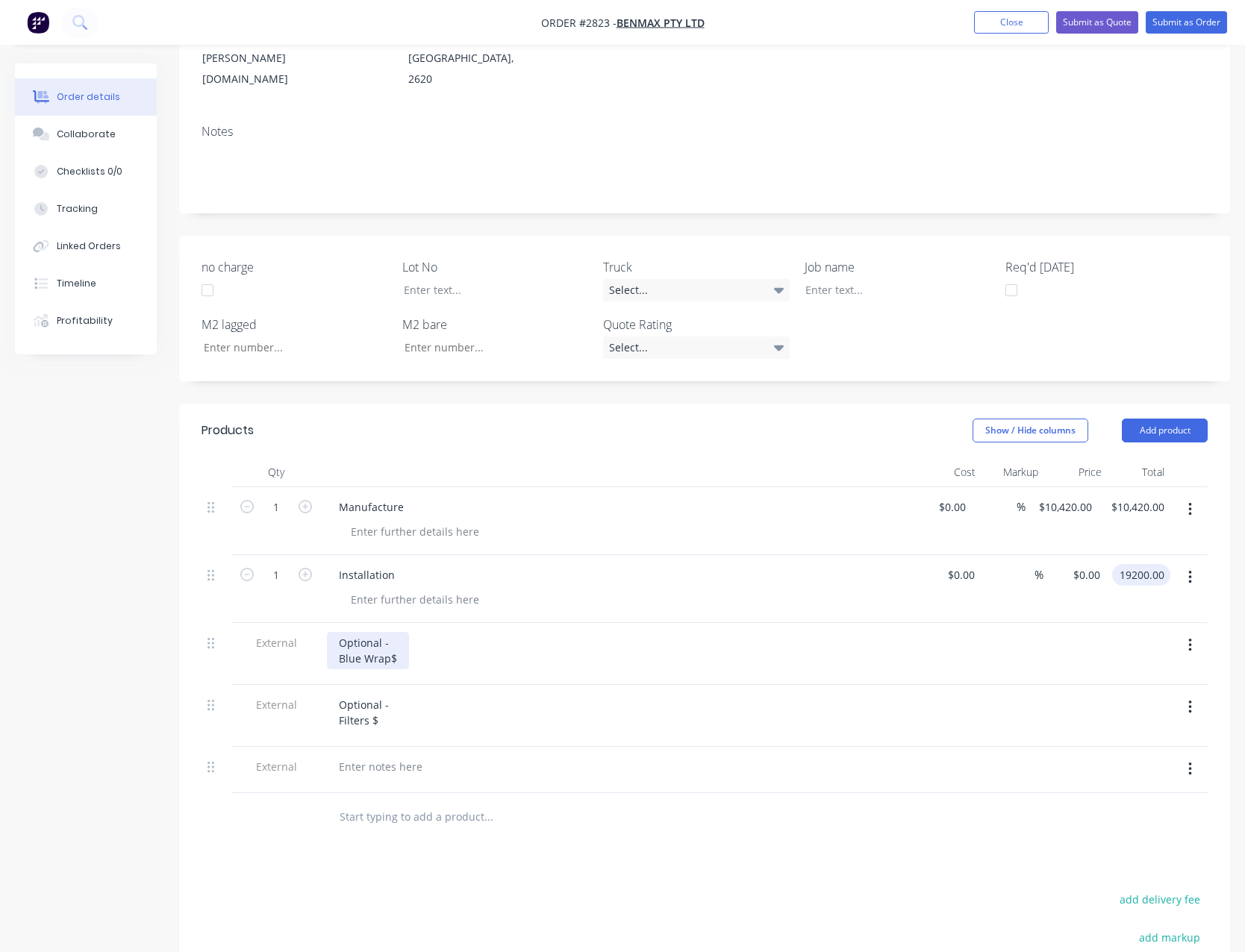
type input "19200.00"
type input "$19,200.00"
click at [403, 638] on div "Optional - Blue Wrap$" at bounding box center [367, 650] width 82 height 38
click at [399, 642] on div "Optional - Blue Wrap$" at bounding box center [367, 650] width 82 height 38
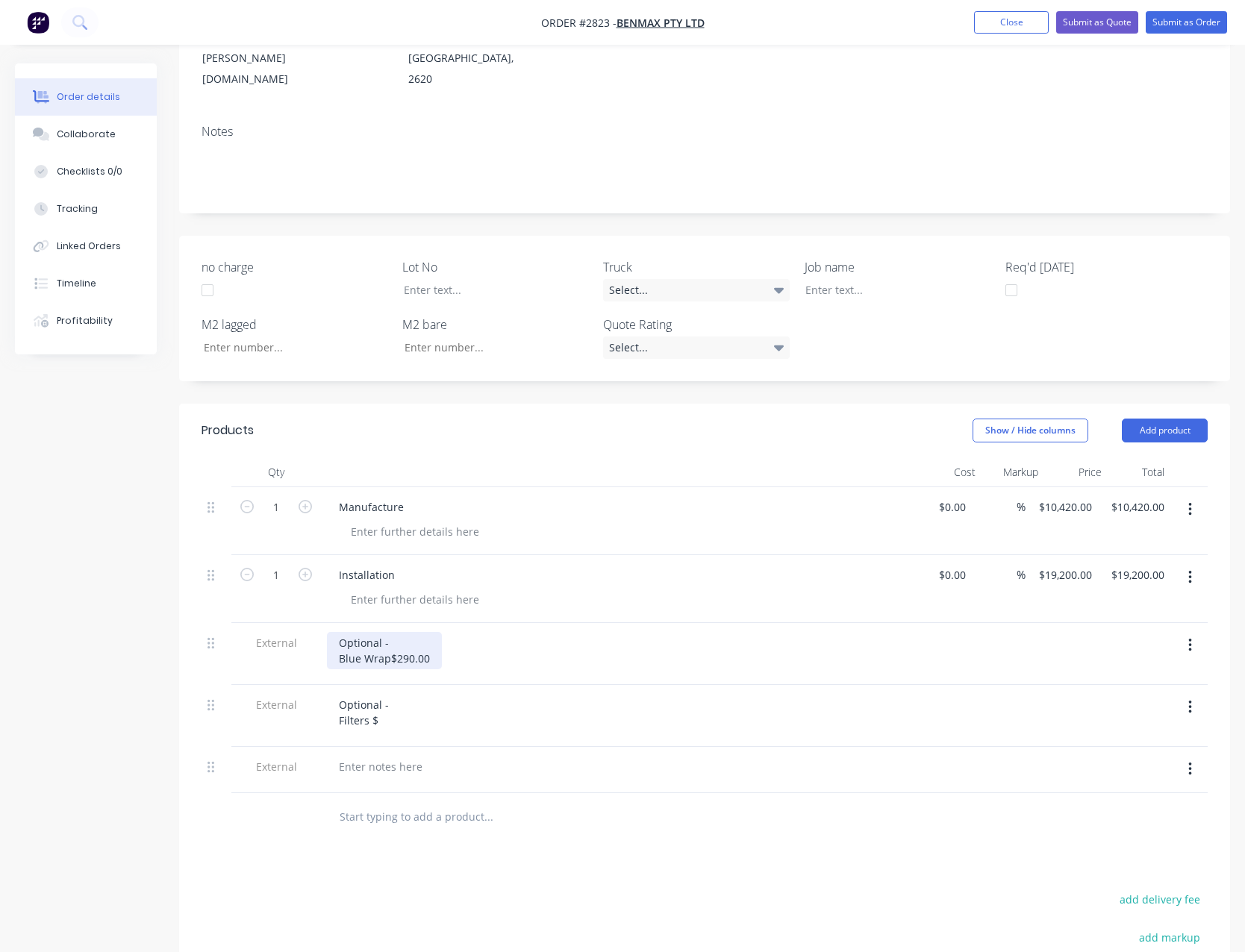
click at [388, 635] on div "Optional - Blue Wrap$290.00" at bounding box center [384, 650] width 115 height 38
click at [382, 701] on div "Optional - Filters $" at bounding box center [363, 712] width 74 height 38
click at [360, 756] on div at bounding box center [380, 767] width 108 height 22
click at [1080, 31] on button "Submit as Quote" at bounding box center [1097, 22] width 82 height 22
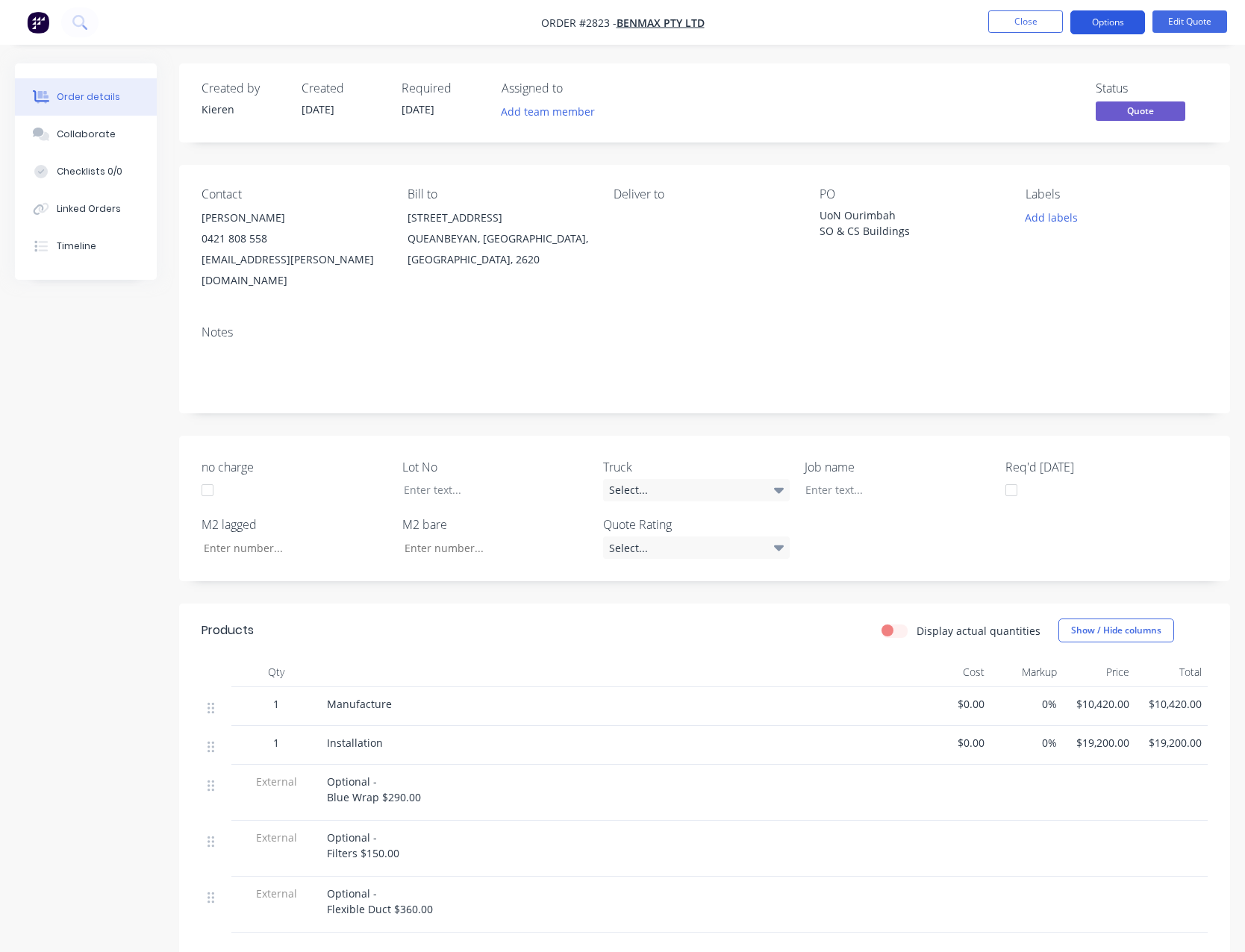
click at [1099, 33] on button "Options" at bounding box center [1107, 22] width 75 height 24
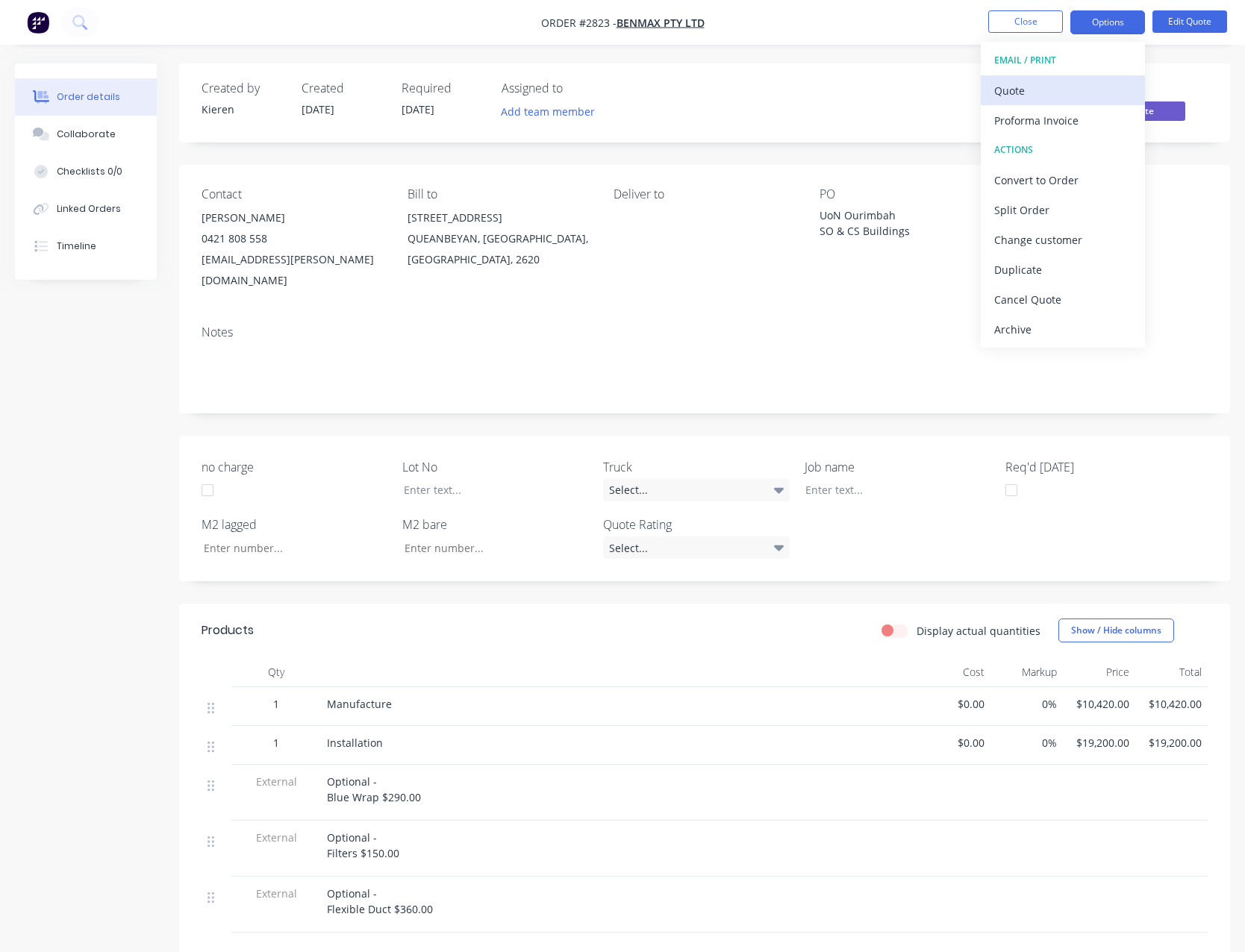
click at [1045, 81] on div "Quote" at bounding box center [1062, 91] width 137 height 22
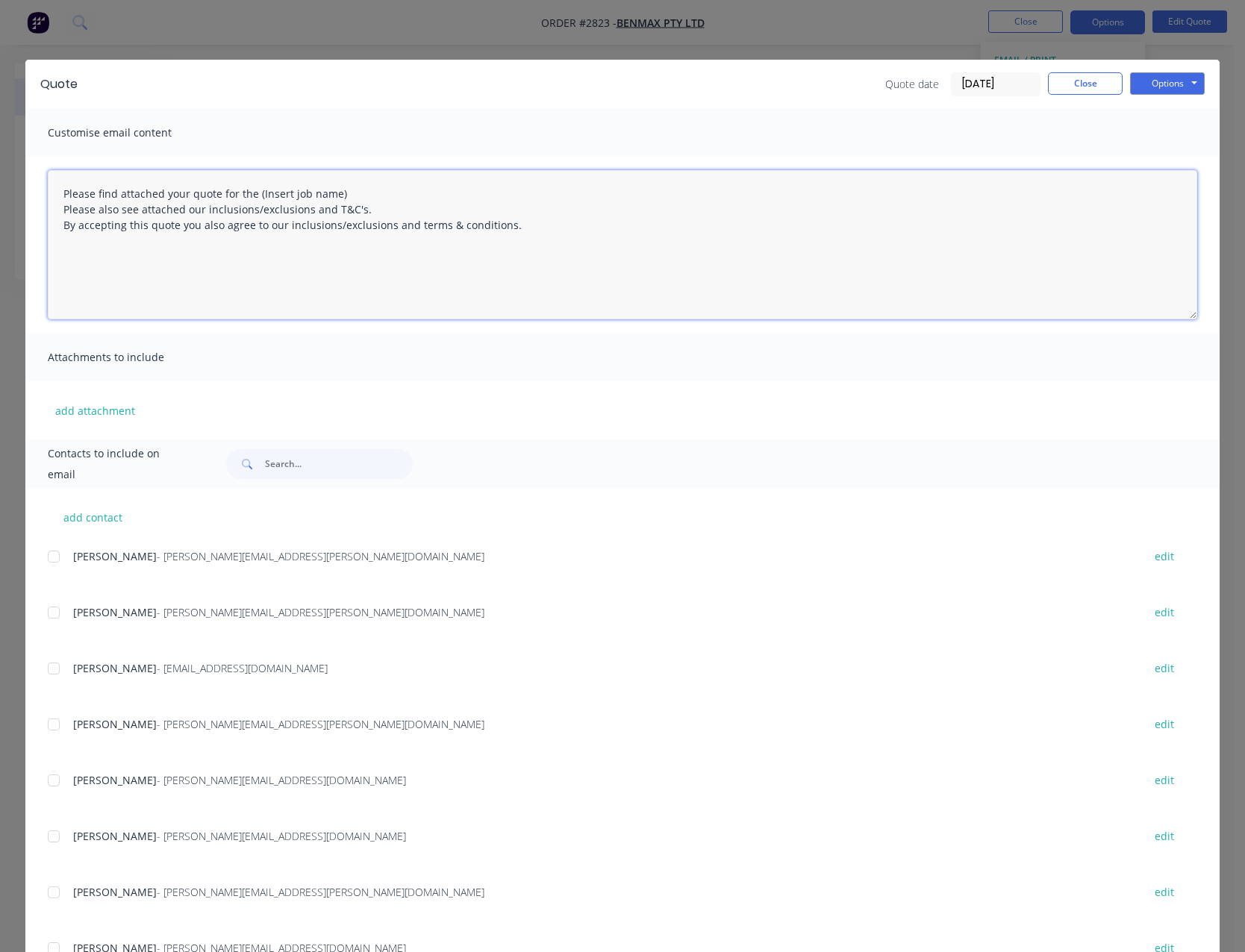
click at [352, 191] on textarea "Please find attached your quote for the (Insert job name) Please also see attac…" at bounding box center [622, 245] width 1149 height 149
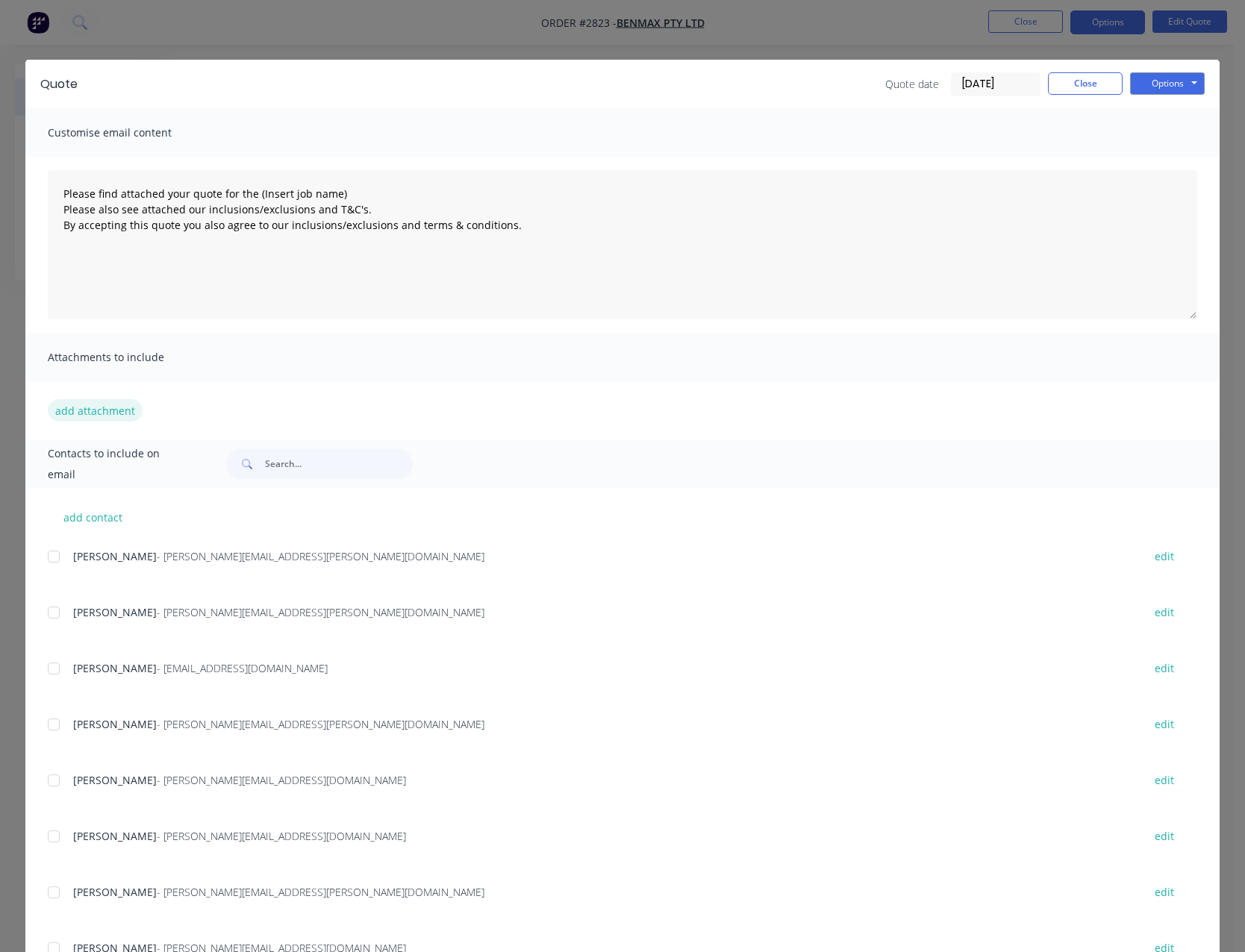
click at [105, 408] on button "add attachment" at bounding box center [95, 410] width 95 height 22
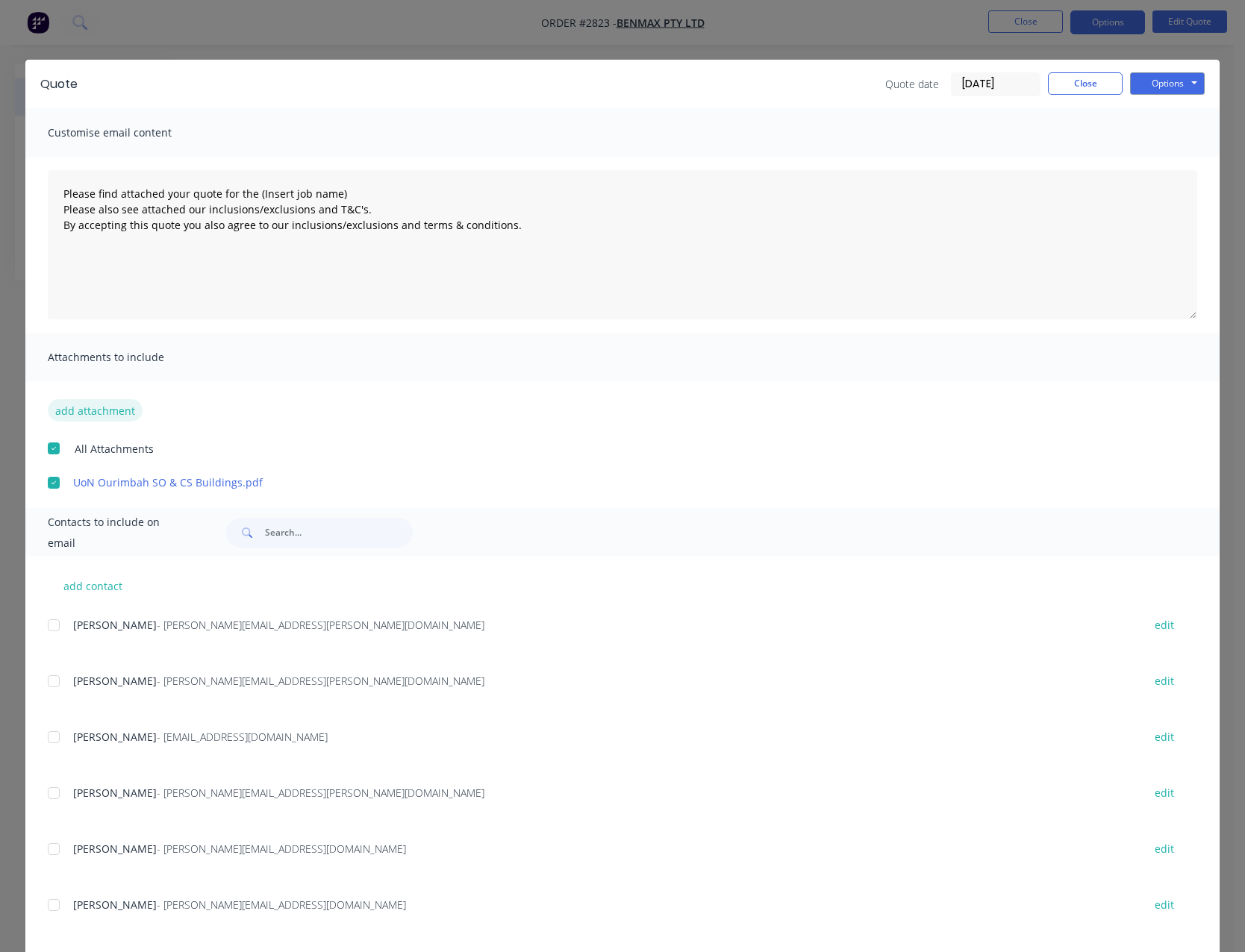
click at [98, 411] on button "add attachment" at bounding box center [95, 410] width 95 height 22
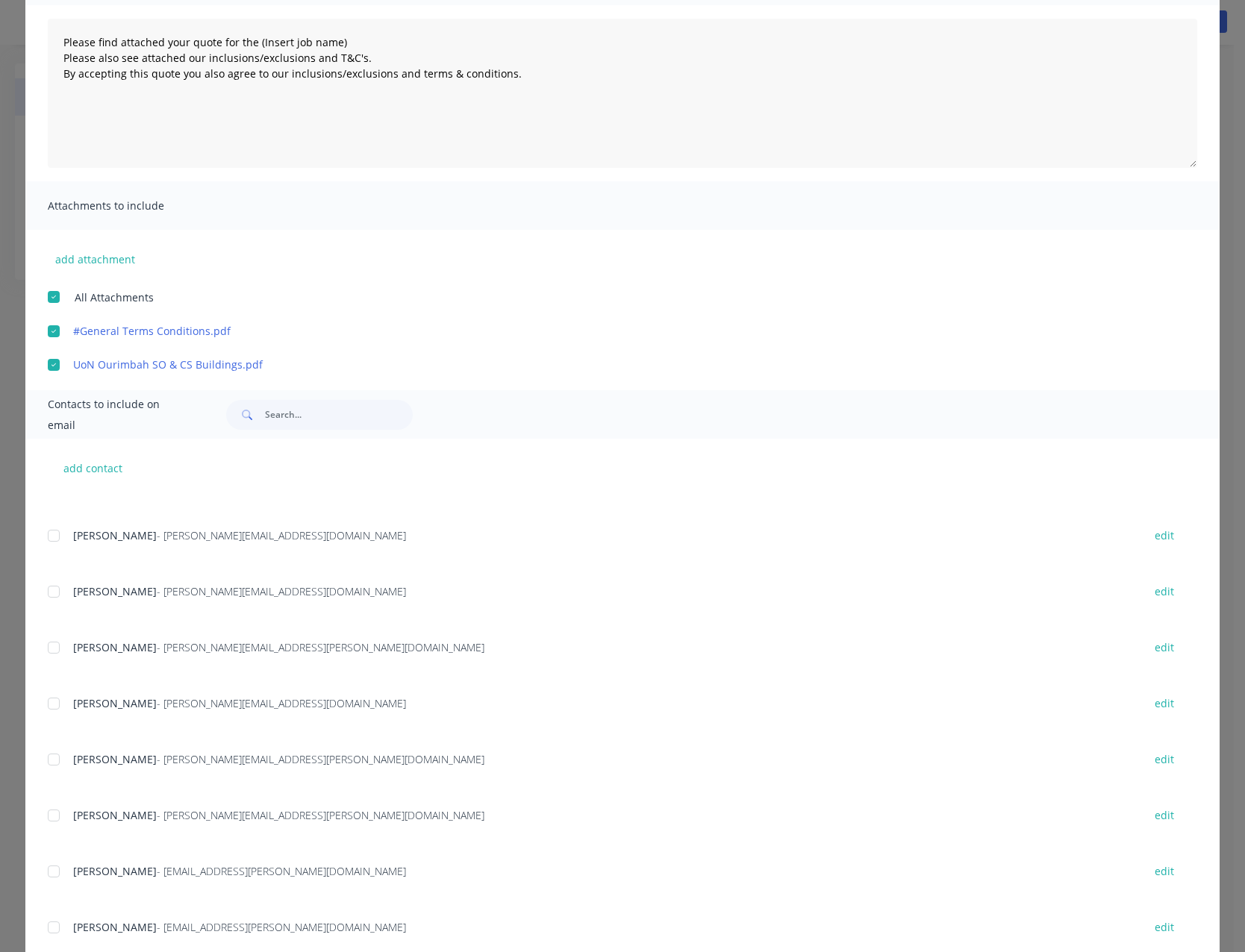
scroll to position [193, 0]
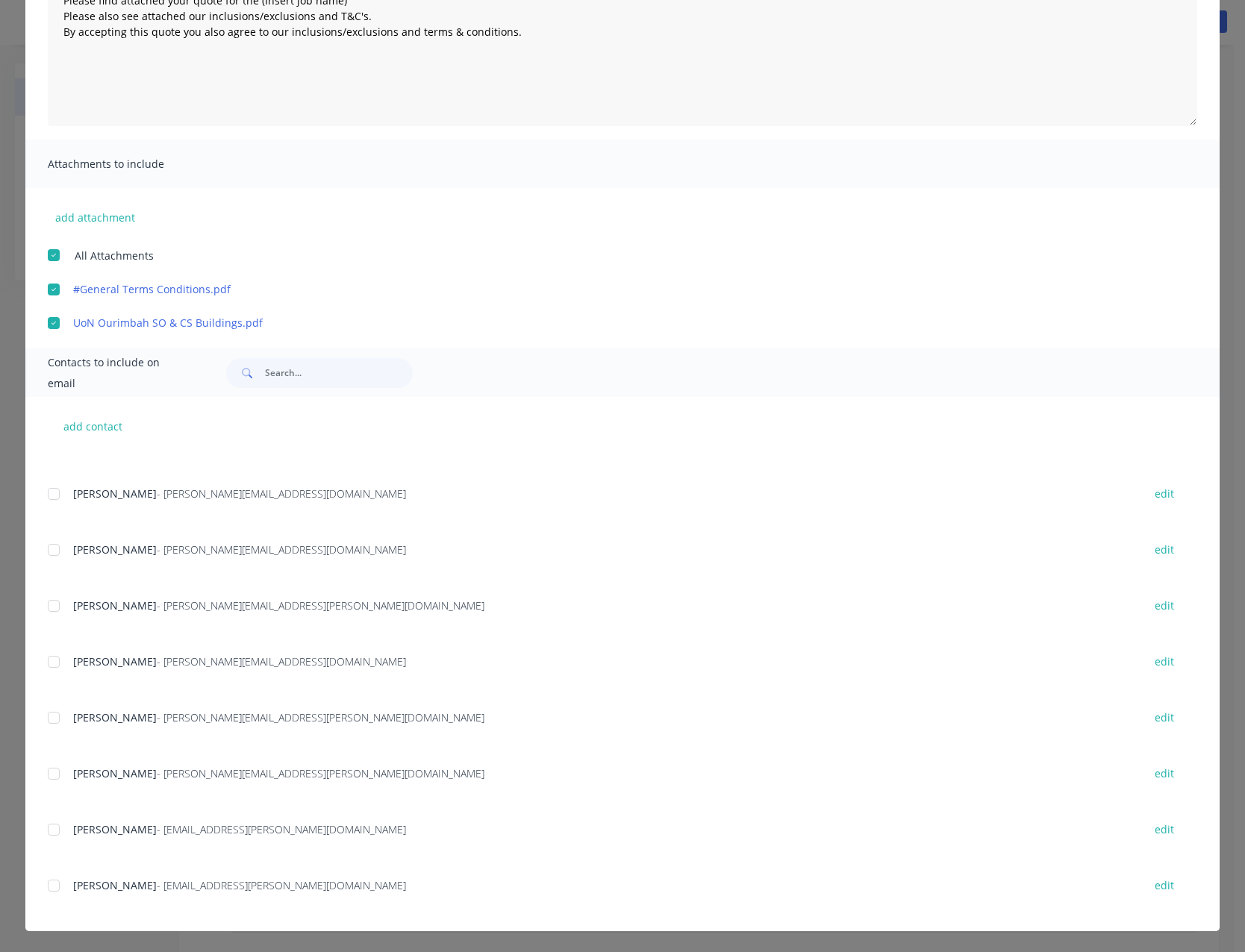
click at [52, 887] on div at bounding box center [53, 885] width 29 height 29
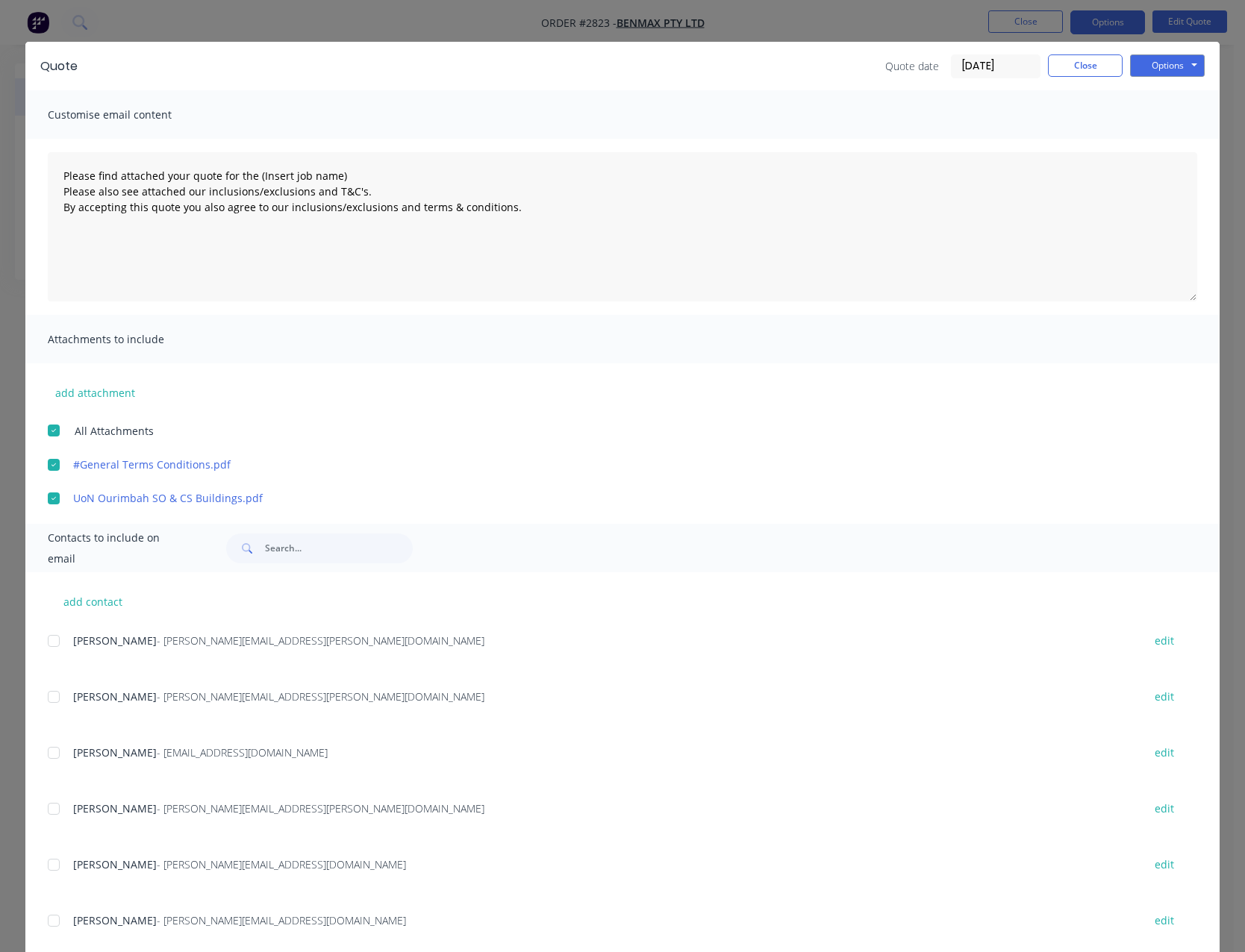
scroll to position [0, 0]
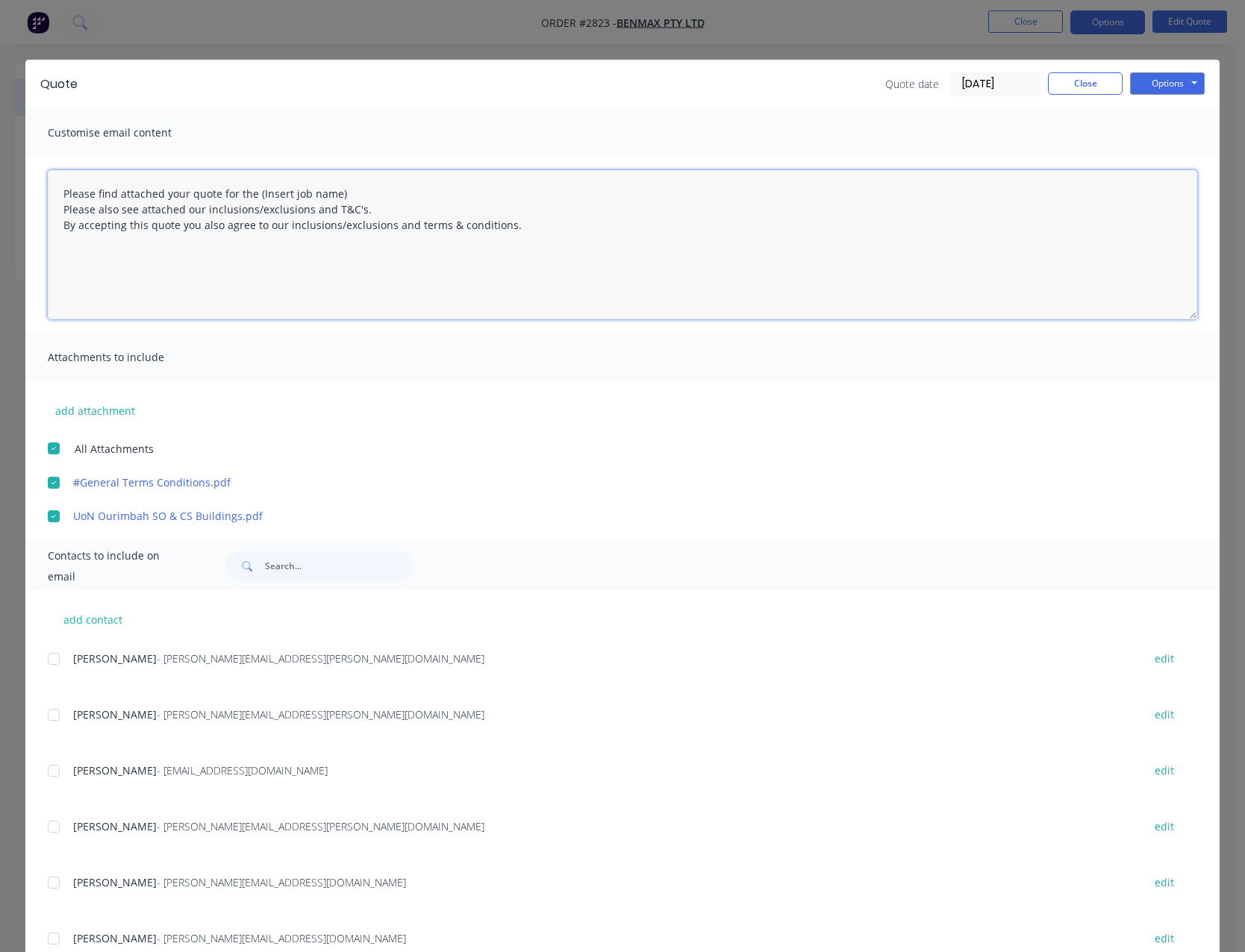
click at [343, 194] on textarea "Please find attached your quote for the (Insert job name) Please also see attac…" at bounding box center [622, 245] width 1149 height 149
click at [373, 294] on textarea "Please find attached your quote for the UoN Ourimbah SO & CS Buildings Please a…" at bounding box center [622, 245] width 1149 height 149
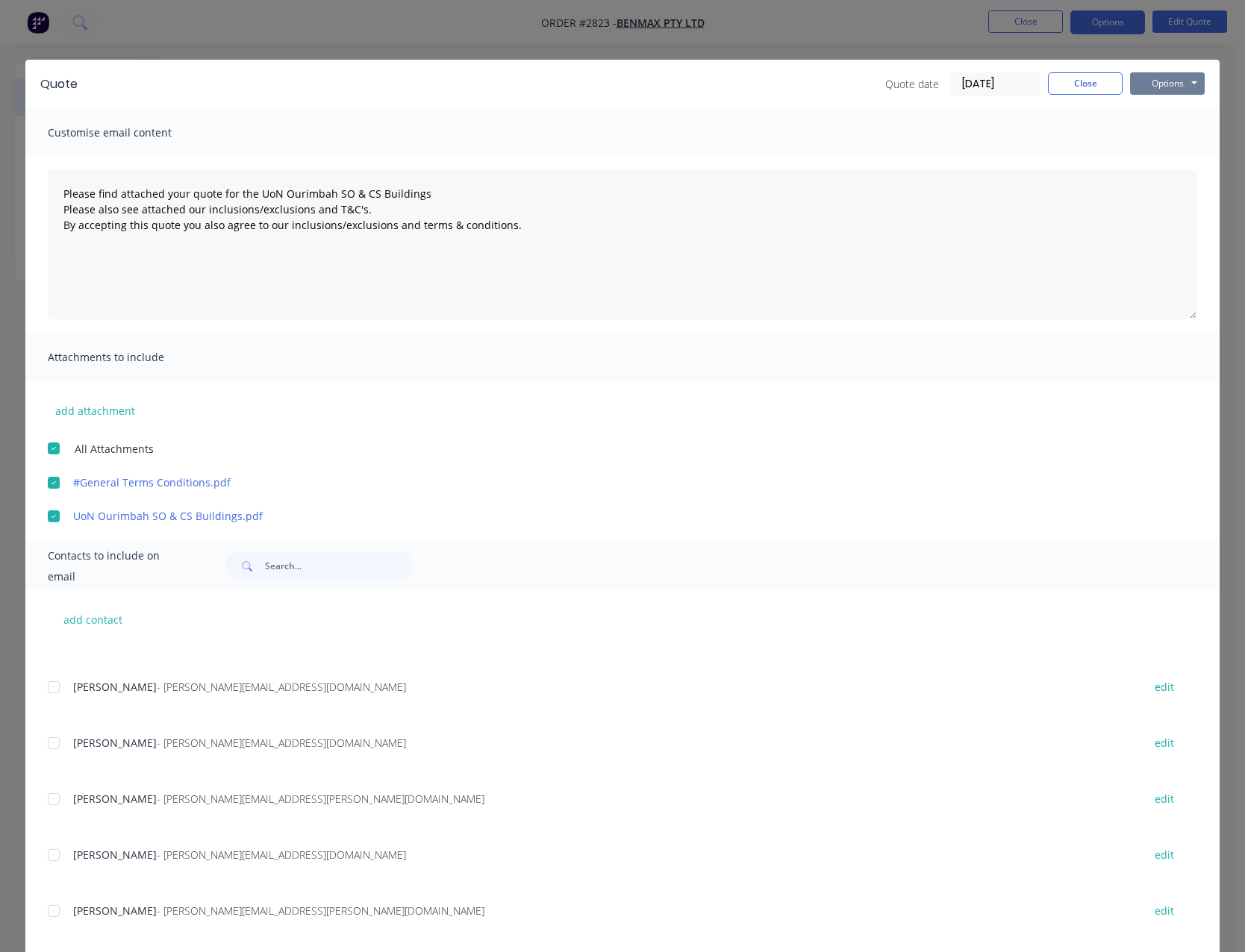
drag, startPoint x: 1154, startPoint y: 85, endPoint x: 1150, endPoint y: 97, distance: 12.6
click at [1154, 86] on button "Options" at bounding box center [1167, 84] width 75 height 22
click at [1143, 158] on button "Email" at bounding box center [1178, 159] width 96 height 25
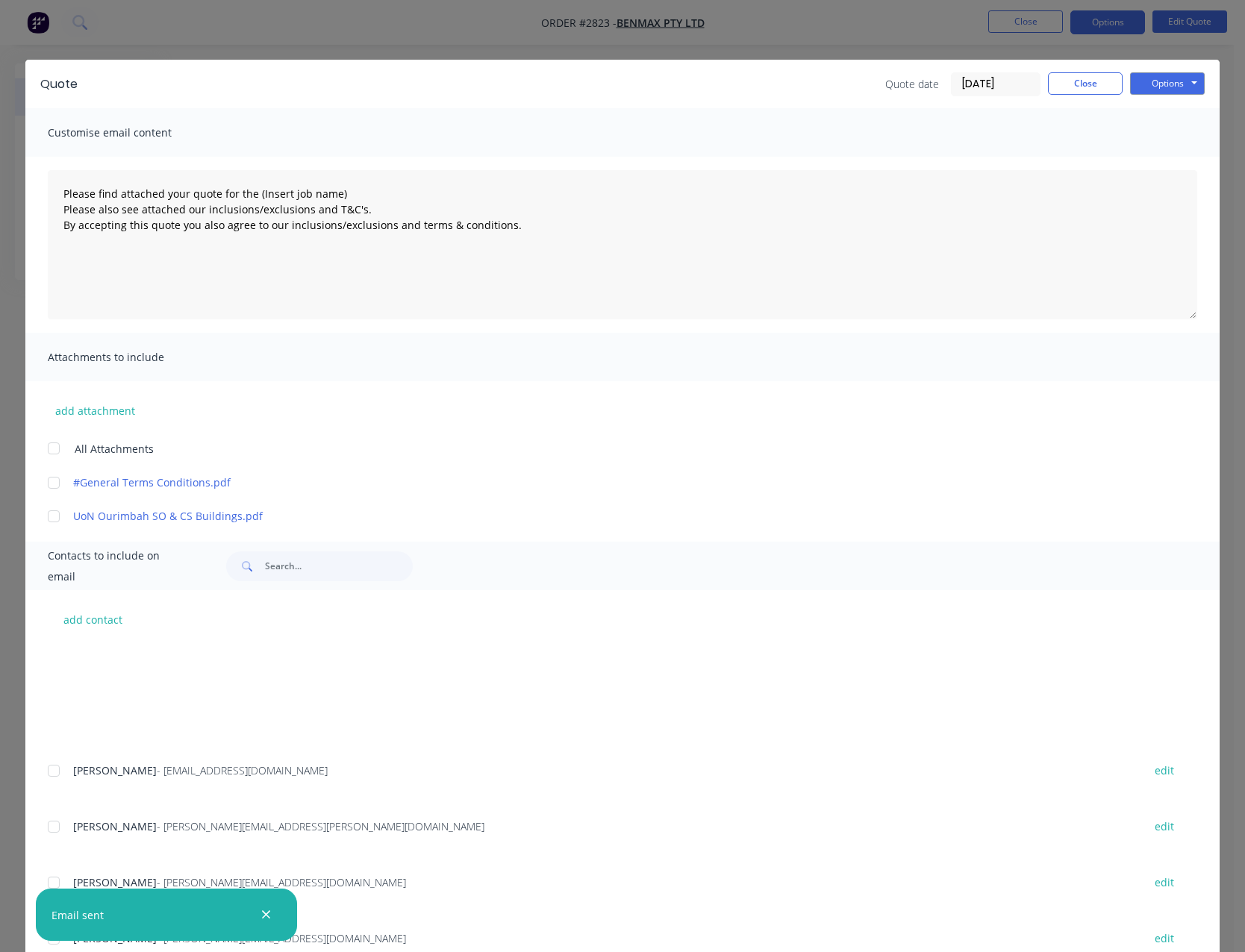
type textarea "Please find attached your quote for the (Insert job name) Please also see attac…"
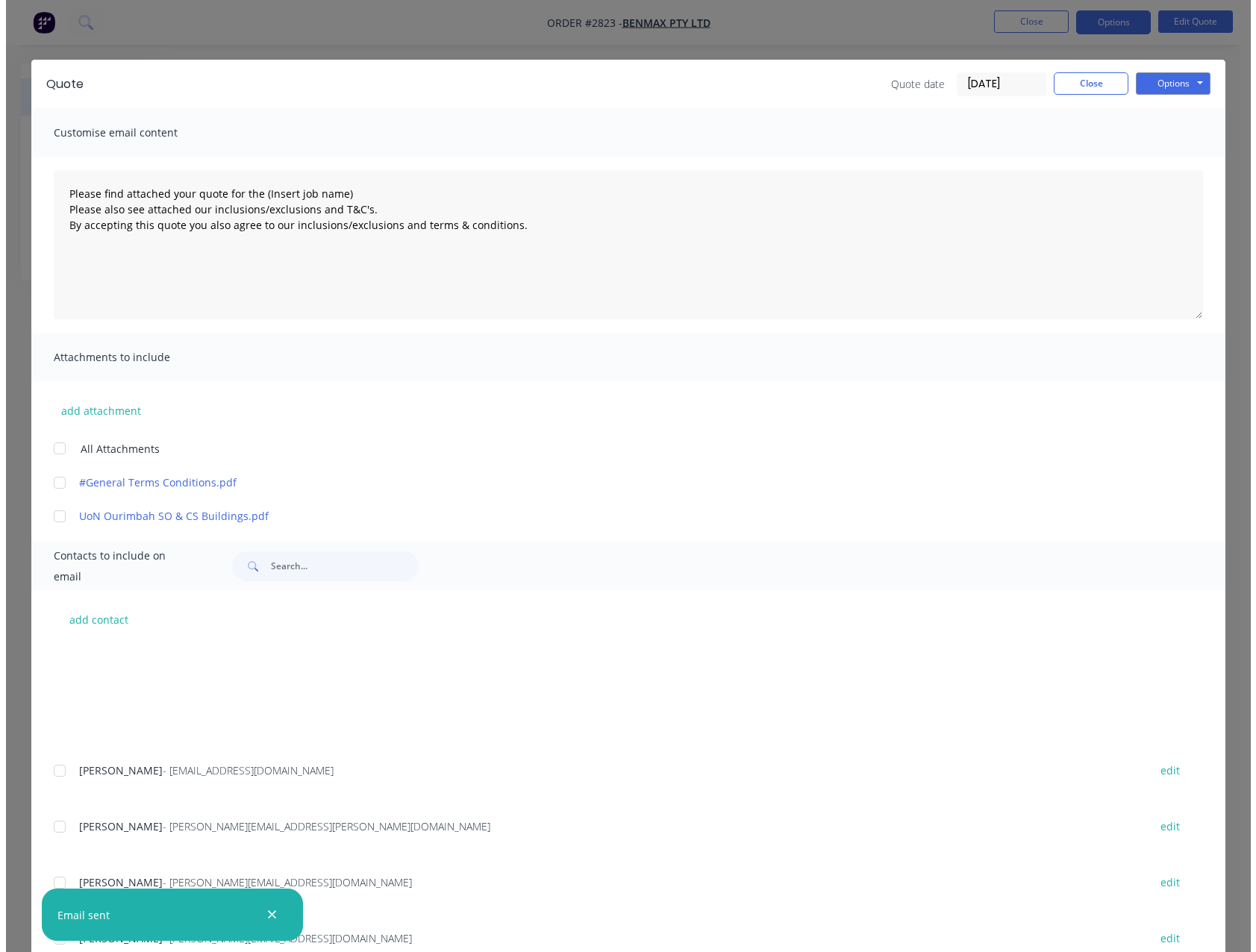
scroll to position [195, 0]
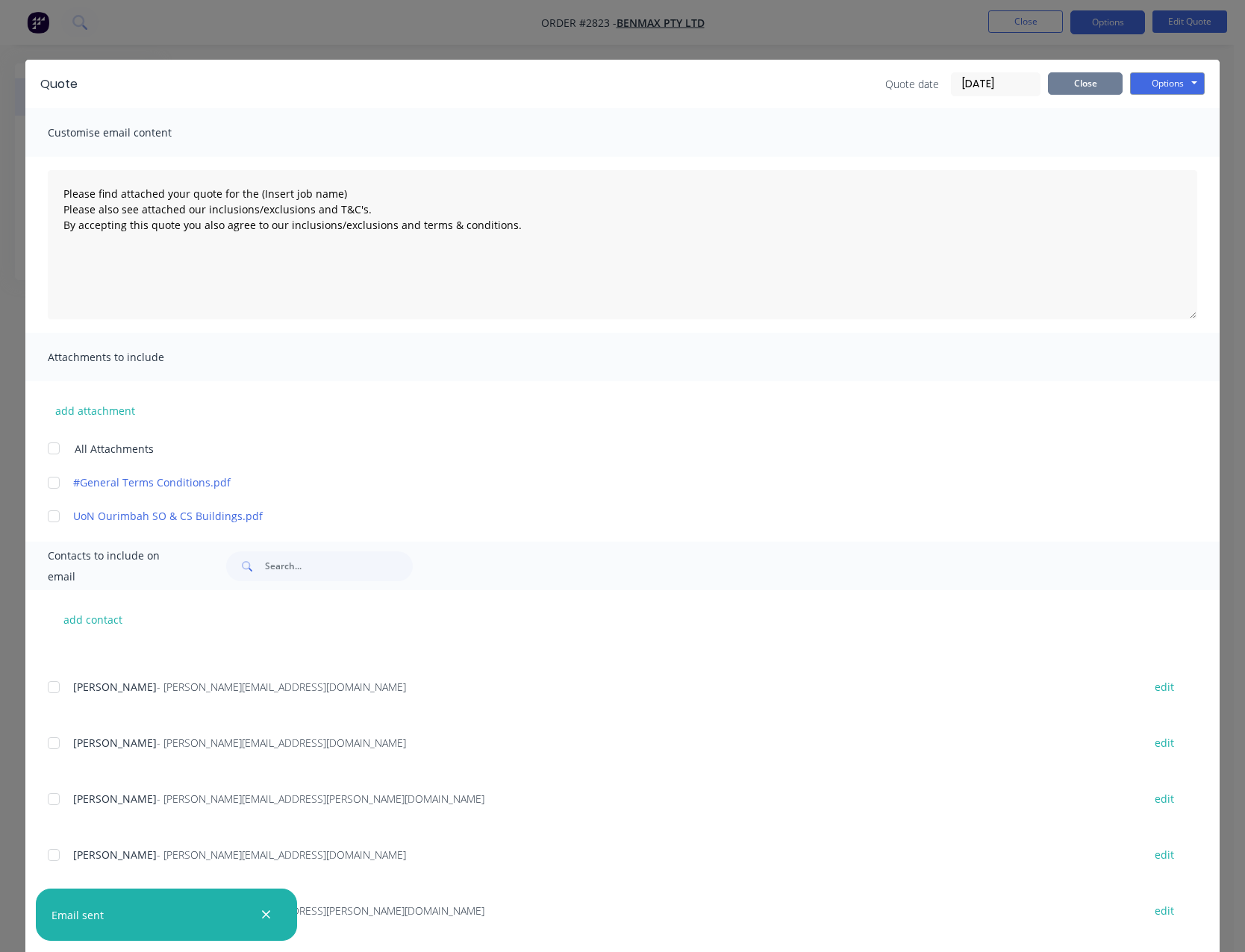
click at [1059, 85] on button "Close" at bounding box center [1085, 84] width 75 height 22
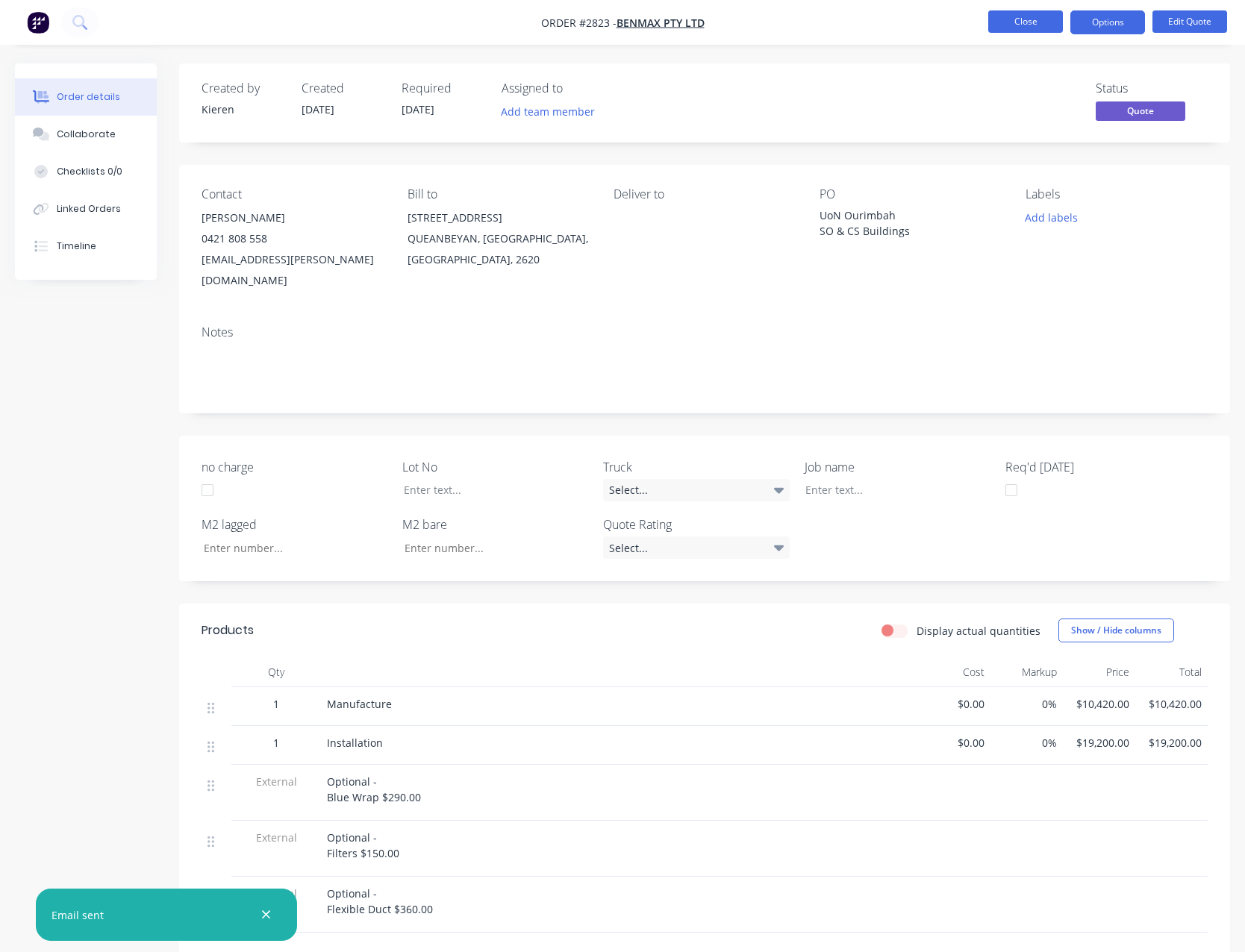
click at [1027, 23] on button "Close" at bounding box center [1025, 21] width 75 height 22
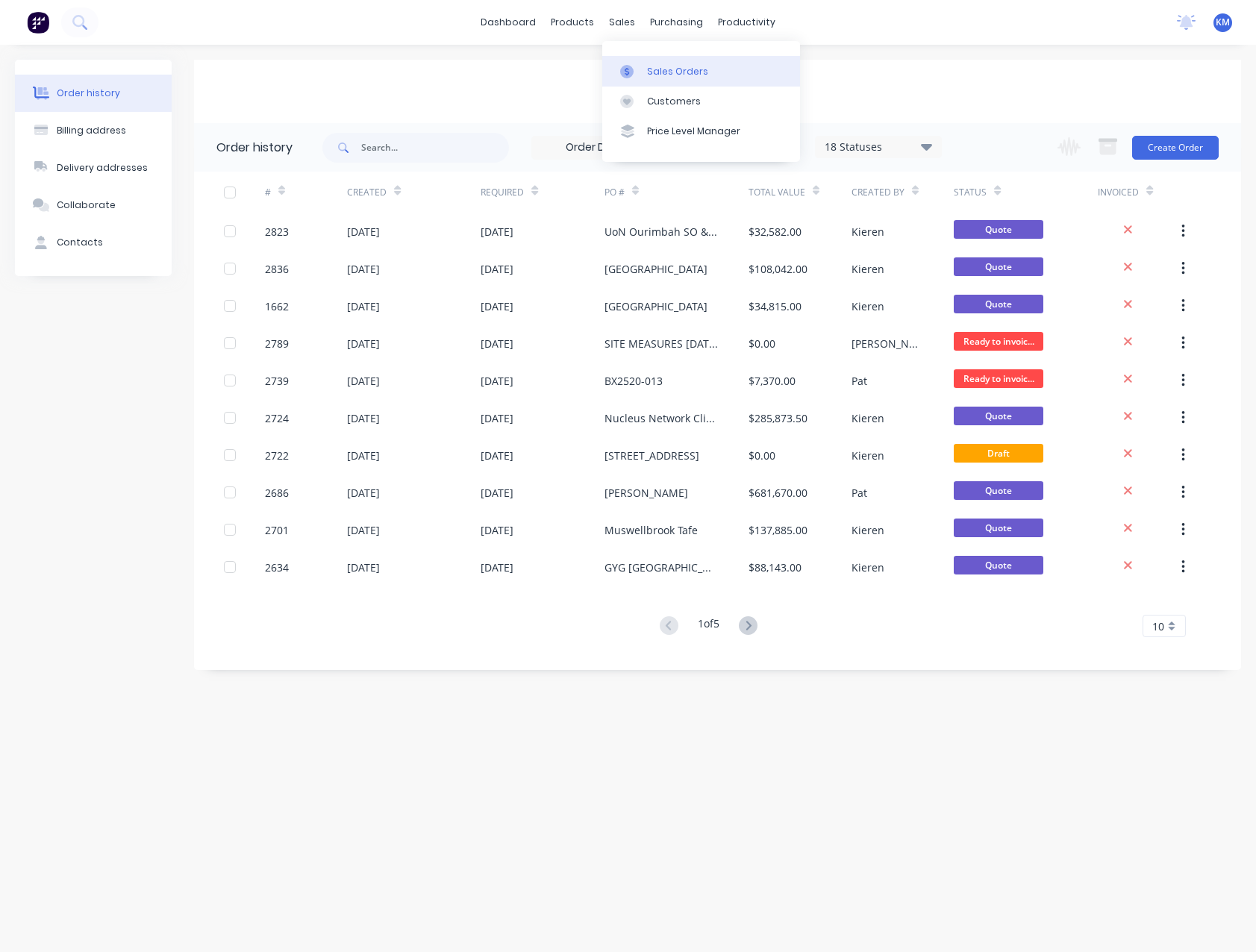
click at [673, 71] on div "Sales Orders" at bounding box center [677, 72] width 62 height 14
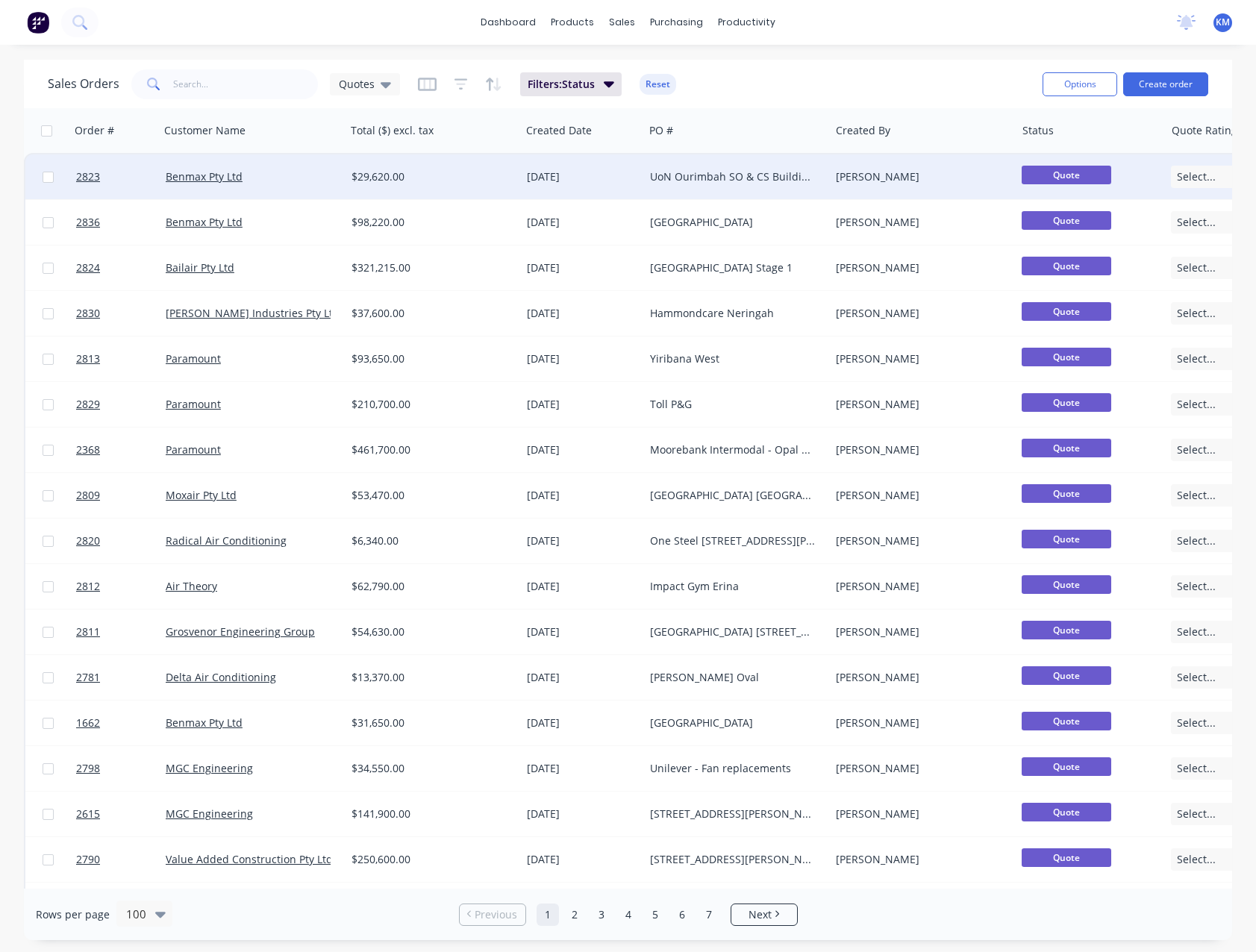
click at [670, 183] on div "UoN Ourimbah SO & CS Buildings" at bounding box center [732, 177] width 166 height 15
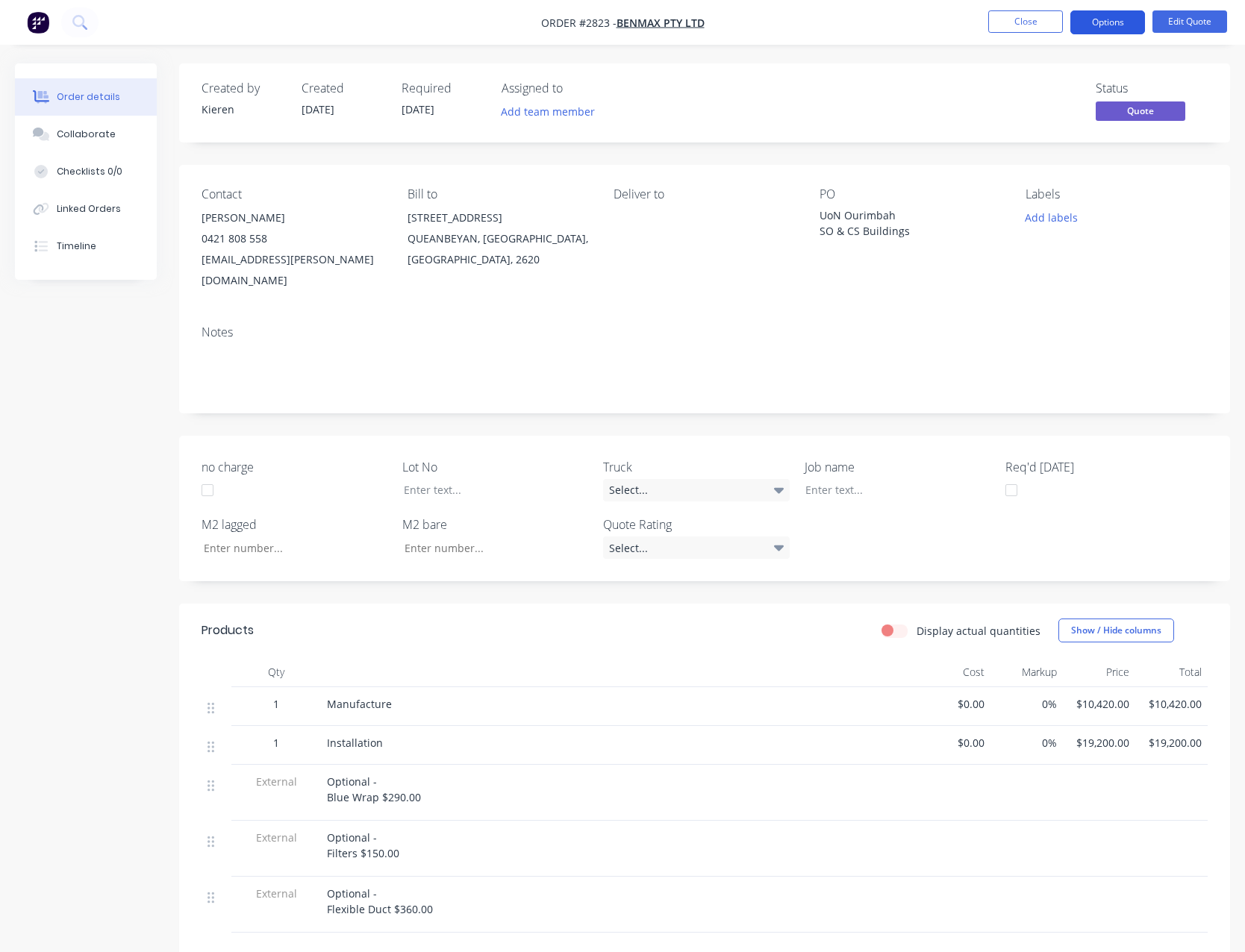
click at [1085, 31] on button "Options" at bounding box center [1107, 22] width 75 height 24
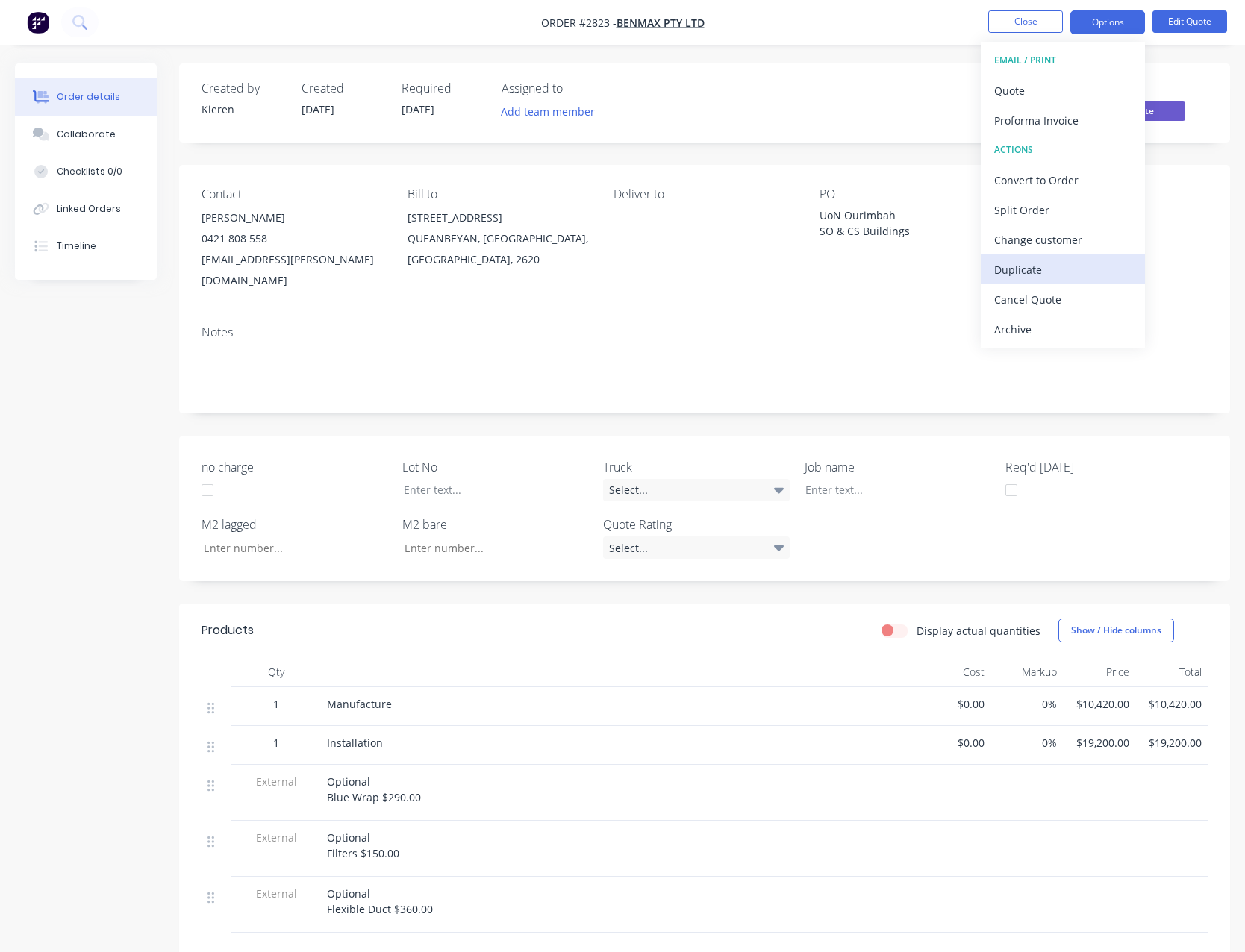
click at [1078, 261] on div "Duplicate" at bounding box center [1062, 270] width 137 height 22
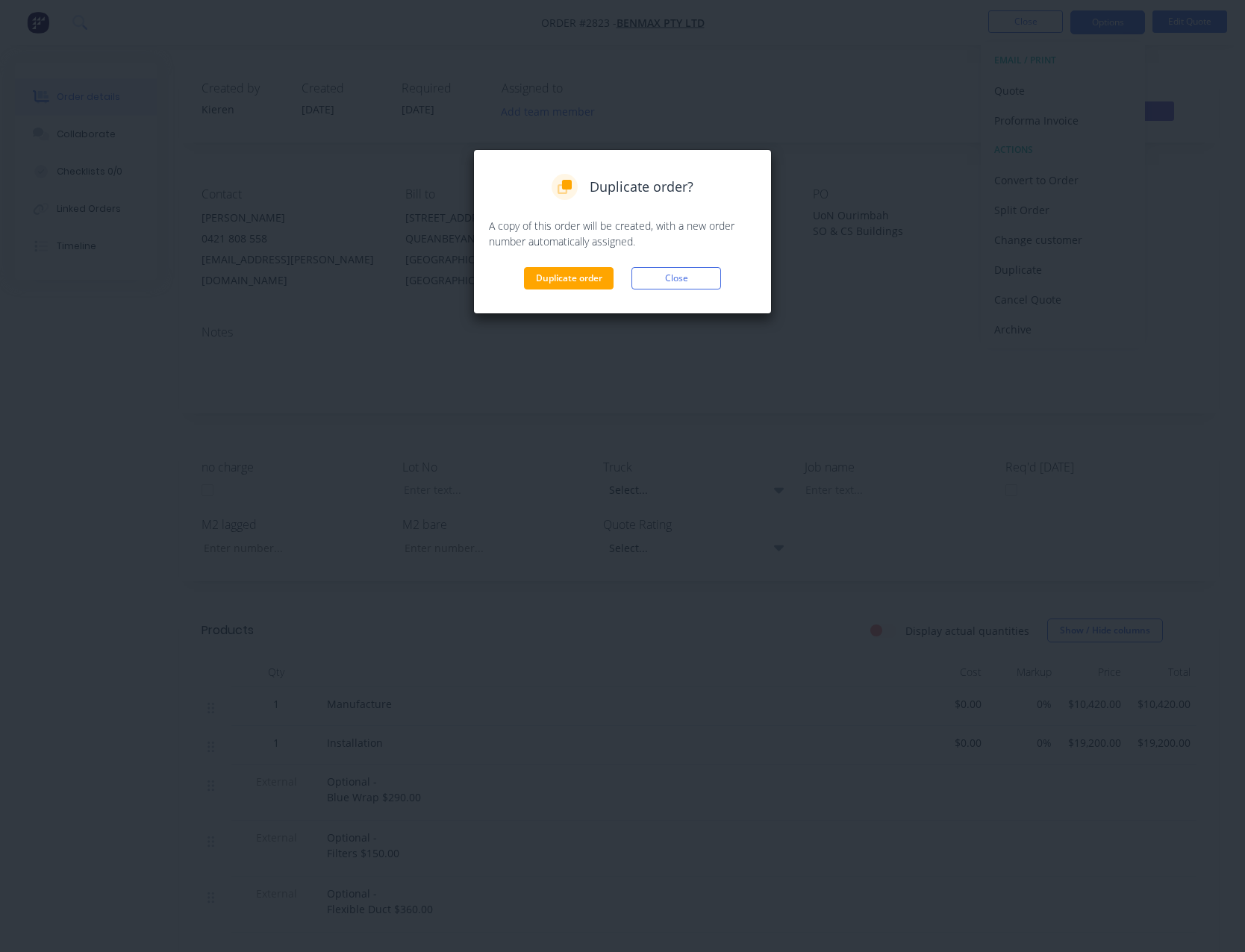
click at [558, 295] on div "Duplicate order? A copy of this order will be created, with a new order number …" at bounding box center [622, 231] width 298 height 165
click at [565, 281] on button "Duplicate order" at bounding box center [568, 278] width 89 height 22
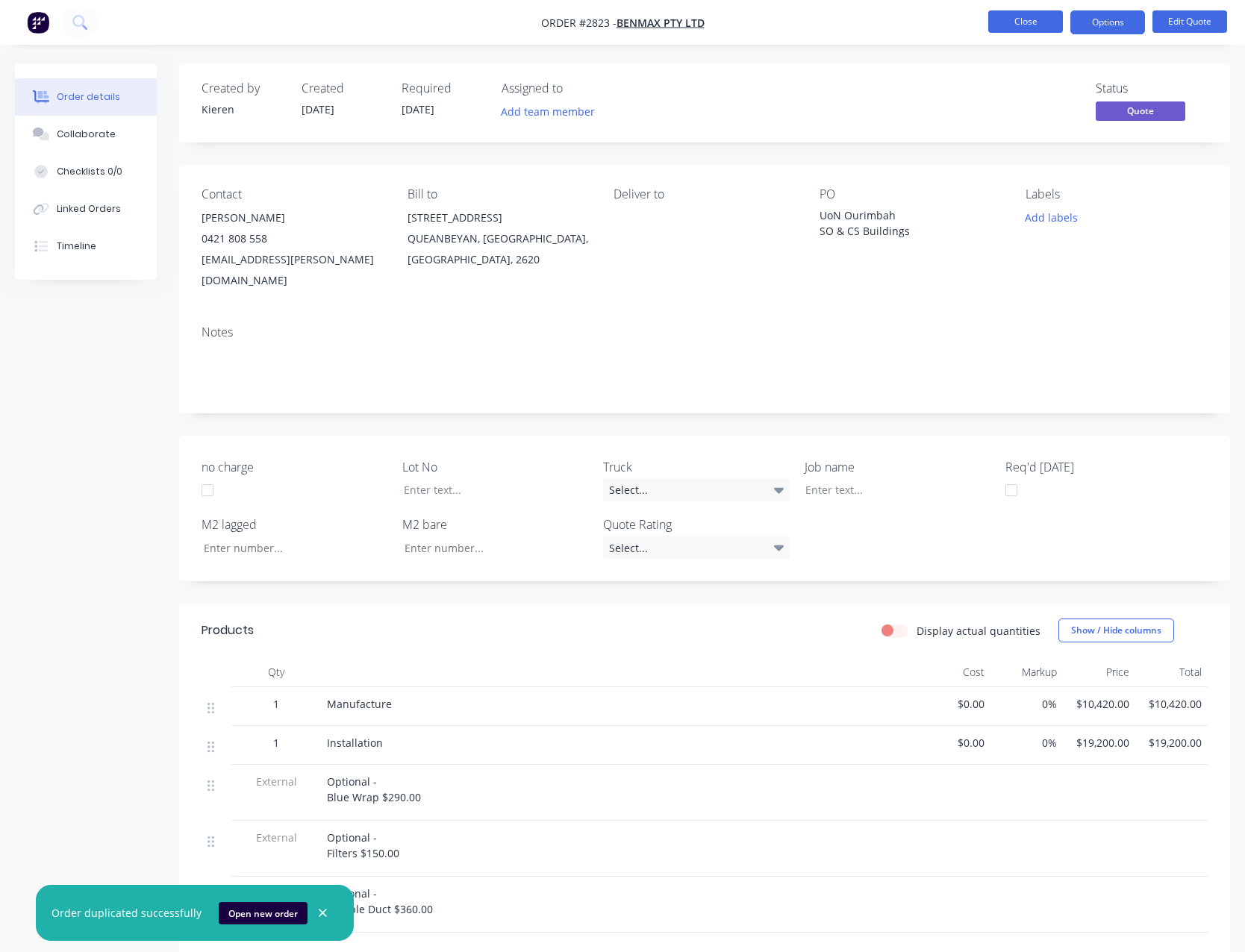
click at [1015, 22] on button "Close" at bounding box center [1025, 21] width 75 height 22
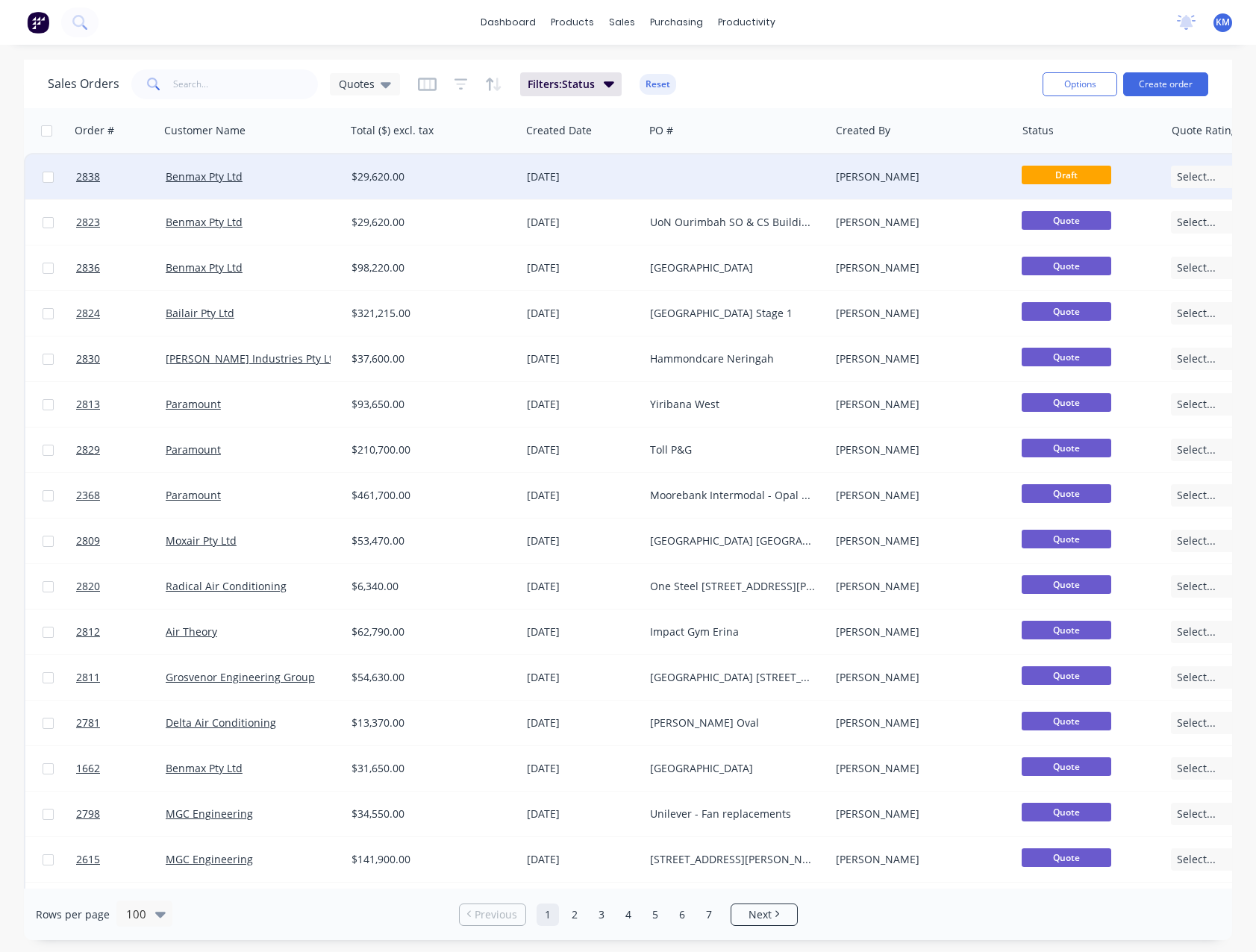
click at [631, 180] on div "[DATE]" at bounding box center [582, 177] width 111 height 15
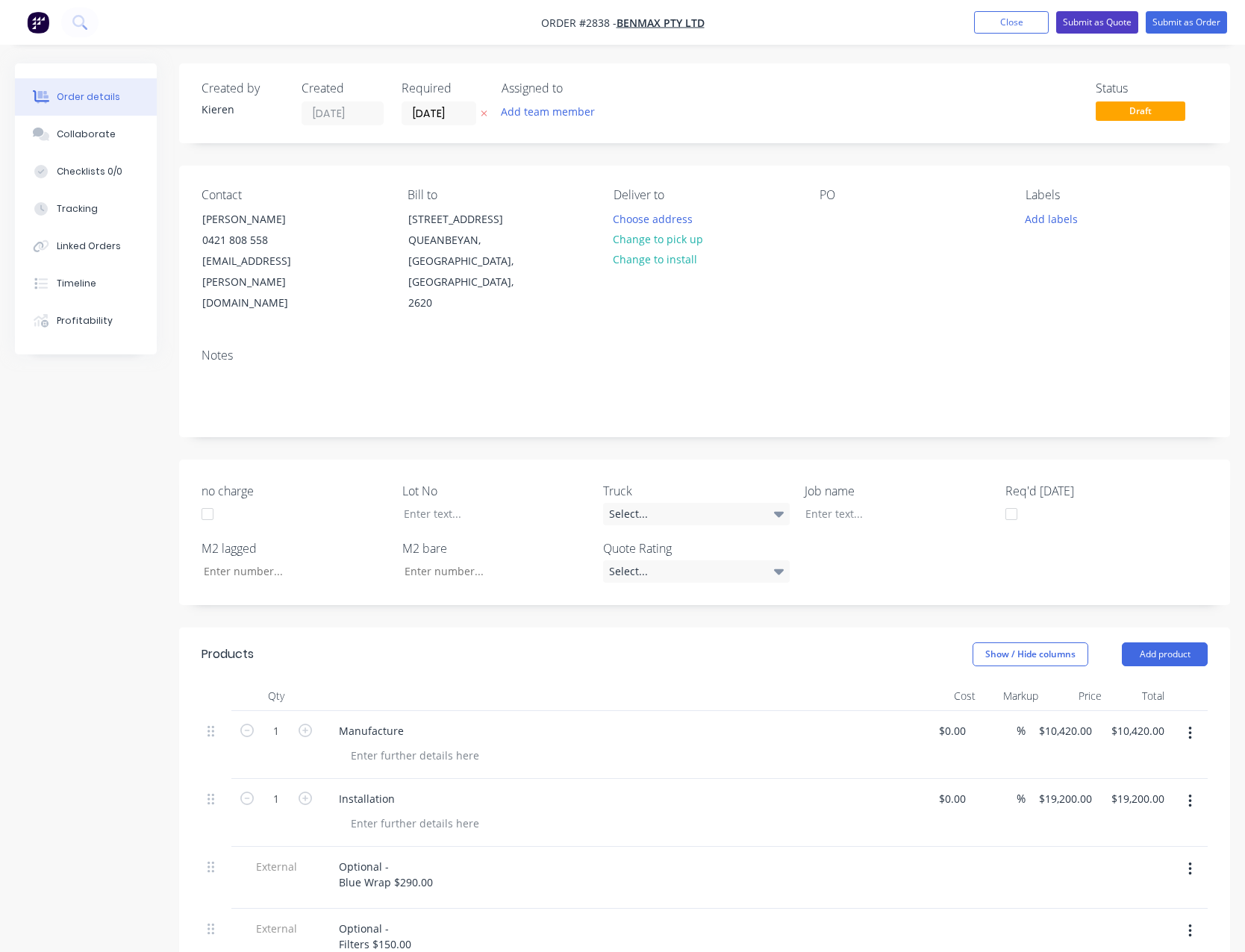
click at [1074, 22] on button "Submit as Quote" at bounding box center [1097, 22] width 82 height 22
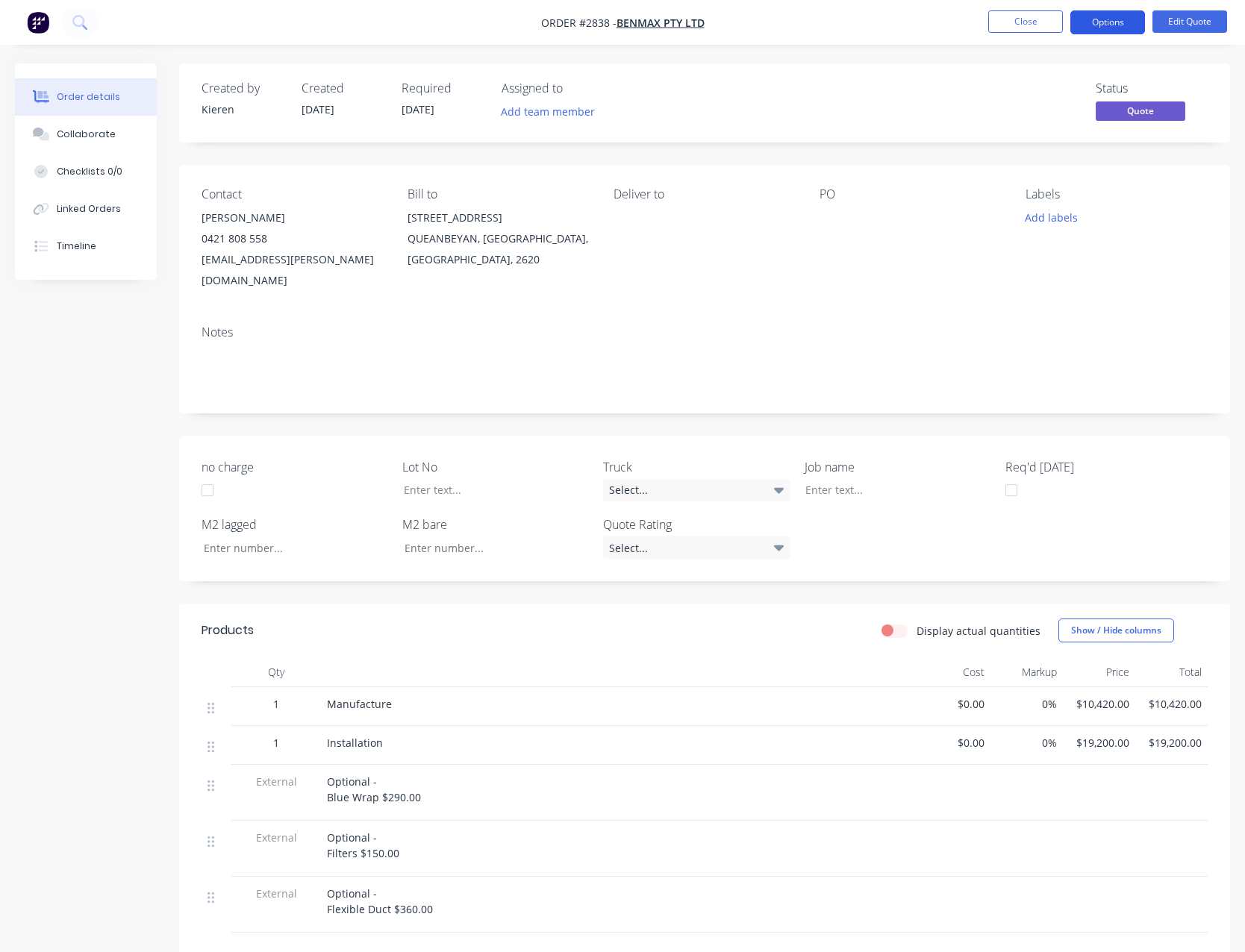
click at [1096, 19] on button "Options" at bounding box center [1107, 22] width 75 height 24
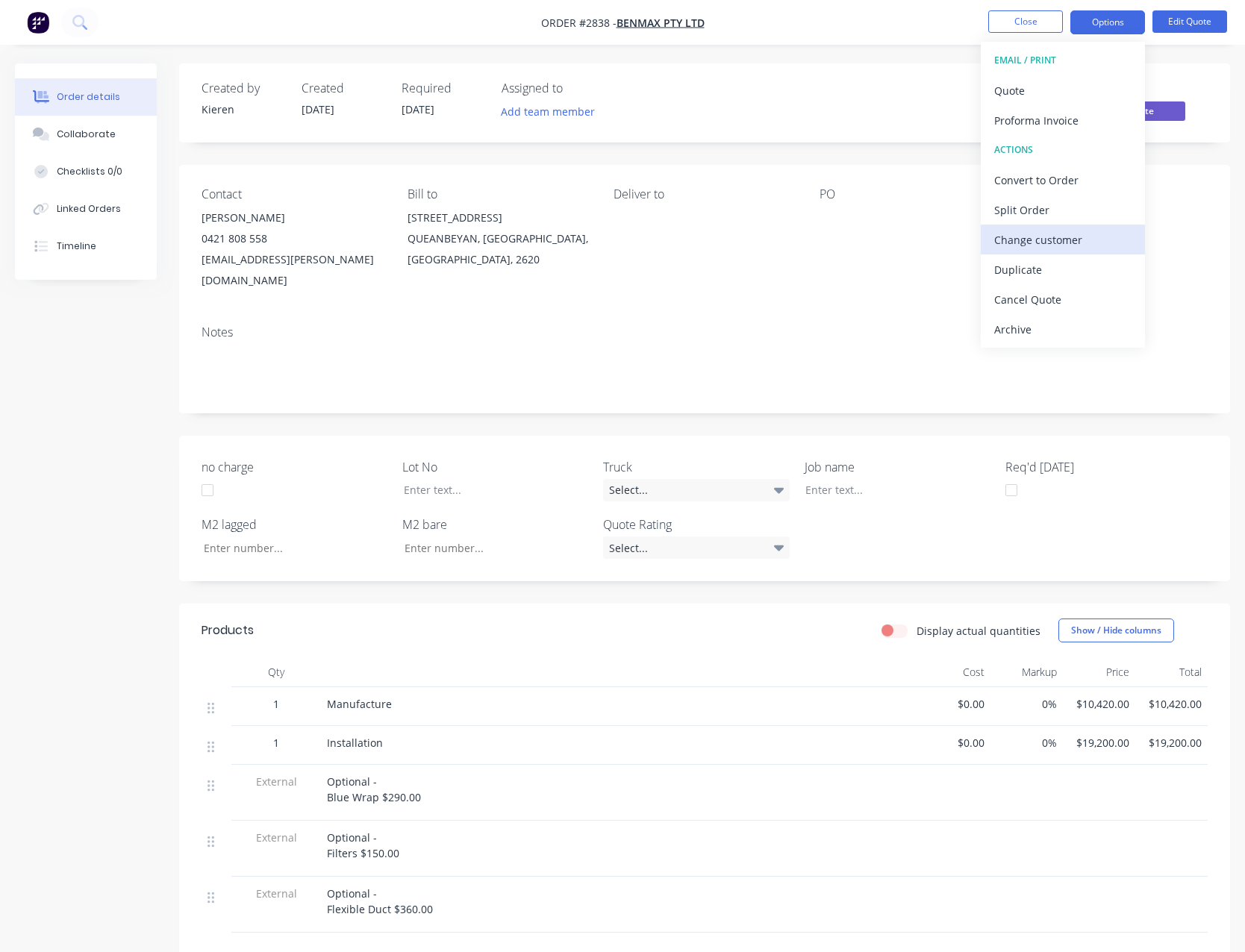
click at [1075, 231] on div "Change customer" at bounding box center [1062, 240] width 137 height 22
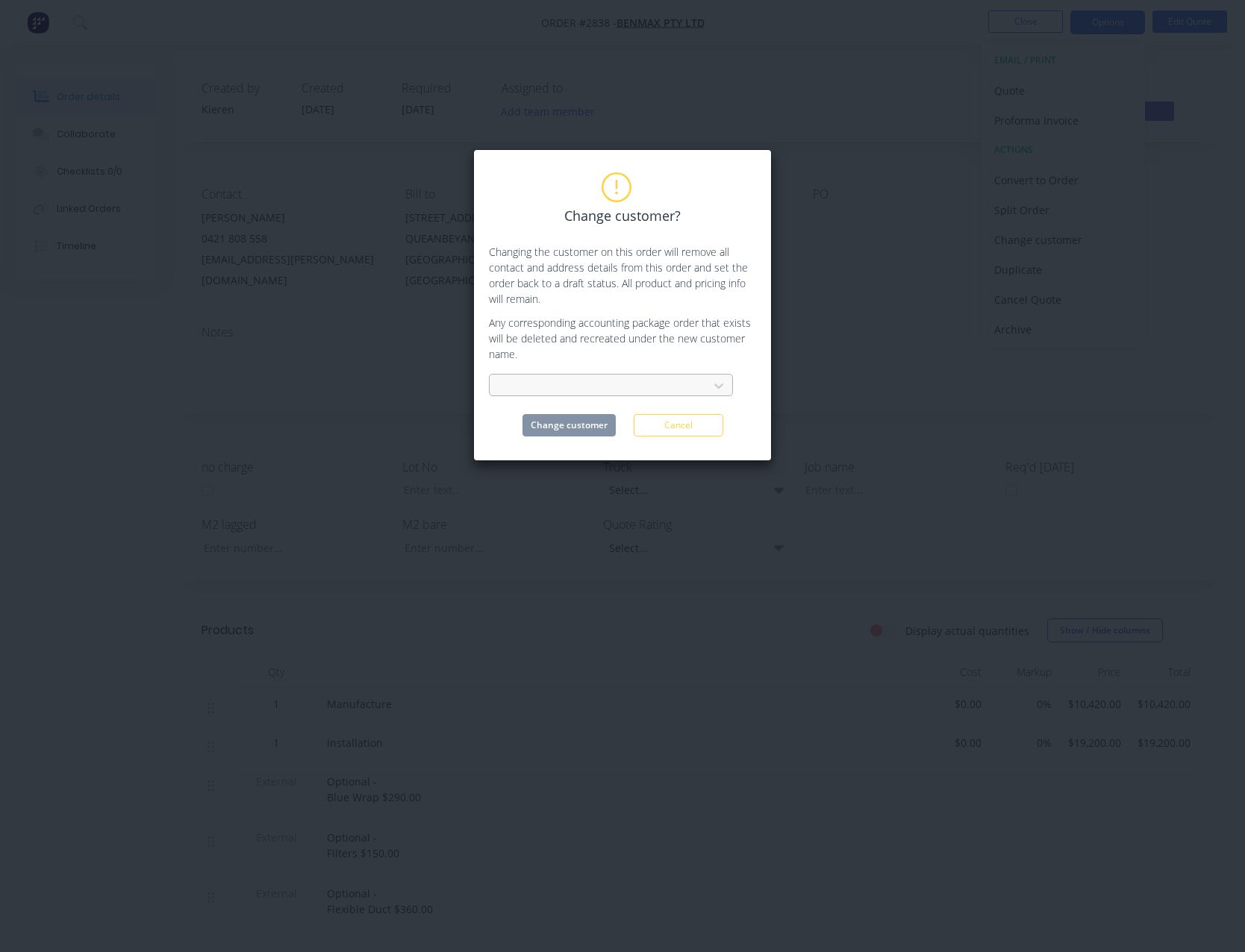
click at [597, 378] on div at bounding box center [601, 386] width 200 height 18
type input "gros"
click at [608, 419] on div "Grosvenor Engineering Group" at bounding box center [610, 419] width 244 height 28
click at [606, 426] on button "Change customer" at bounding box center [569, 425] width 93 height 22
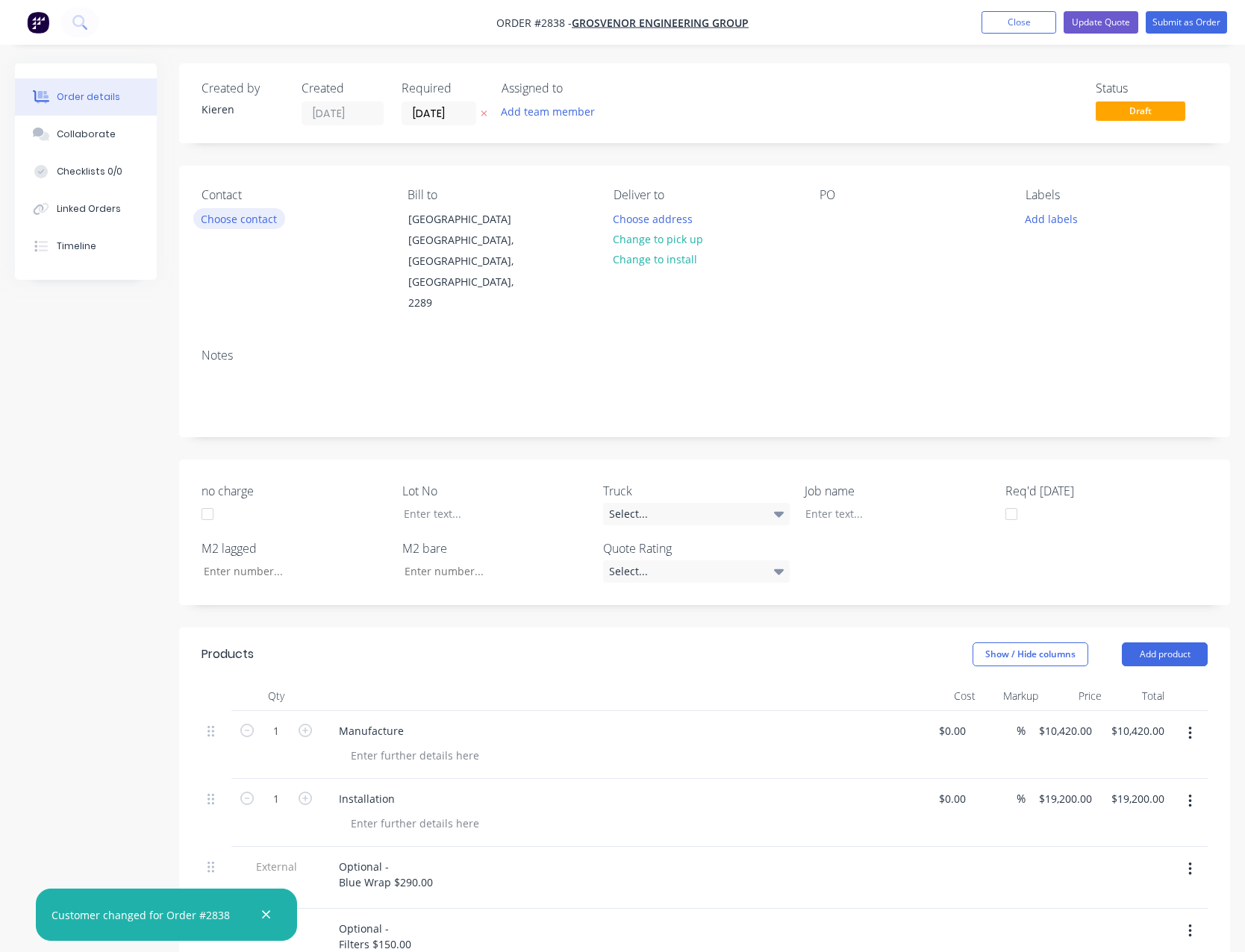
click at [259, 215] on button "Choose contact" at bounding box center [239, 218] width 92 height 20
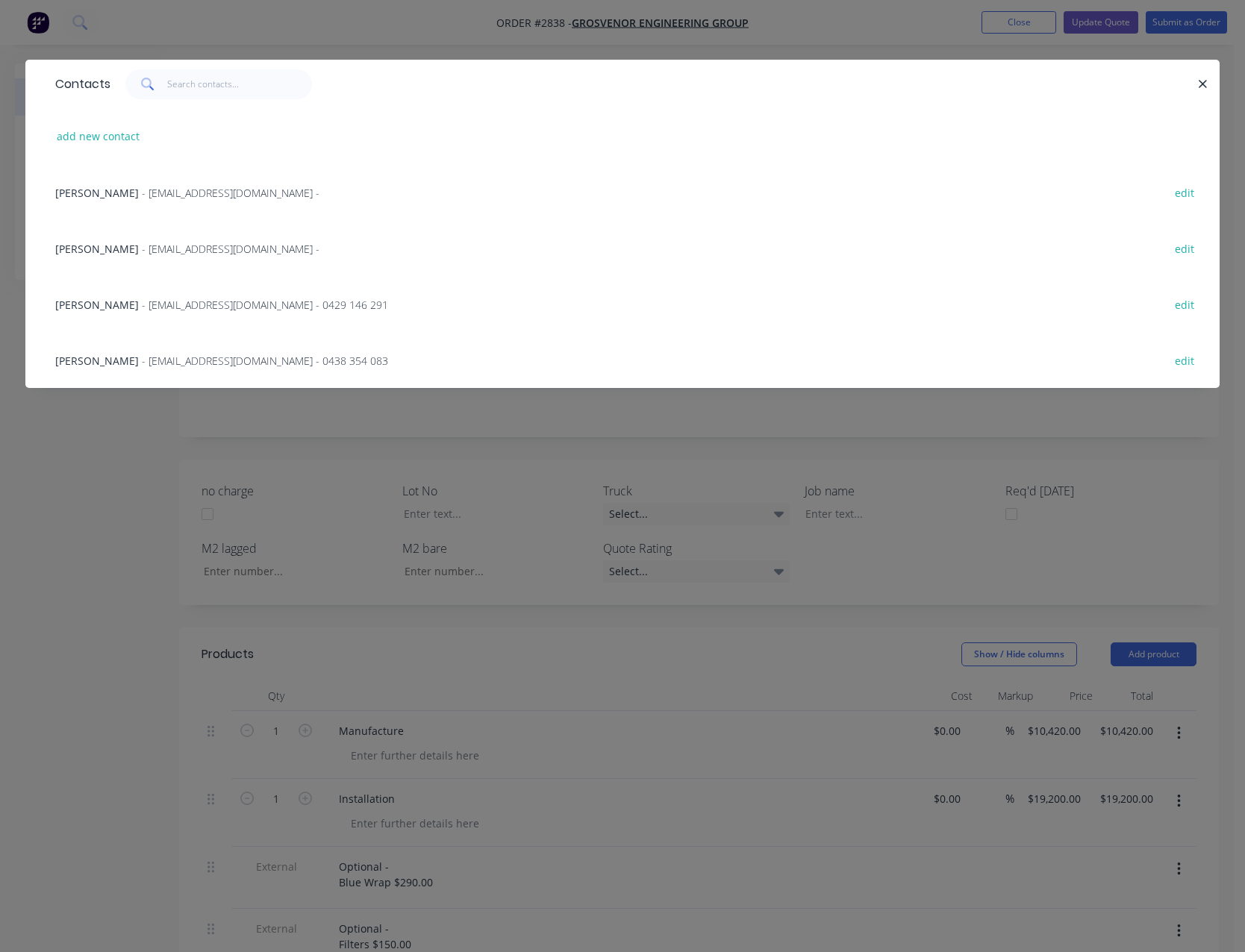
click at [194, 196] on span "- [EMAIL_ADDRESS][DOMAIN_NAME] -" at bounding box center [230, 192] width 178 height 14
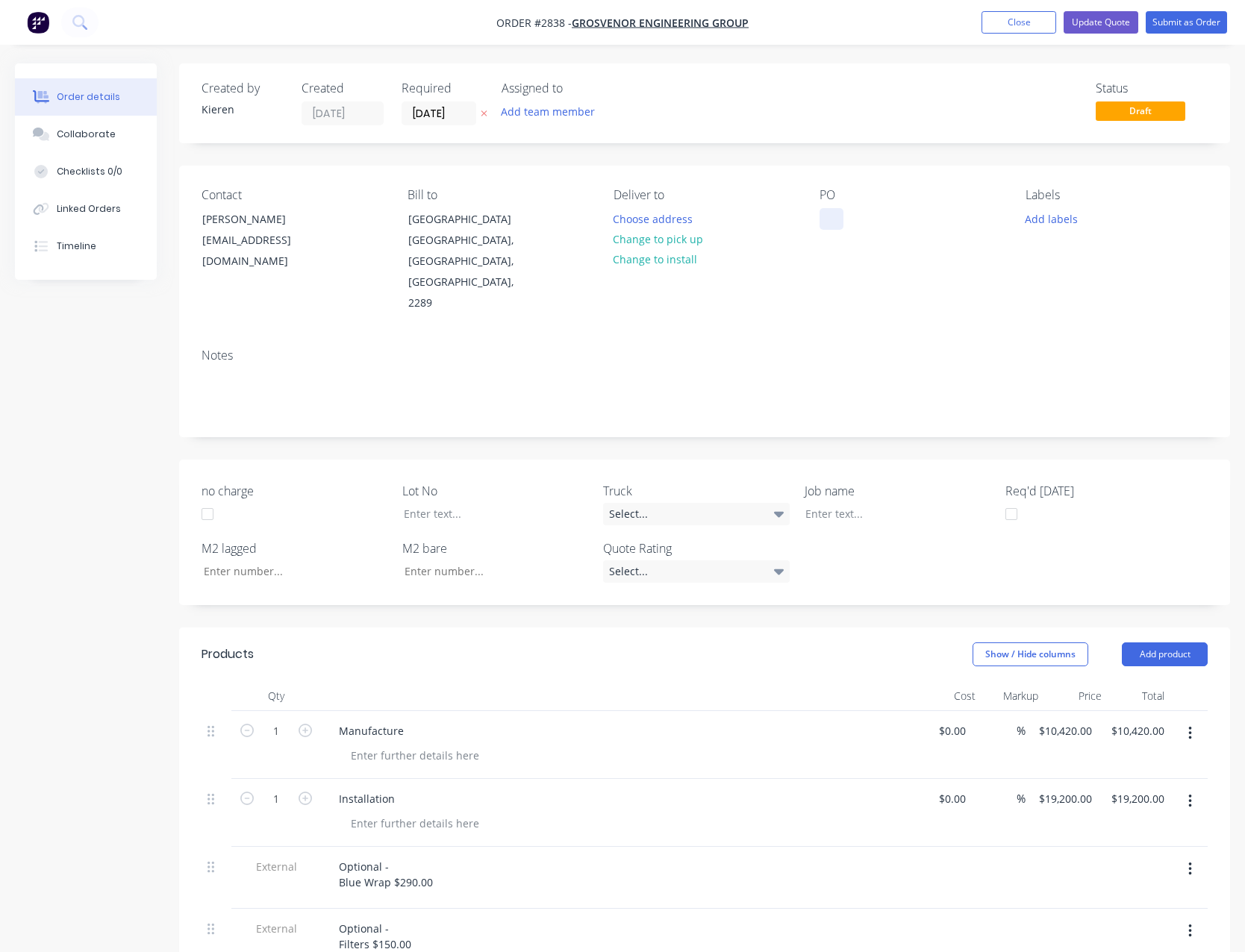
click at [825, 220] on div at bounding box center [832, 219] width 24 height 22
click at [1077, 20] on button "Update Quote" at bounding box center [1101, 22] width 75 height 22
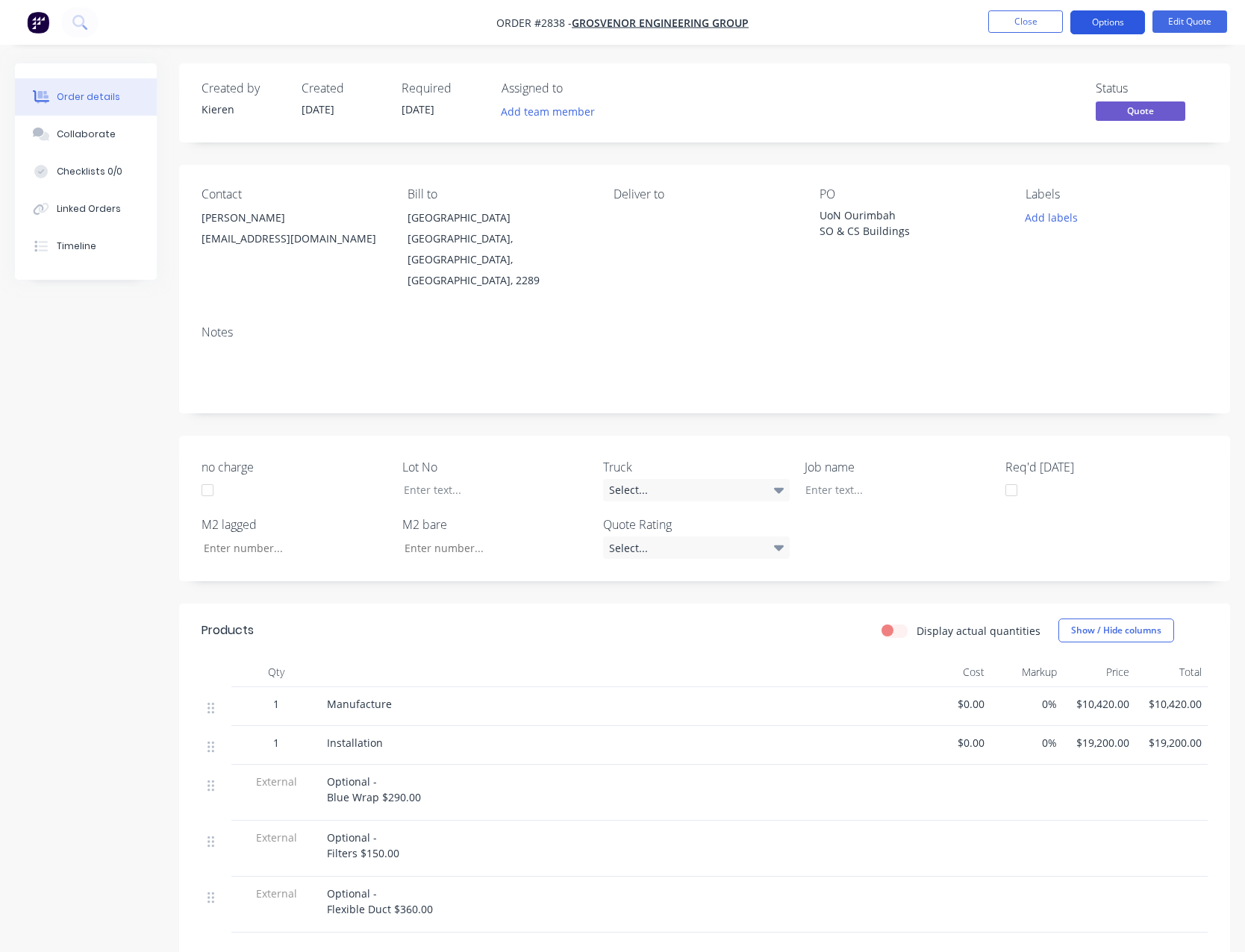
click at [1108, 19] on button "Options" at bounding box center [1107, 22] width 75 height 24
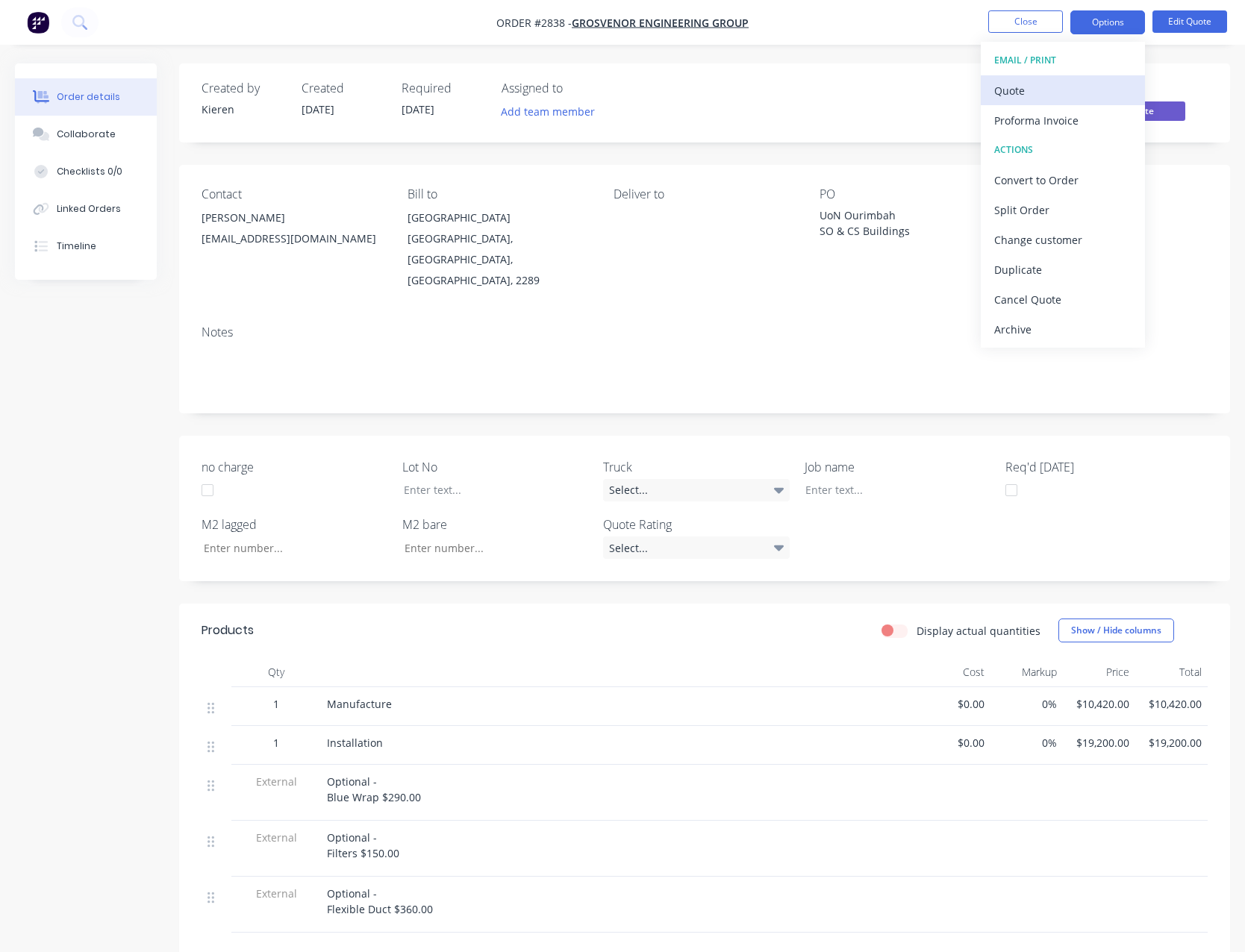
click at [1040, 86] on div "Quote" at bounding box center [1062, 91] width 137 height 22
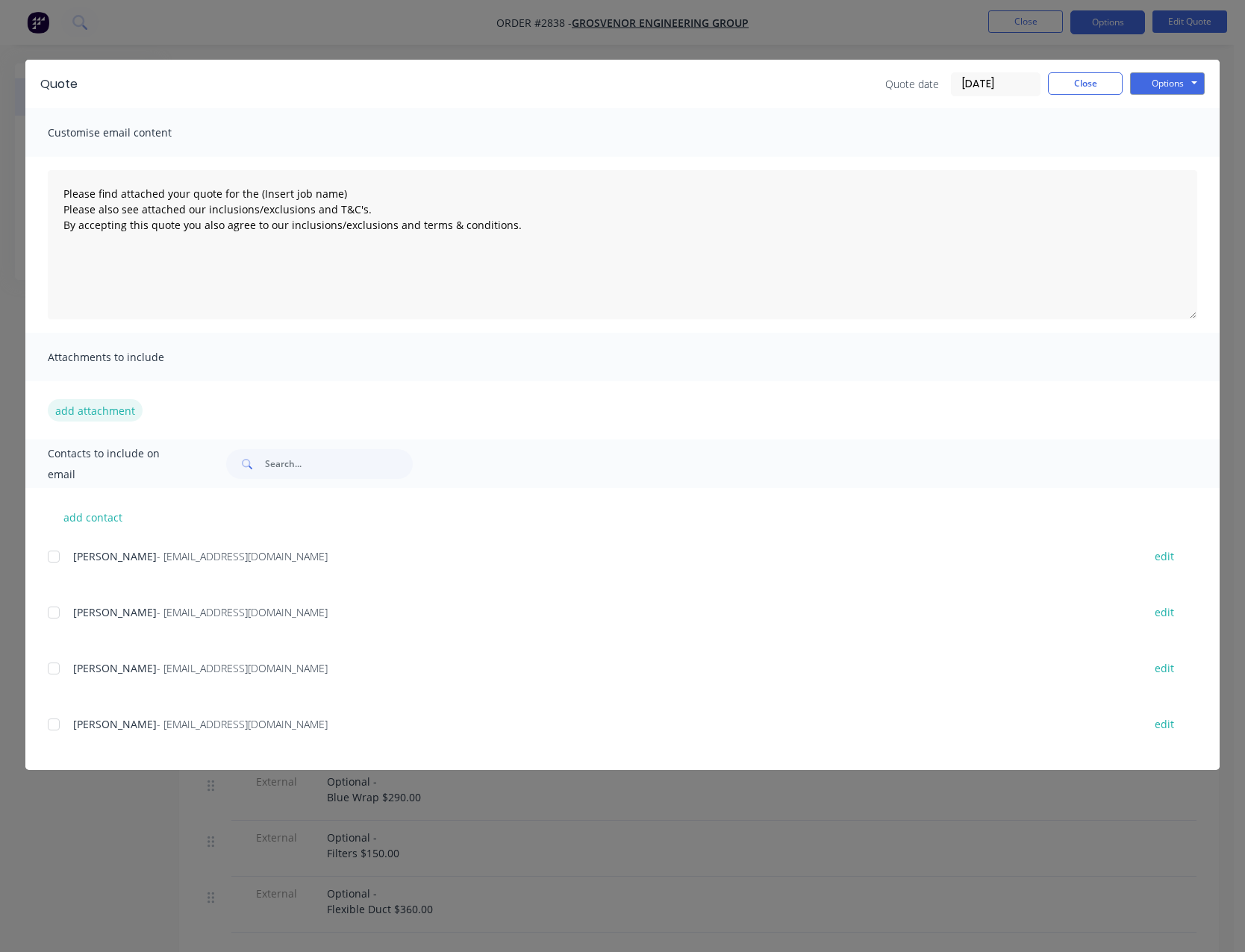
click at [109, 408] on button "add attachment" at bounding box center [95, 410] width 95 height 22
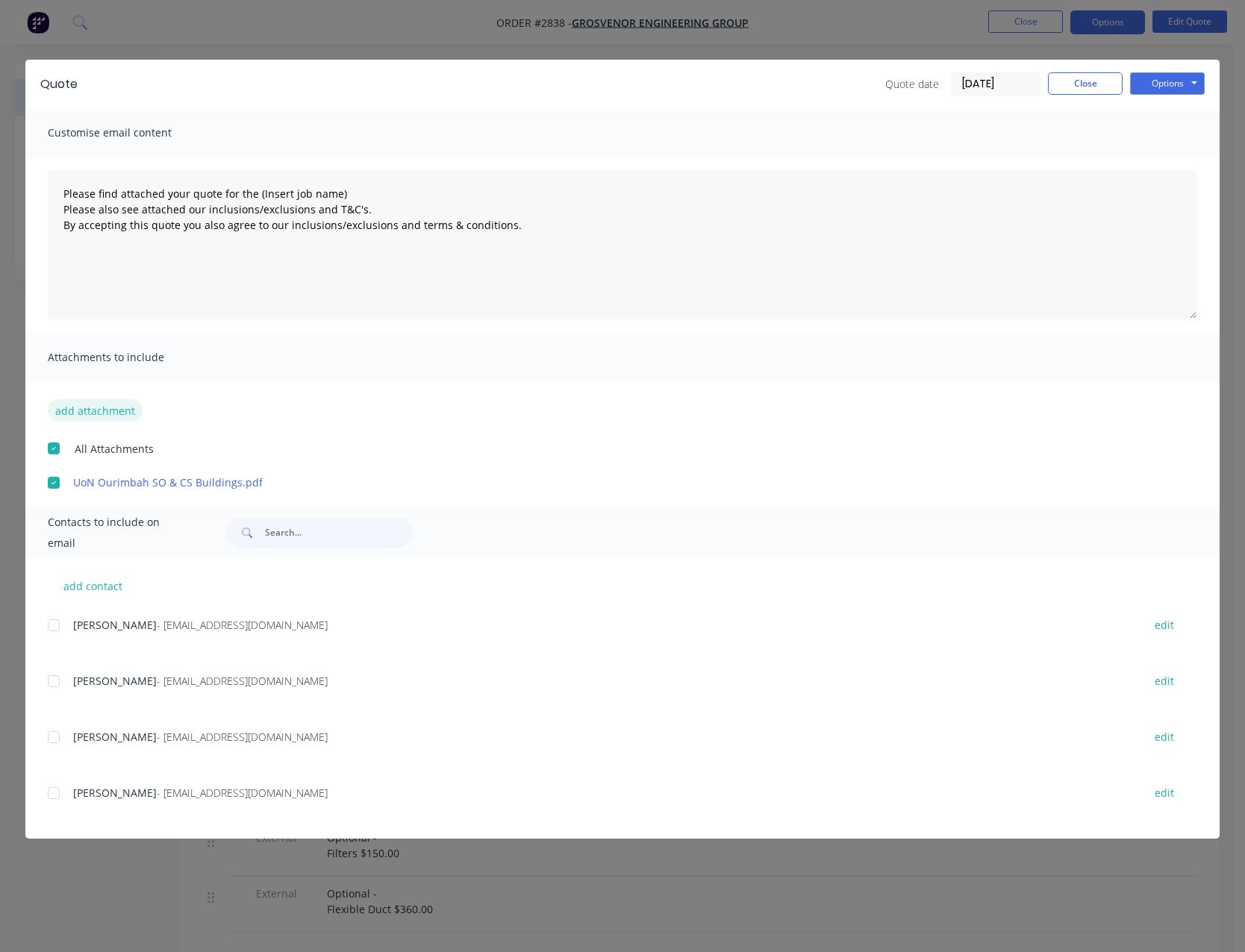
click at [108, 405] on button "add attachment" at bounding box center [95, 410] width 95 height 22
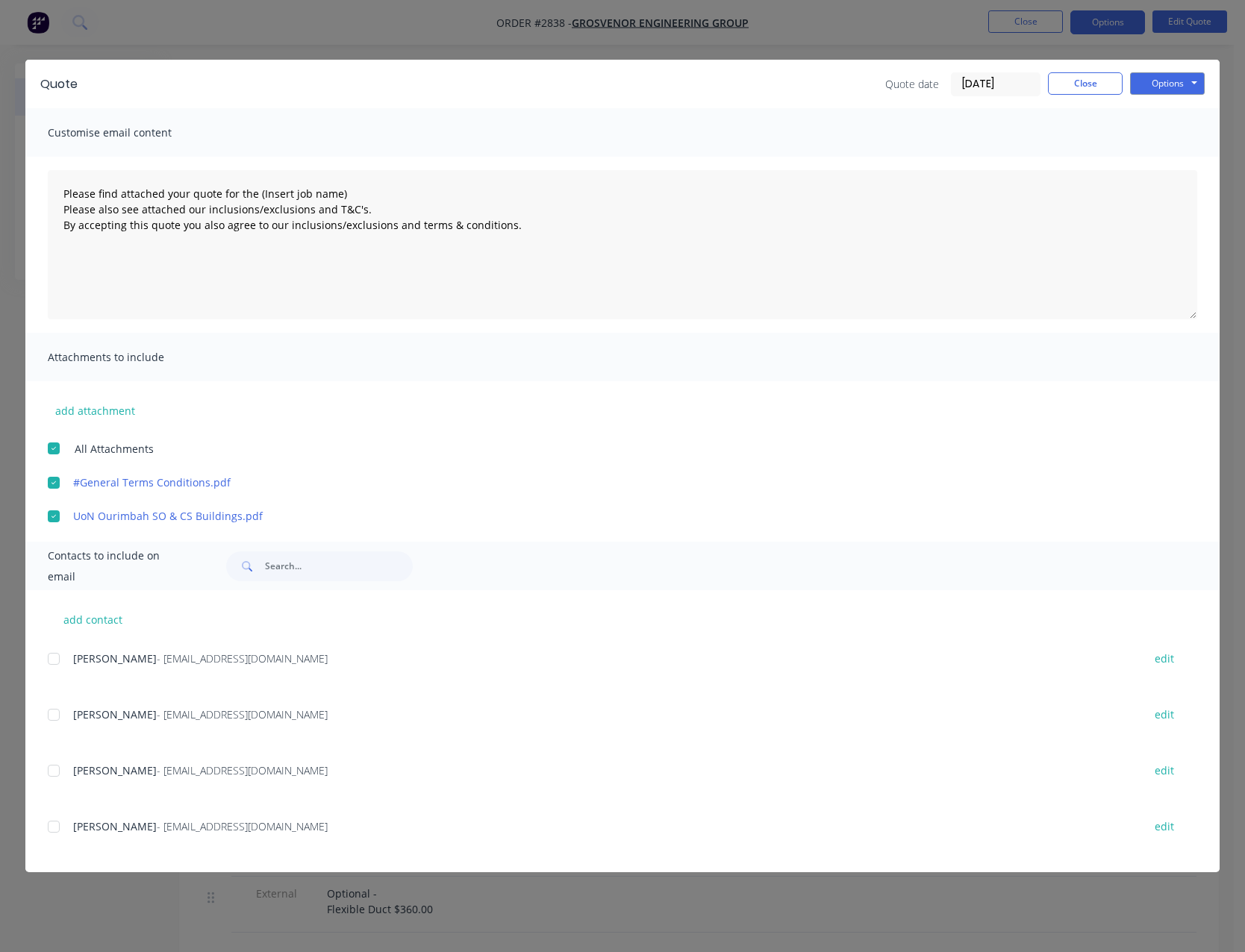
click at [55, 661] on div at bounding box center [53, 659] width 29 height 29
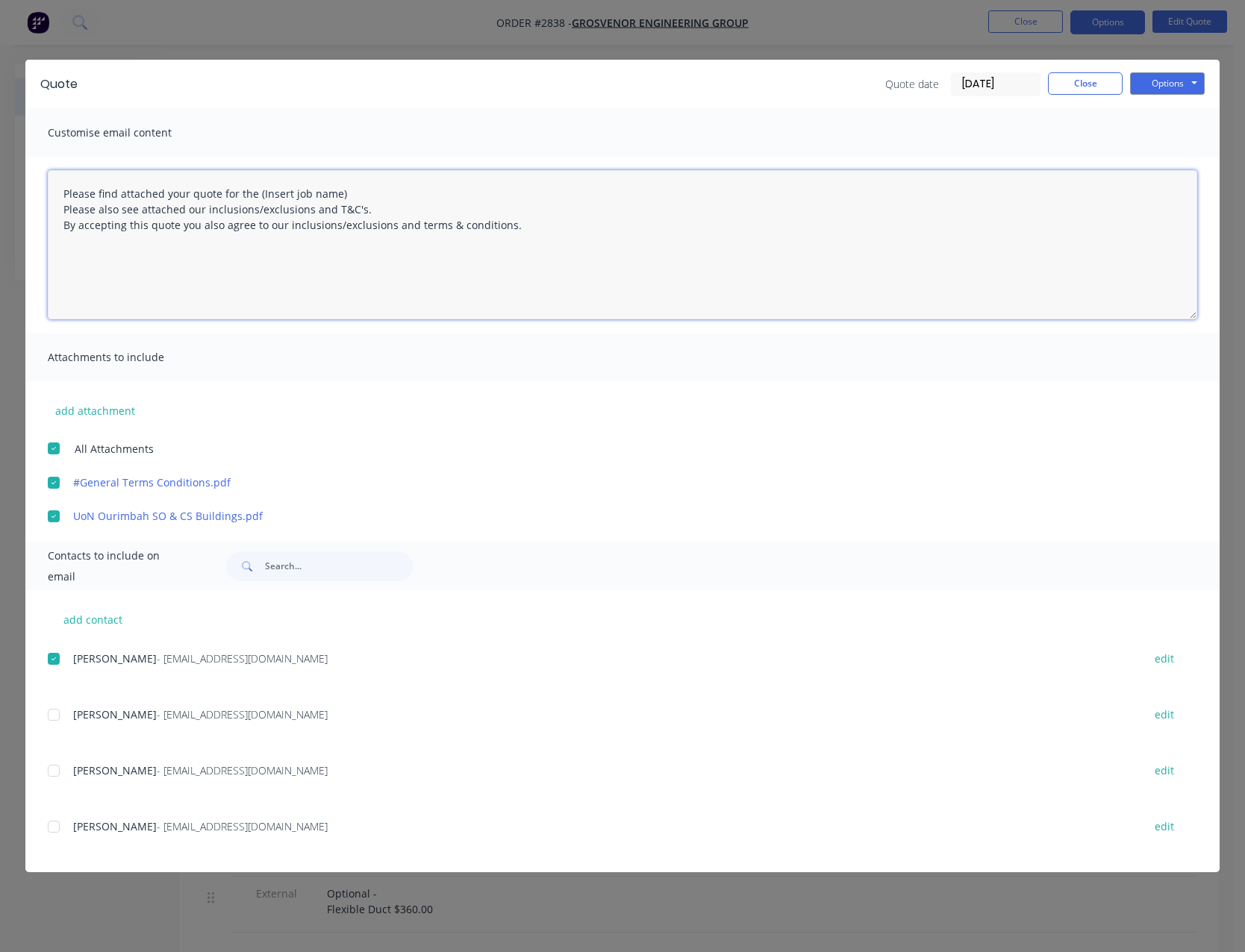
click at [344, 195] on textarea "Please find attached your quote for the (Insert job name) Please also see attac…" at bounding box center [622, 245] width 1149 height 149
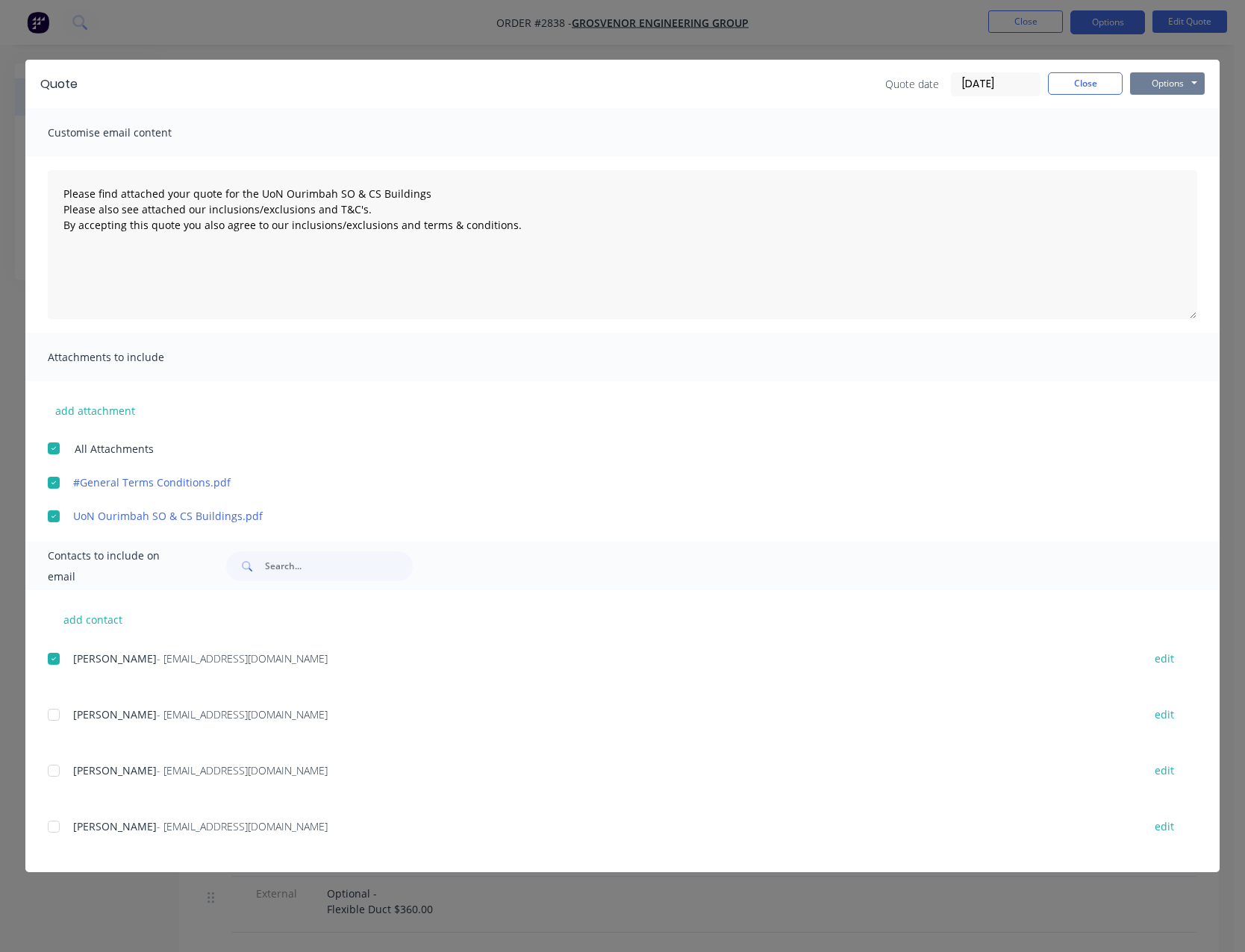
click at [1160, 84] on button "Options" at bounding box center [1167, 84] width 75 height 22
click at [1167, 161] on button "Email" at bounding box center [1178, 159] width 96 height 25
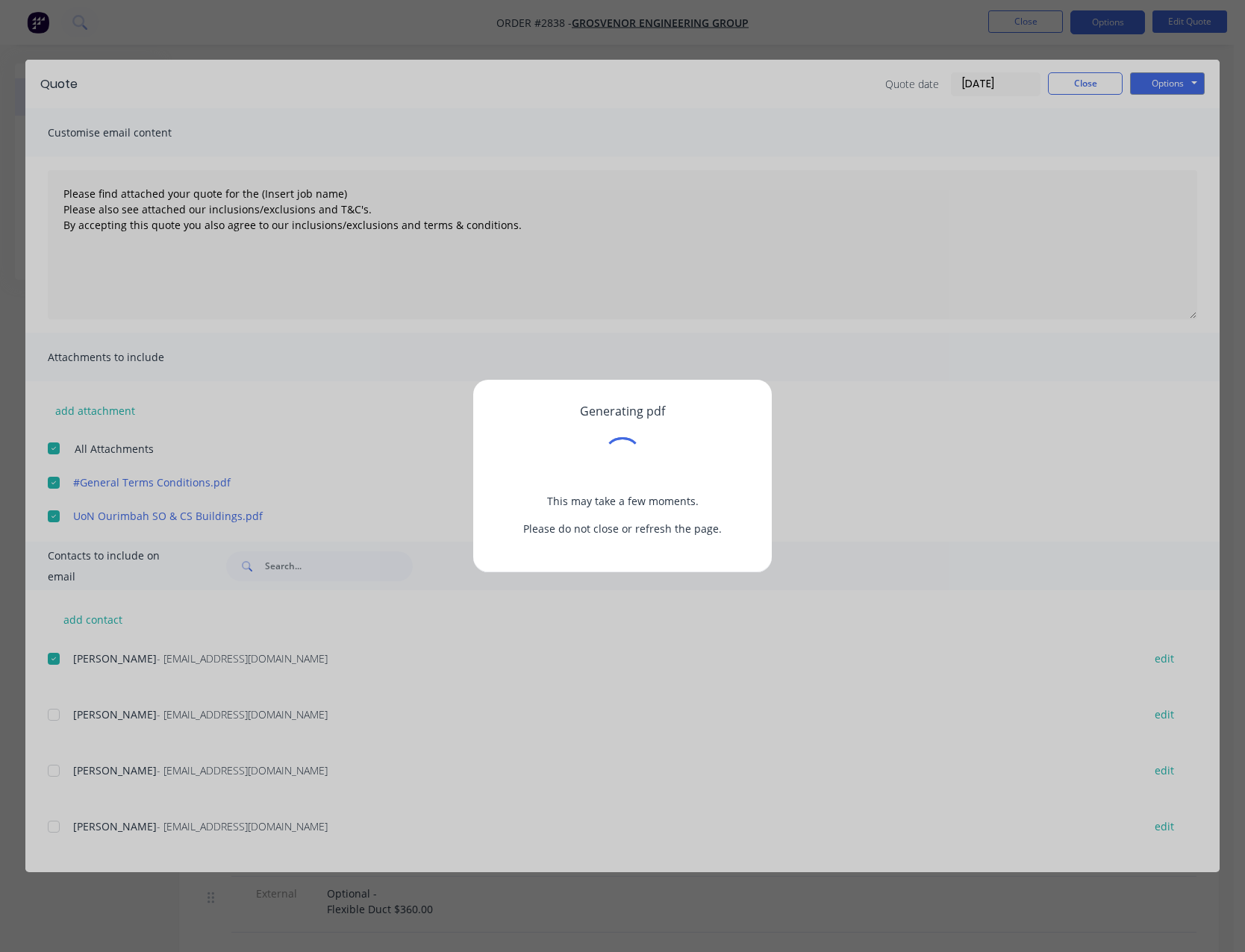
type textarea "Please find attached your quote for the (Insert job name) Please also see attac…"
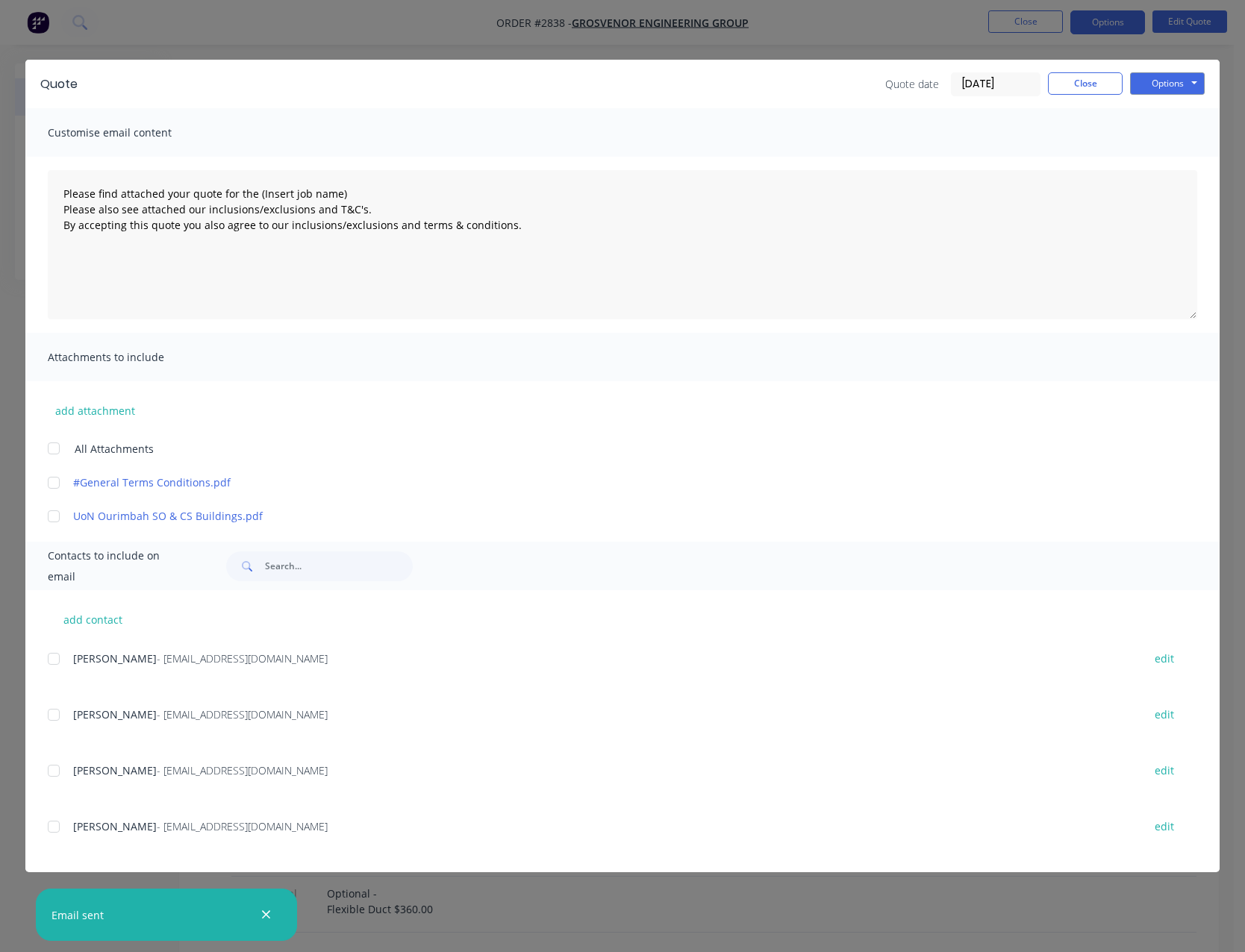
click at [1077, 96] on div "Quote date [DATE] Close Options Preview Print Email" at bounding box center [1044, 85] width 319 height 24
click at [1006, 18] on div "Quote Quote date [DATE] Close Options Preview Print Email Customise email conte…" at bounding box center [622, 476] width 1245 height 952
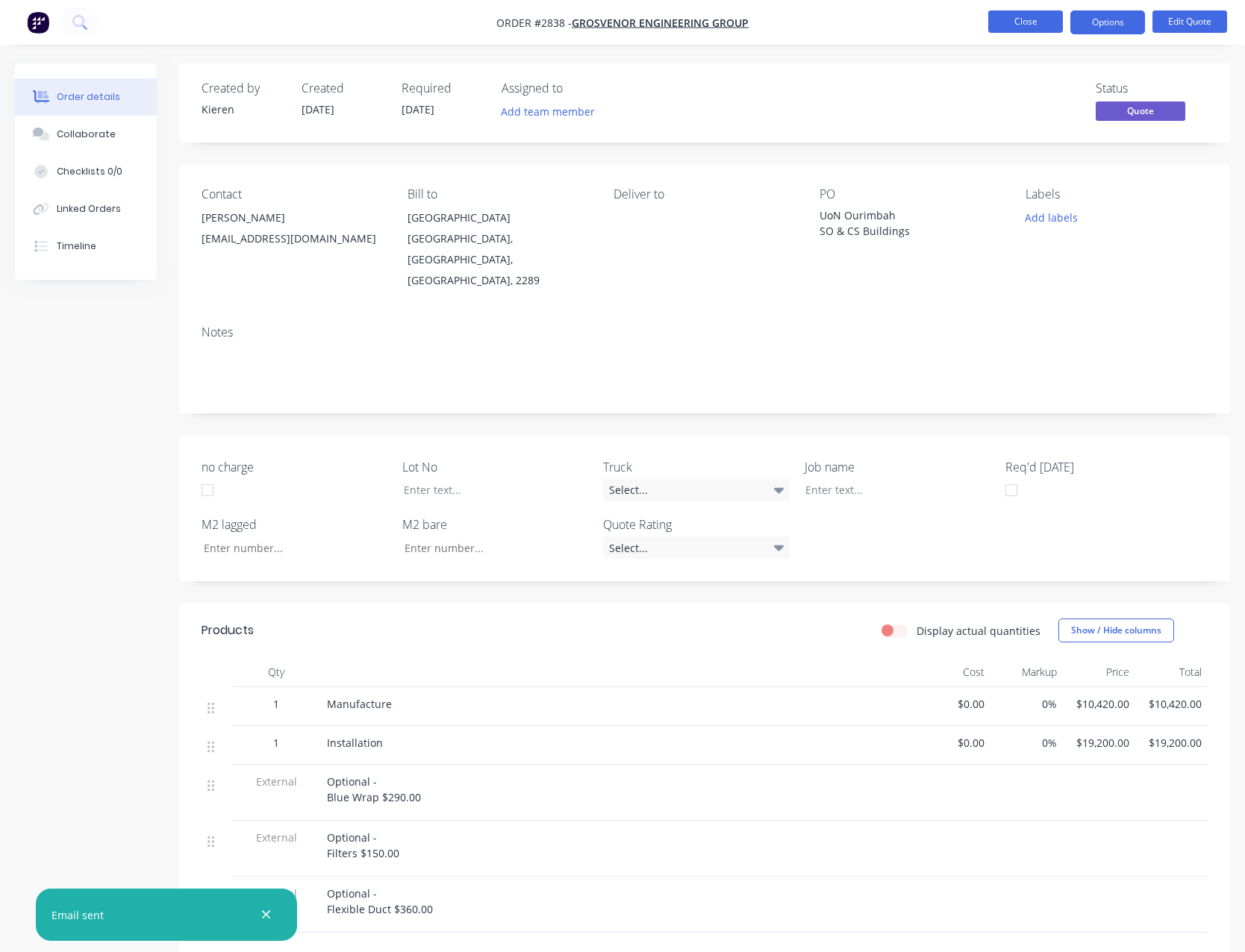
click at [1009, 27] on button "Close" at bounding box center [1025, 21] width 75 height 22
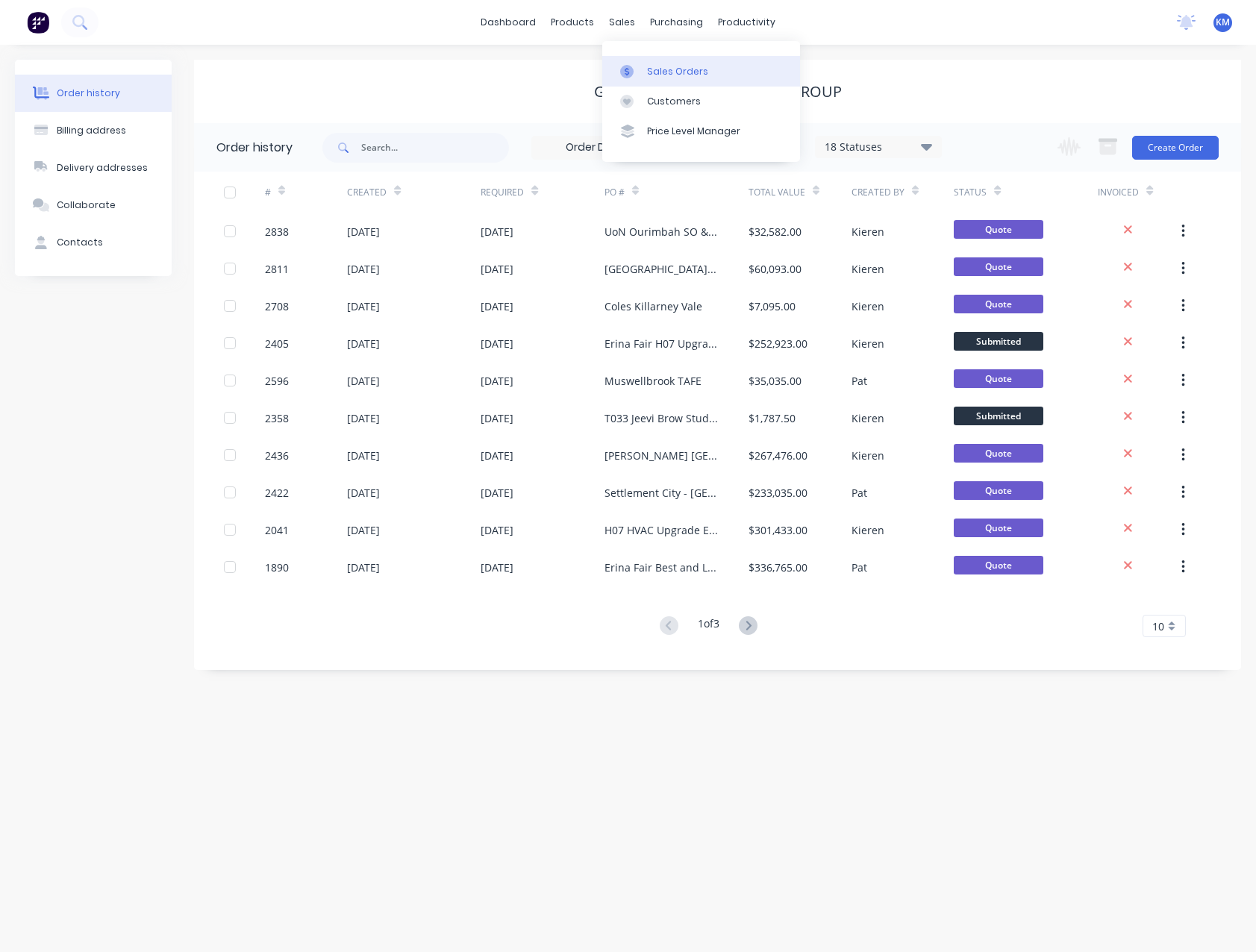
click at [673, 66] on div "Sales Orders" at bounding box center [677, 72] width 62 height 14
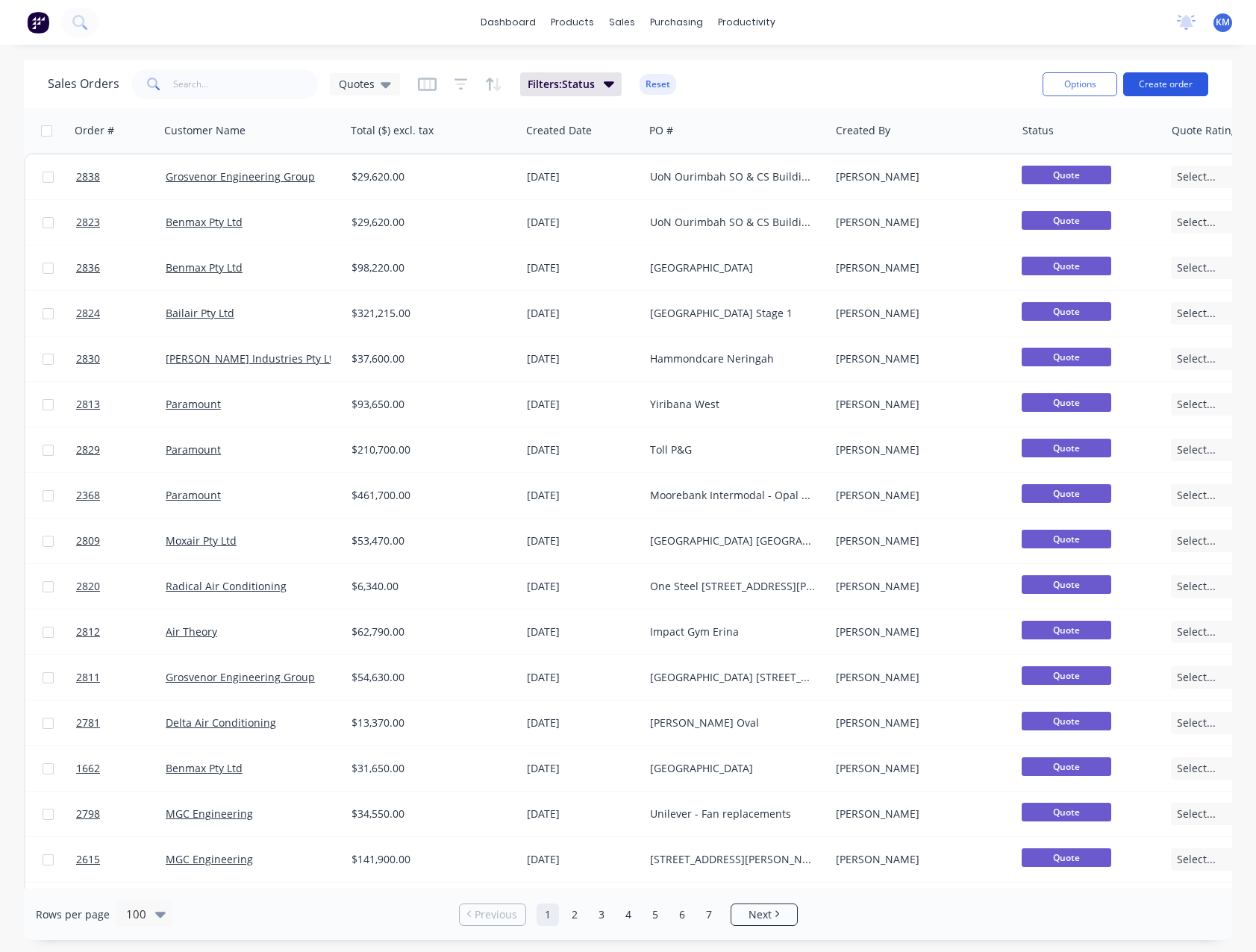
click at [1158, 81] on button "Create order" at bounding box center [1166, 85] width 85 height 24
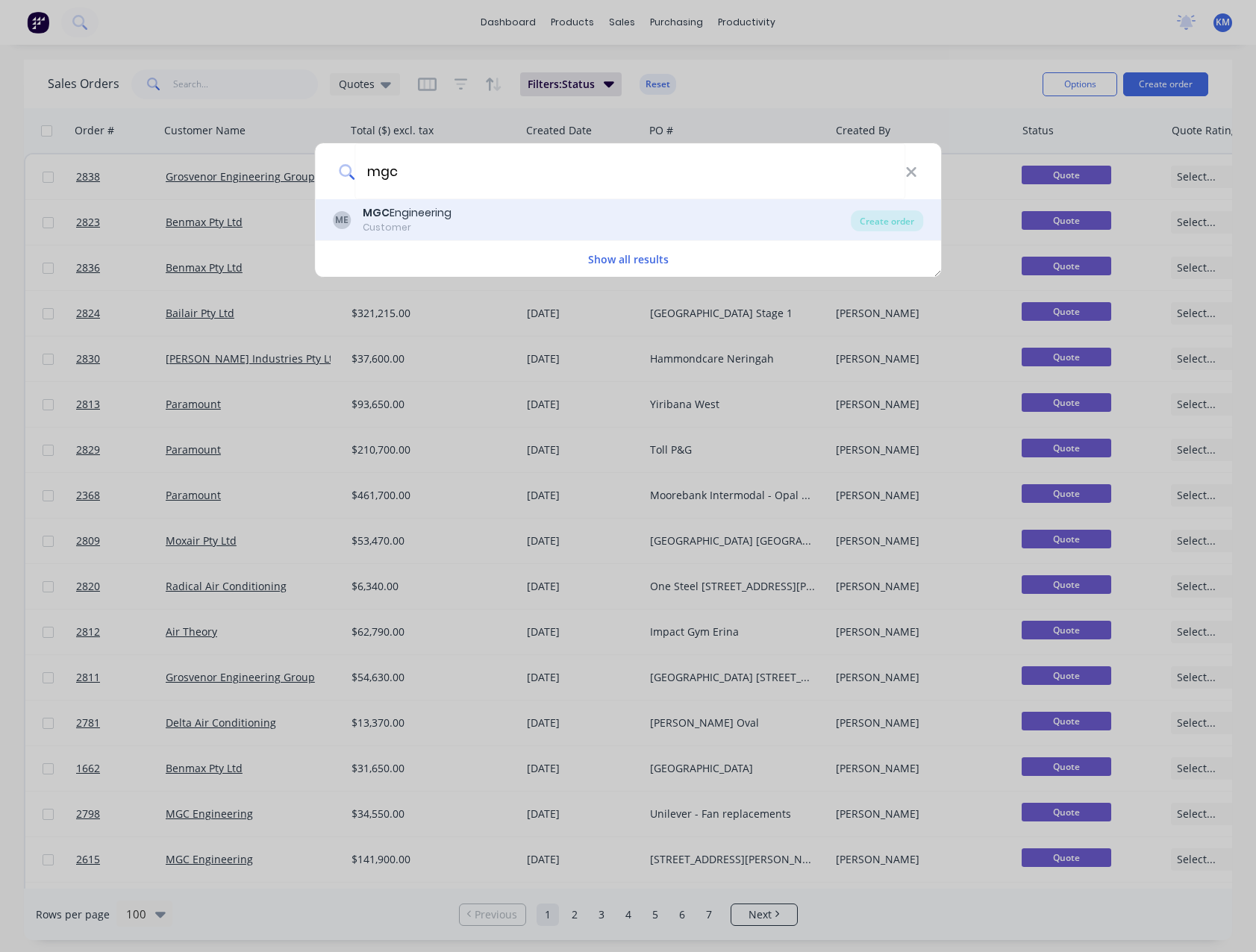
type input "mgc"
click at [454, 218] on div "ME MGC Engineering Customer" at bounding box center [593, 220] width 519 height 29
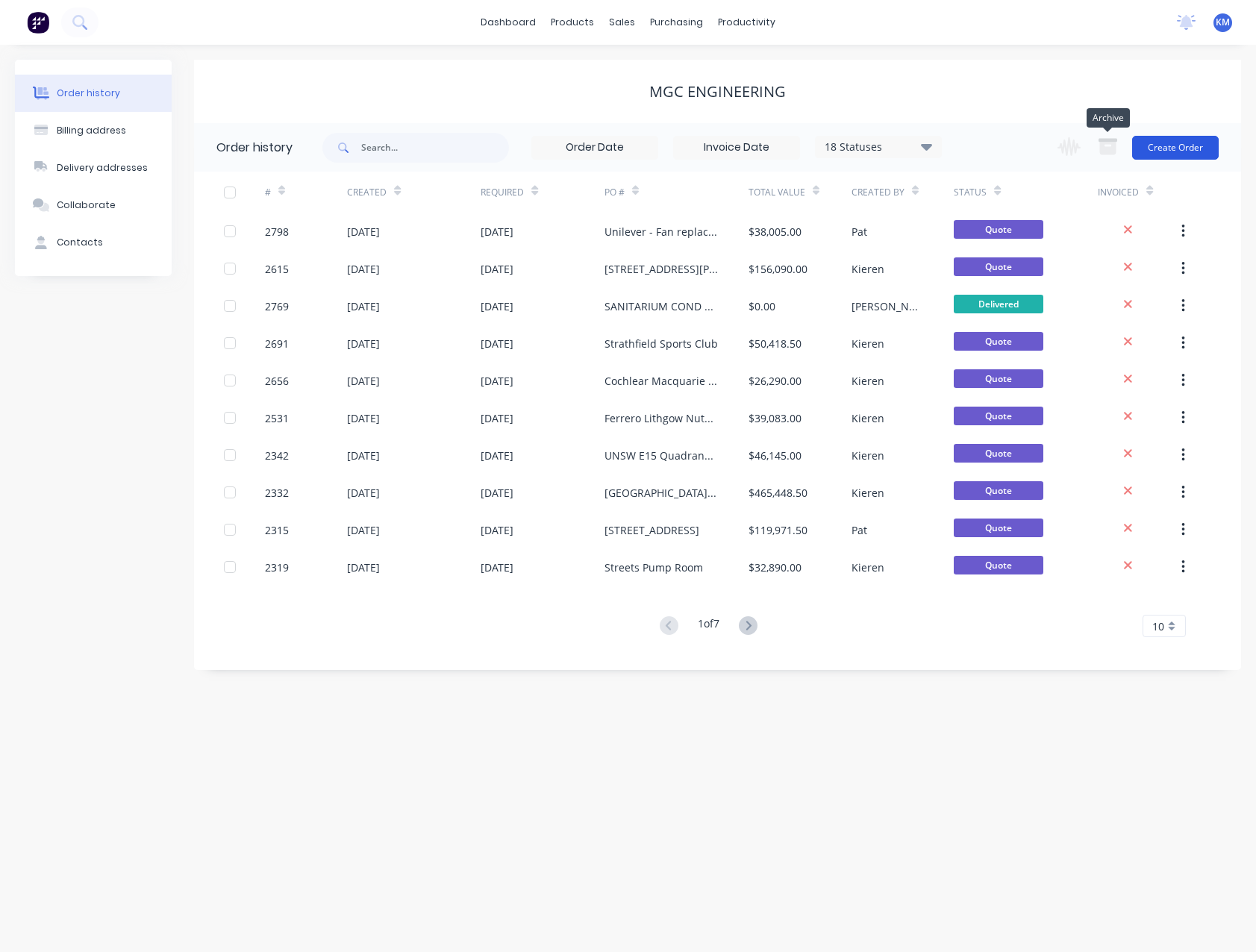
click at [1167, 151] on button "Create Order" at bounding box center [1175, 148] width 86 height 24
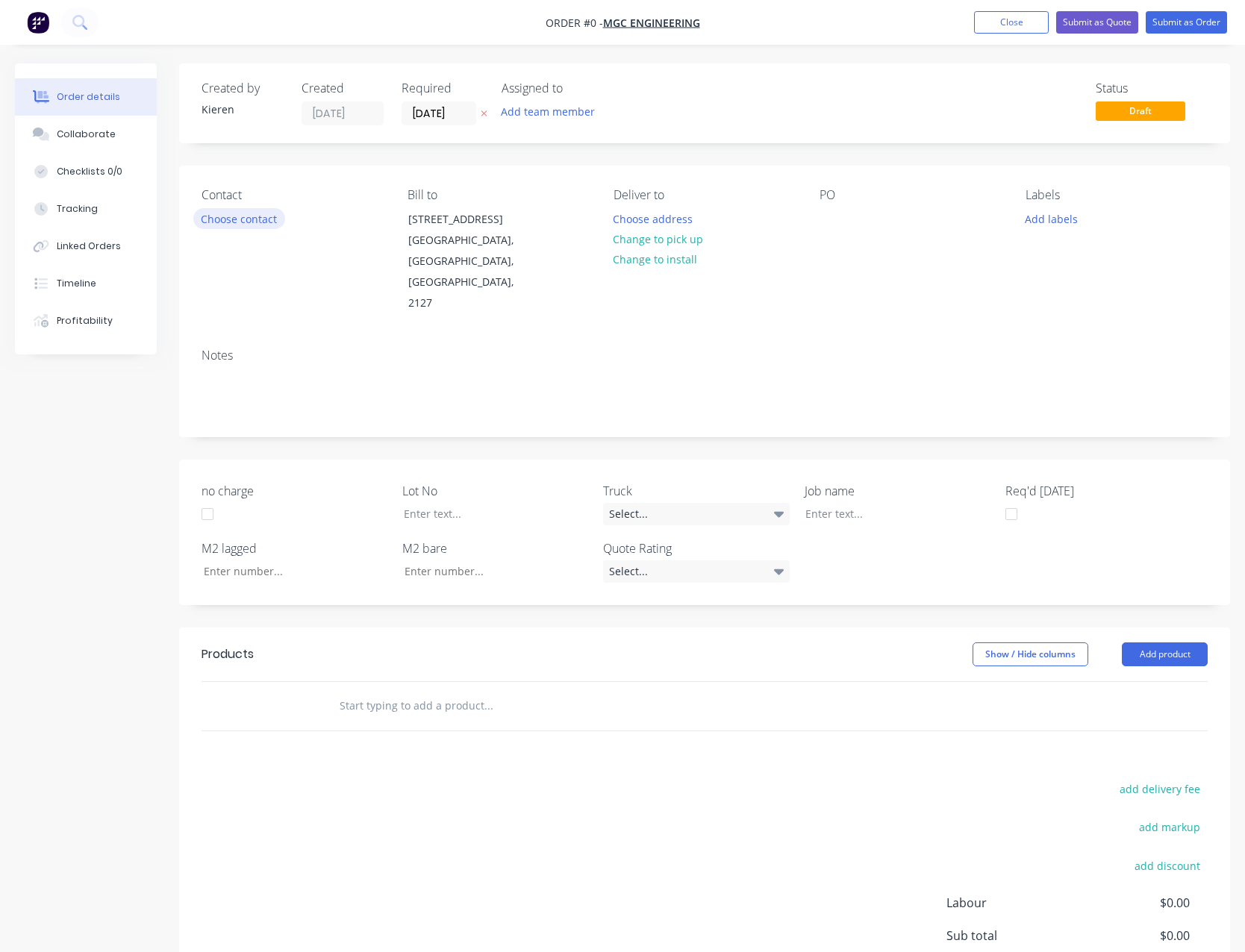
click at [213, 223] on button "Choose contact" at bounding box center [239, 218] width 92 height 20
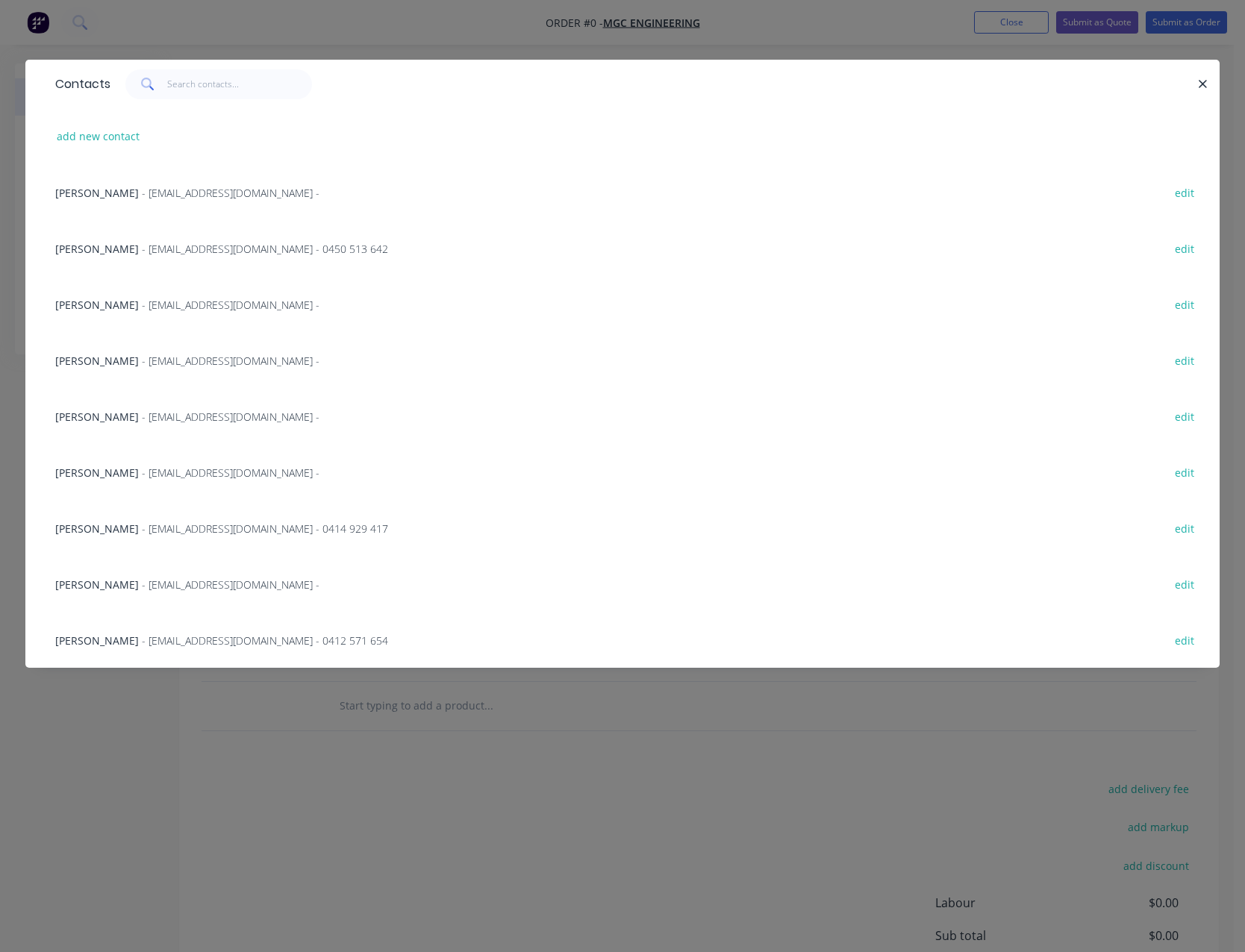
click at [160, 585] on span "- [EMAIL_ADDRESS][DOMAIN_NAME] -" at bounding box center [230, 584] width 178 height 14
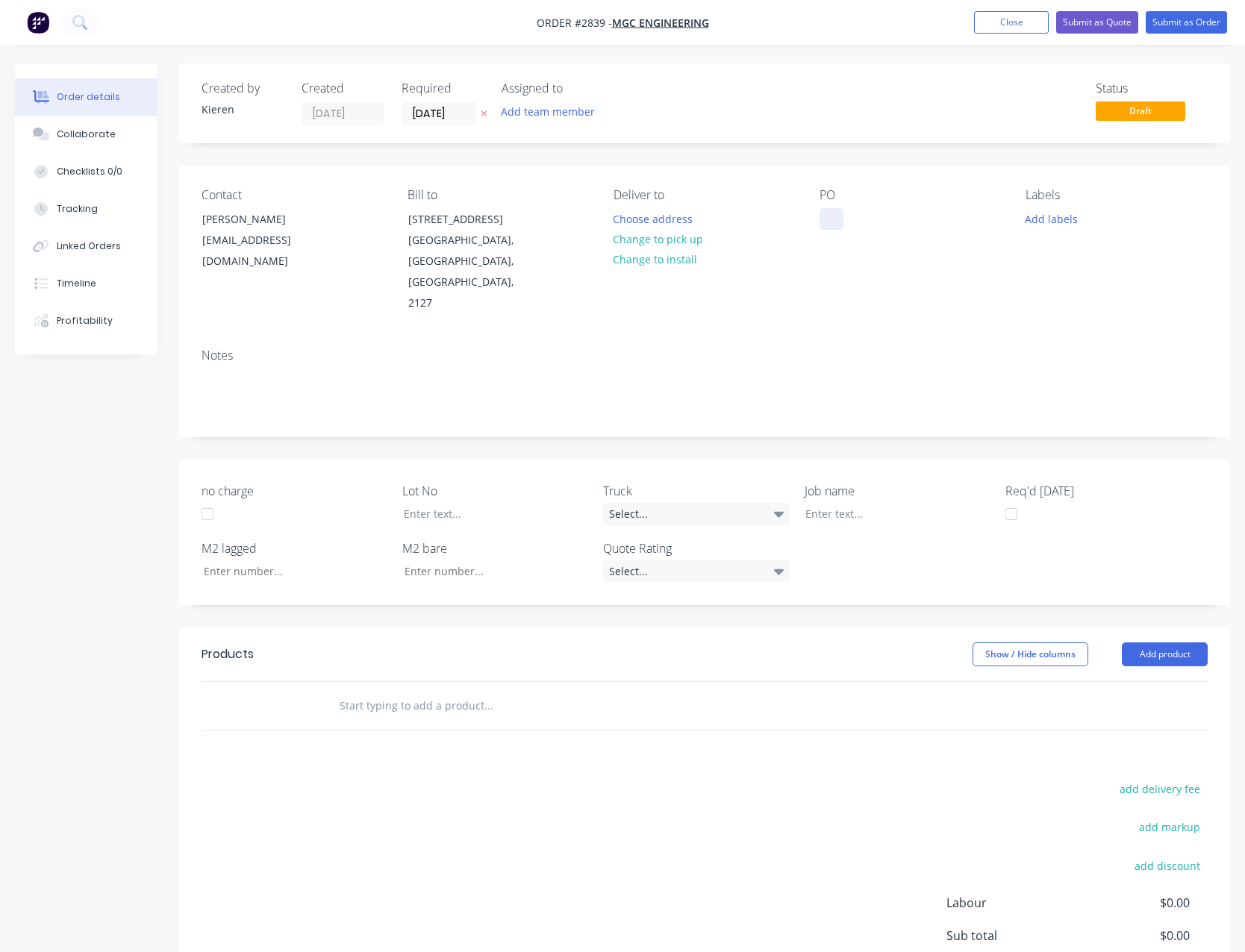
click at [841, 226] on div at bounding box center [832, 219] width 24 height 22
click at [1139, 642] on button "Add product" at bounding box center [1164, 654] width 86 height 24
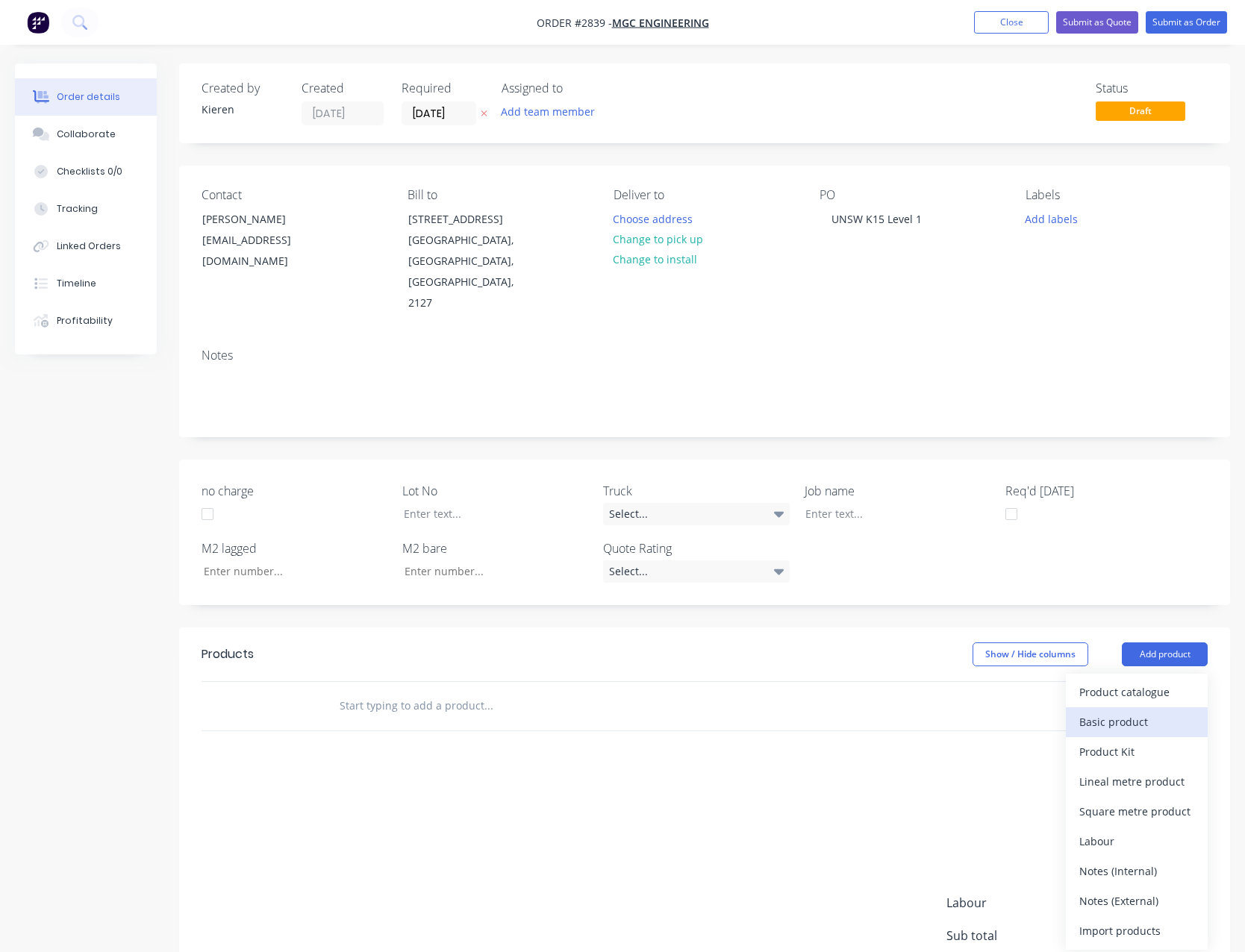
click at [1137, 711] on div "Basic product" at bounding box center [1136, 722] width 115 height 22
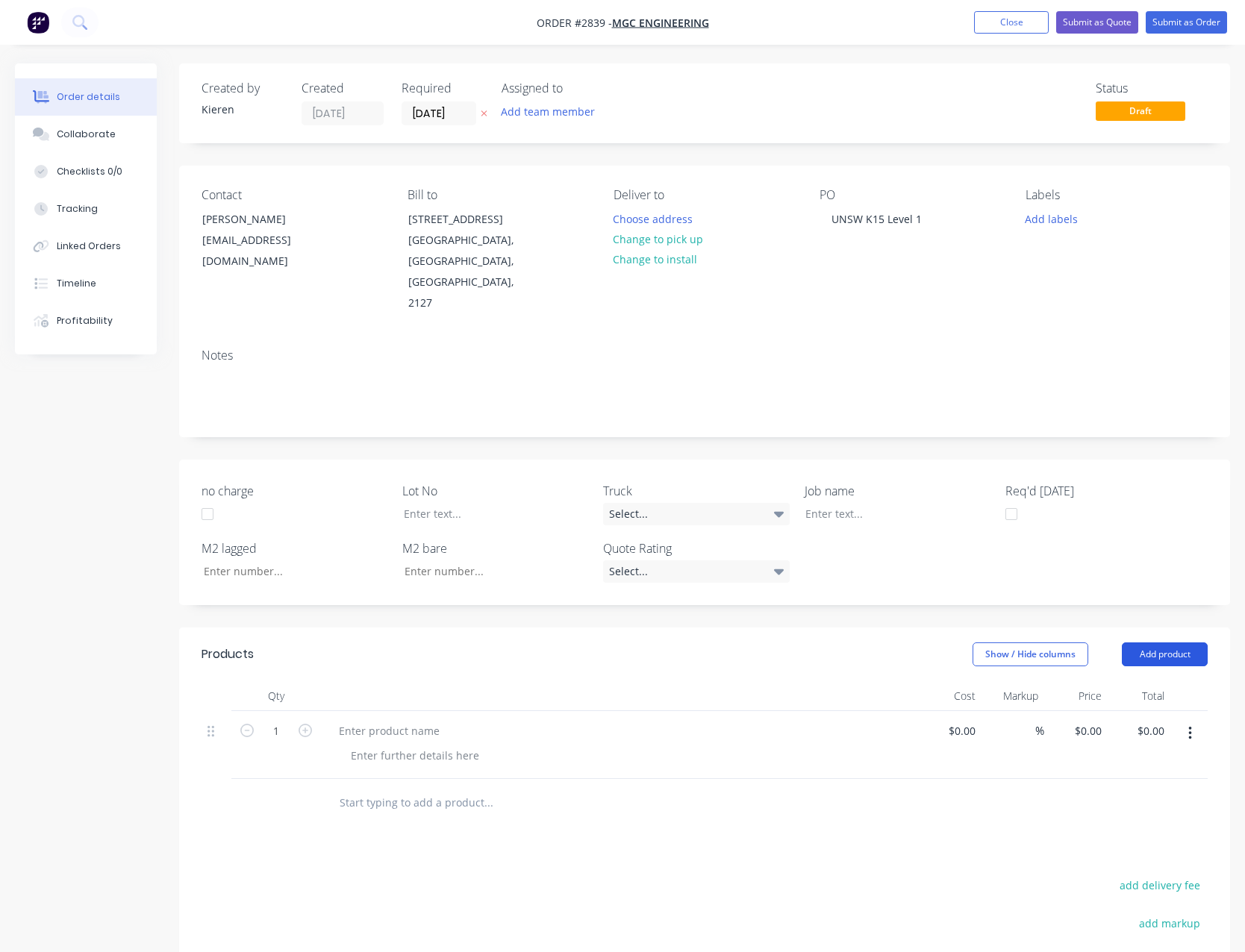
click at [1162, 642] on button "Add product" at bounding box center [1164, 654] width 86 height 24
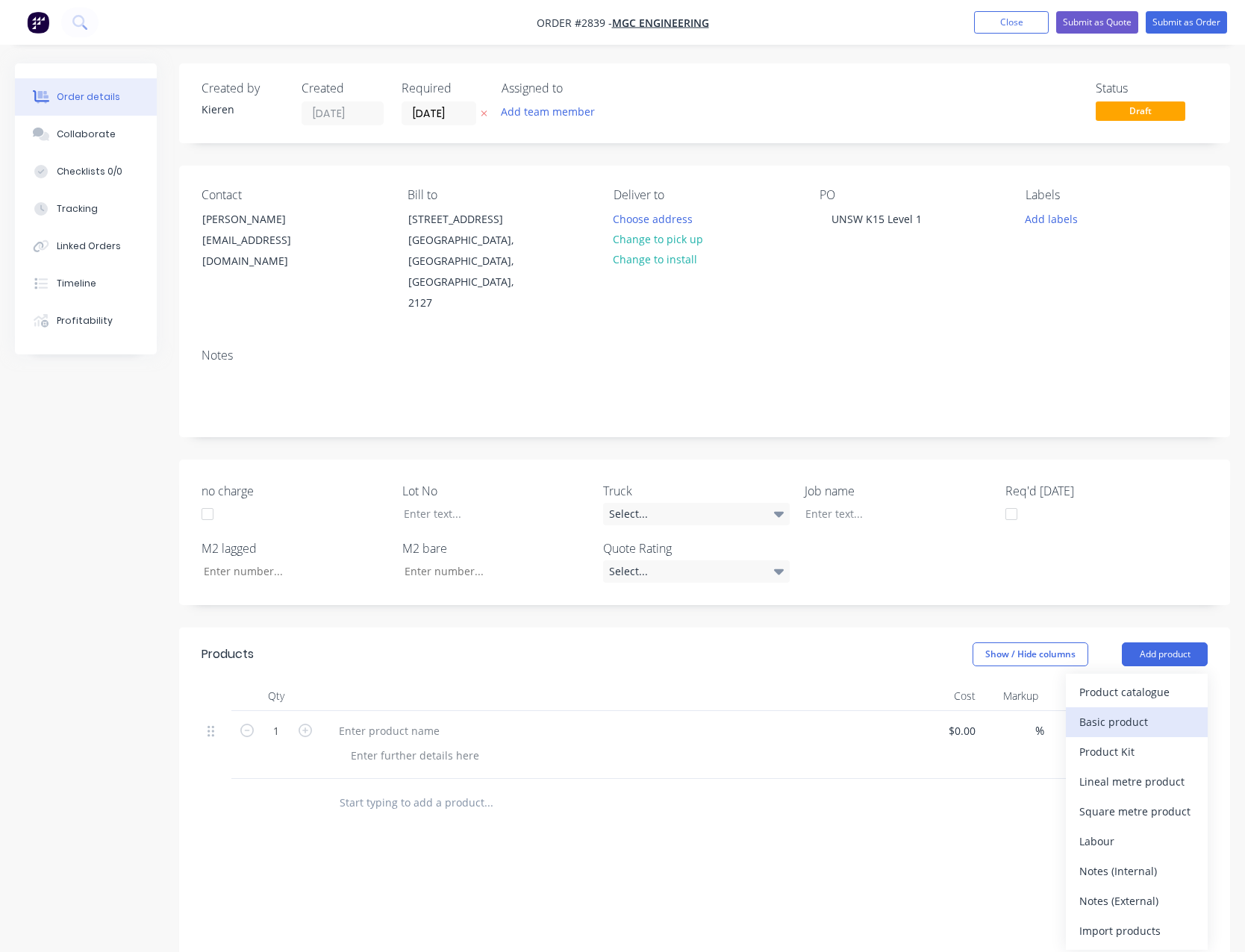
click at [1144, 711] on div "Basic product" at bounding box center [1136, 722] width 115 height 22
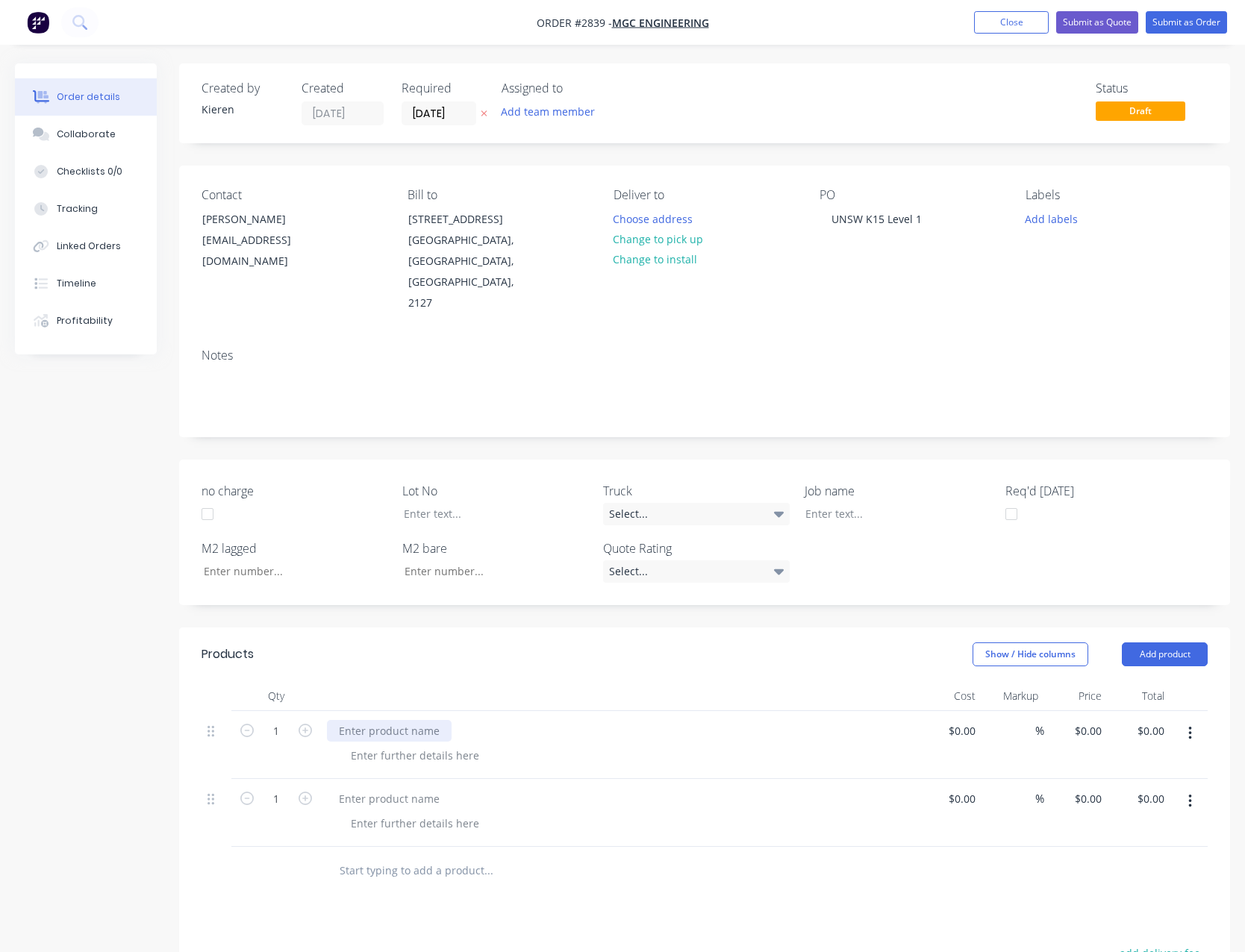
click at [401, 720] on div at bounding box center [388, 731] width 124 height 22
click at [398, 787] on div at bounding box center [388, 798] width 124 height 22
click at [1007, 8] on nav "Order #2839 - MGC Engineering Add product Close Submit as Quote Submit as Order" at bounding box center [622, 22] width 1245 height 45
click at [1005, 17] on button "Close" at bounding box center [1010, 22] width 75 height 22
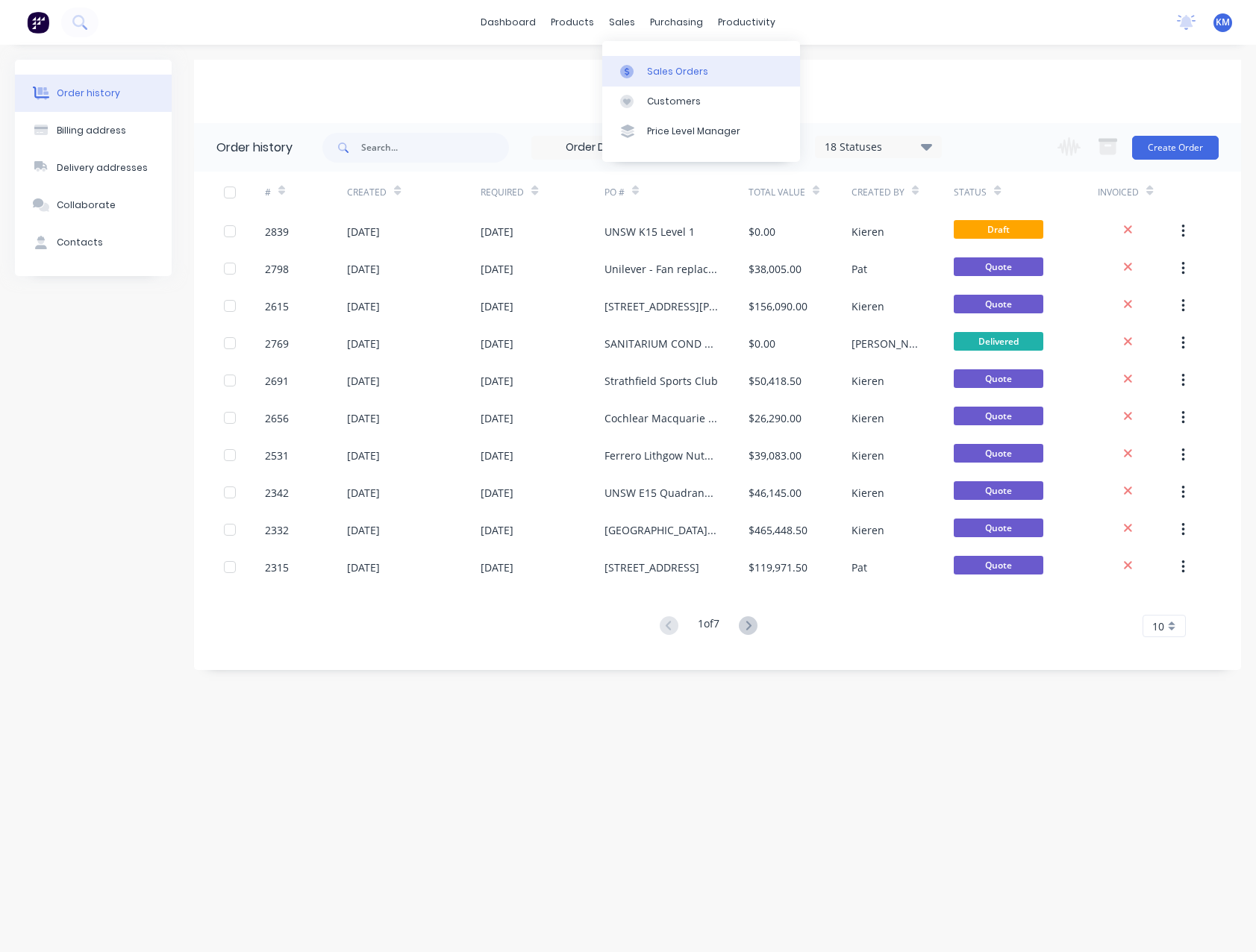
click at [678, 78] on link "Sales Orders" at bounding box center [700, 71] width 198 height 29
